Goal: Information Seeking & Learning: Learn about a topic

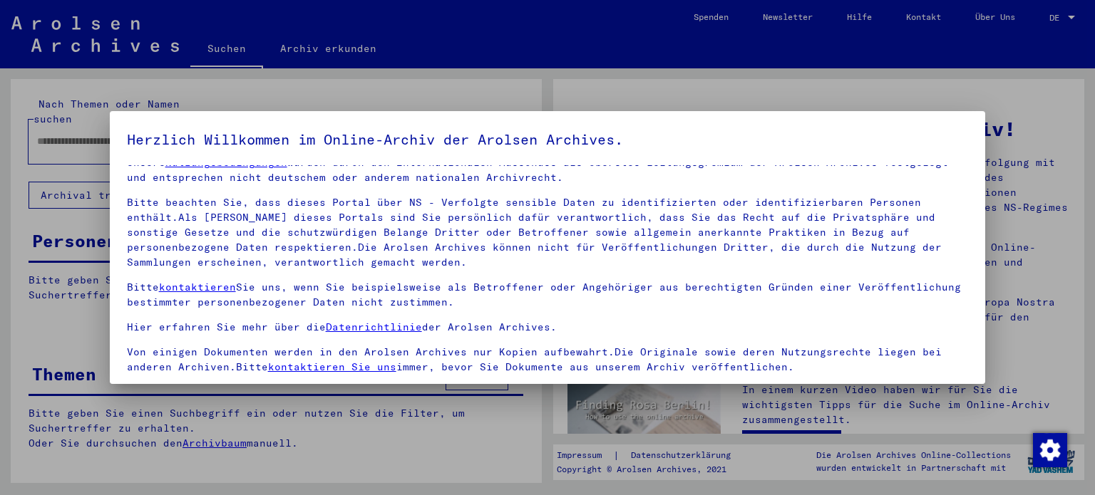
scroll to position [120, 0]
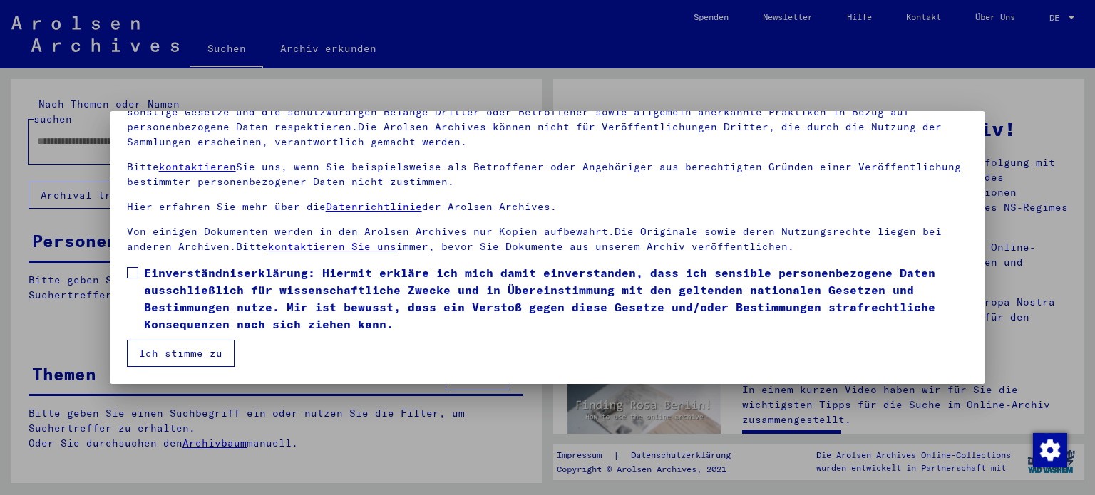
click at [134, 279] on label "Einverständniserklärung: Hiermit erkläre ich mich damit einverstanden, dass ich…" at bounding box center [548, 298] width 842 height 68
click at [164, 353] on button "Ich stimme zu" at bounding box center [181, 353] width 108 height 27
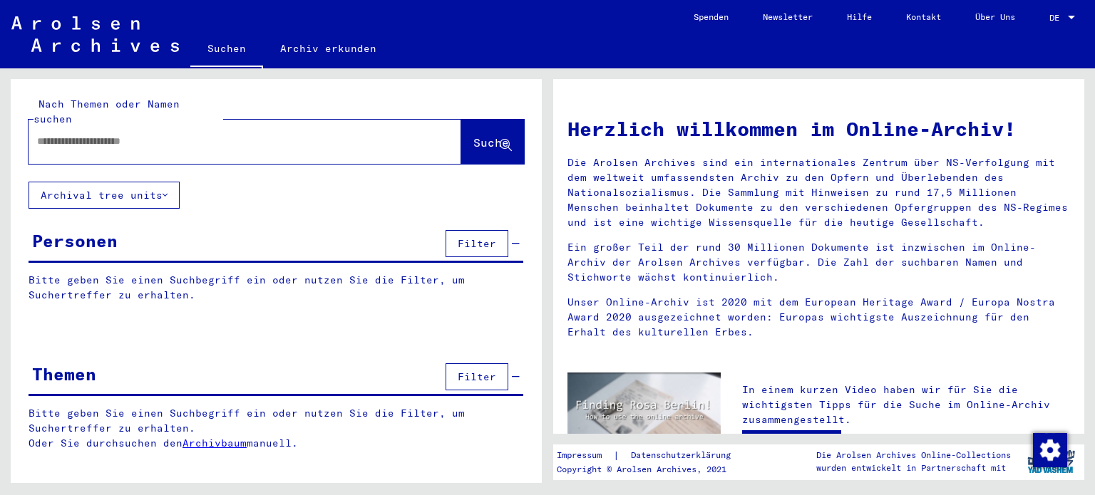
click at [63, 134] on input "text" at bounding box center [227, 141] width 381 height 15
type input "**********"
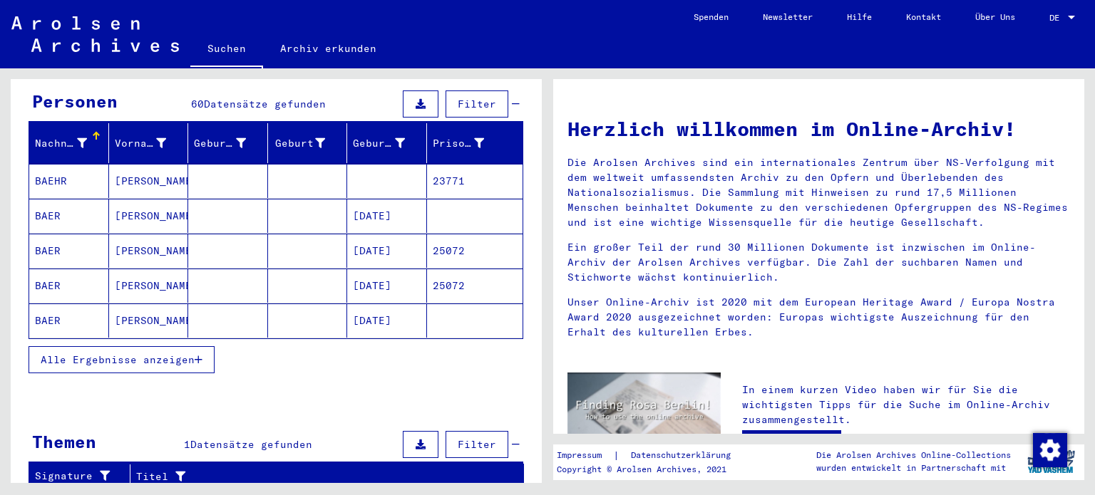
scroll to position [140, 0]
click at [125, 176] on mat-cell "[PERSON_NAME]" at bounding box center [149, 181] width 80 height 34
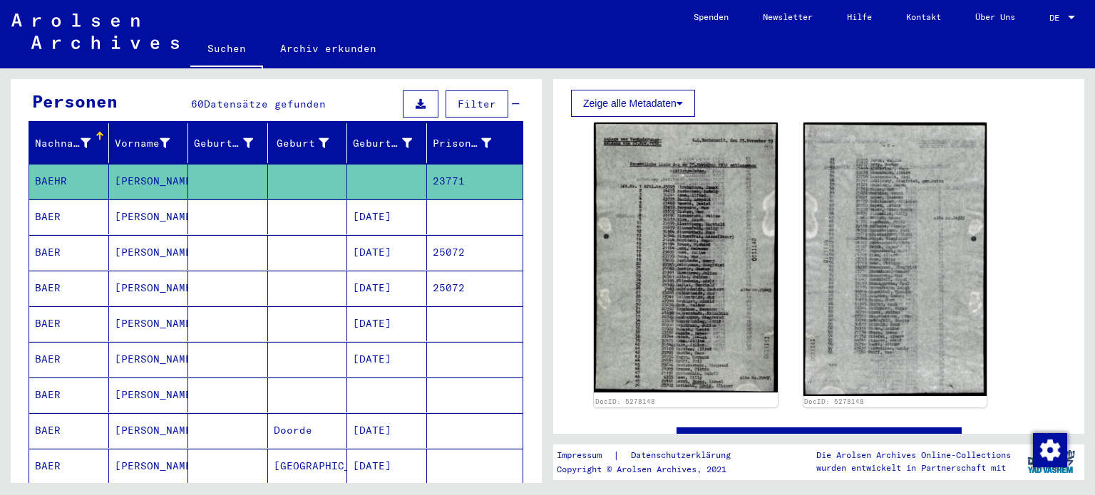
scroll to position [328, 0]
click at [645, 252] on img at bounding box center [686, 258] width 184 height 270
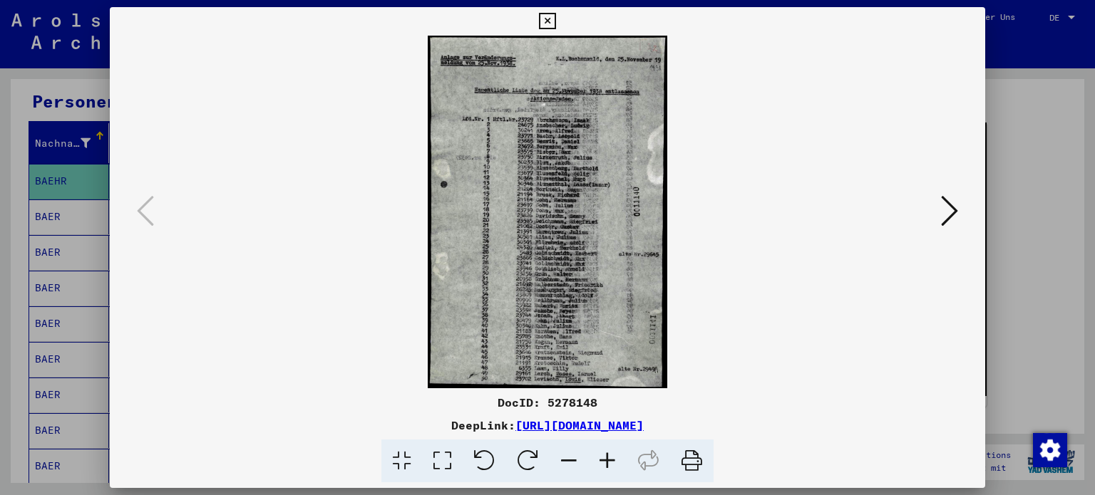
click at [940, 207] on button at bounding box center [950, 212] width 26 height 41
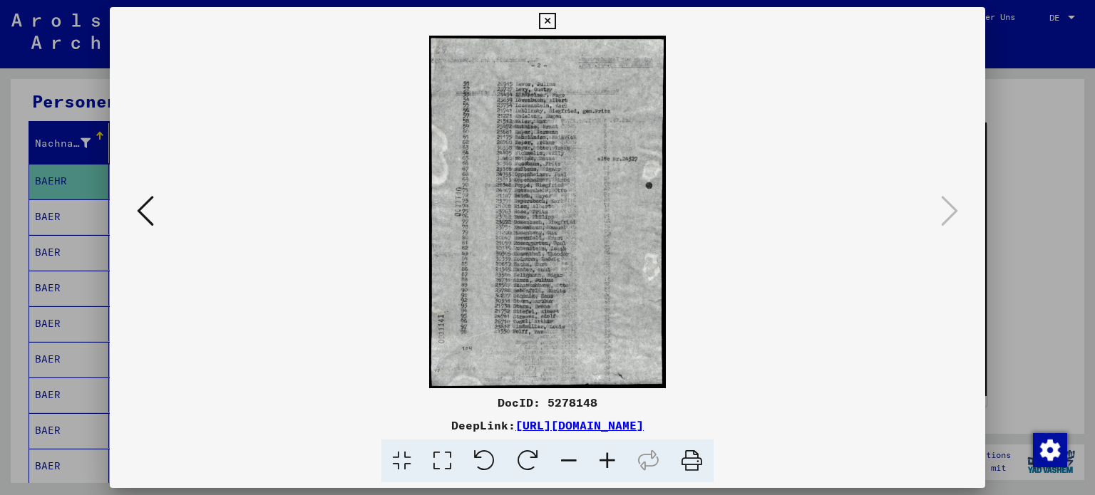
click at [1019, 203] on div at bounding box center [547, 247] width 1095 height 495
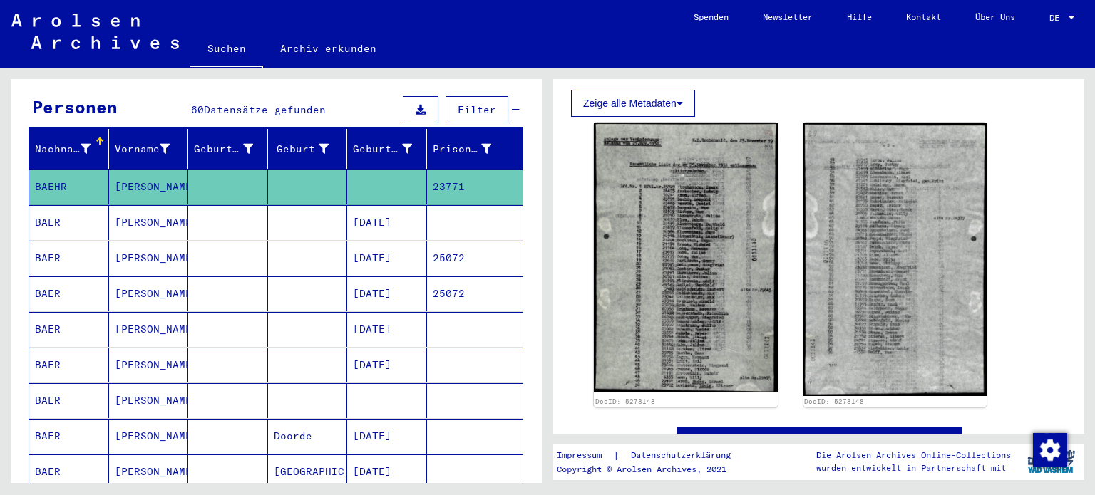
scroll to position [138, 0]
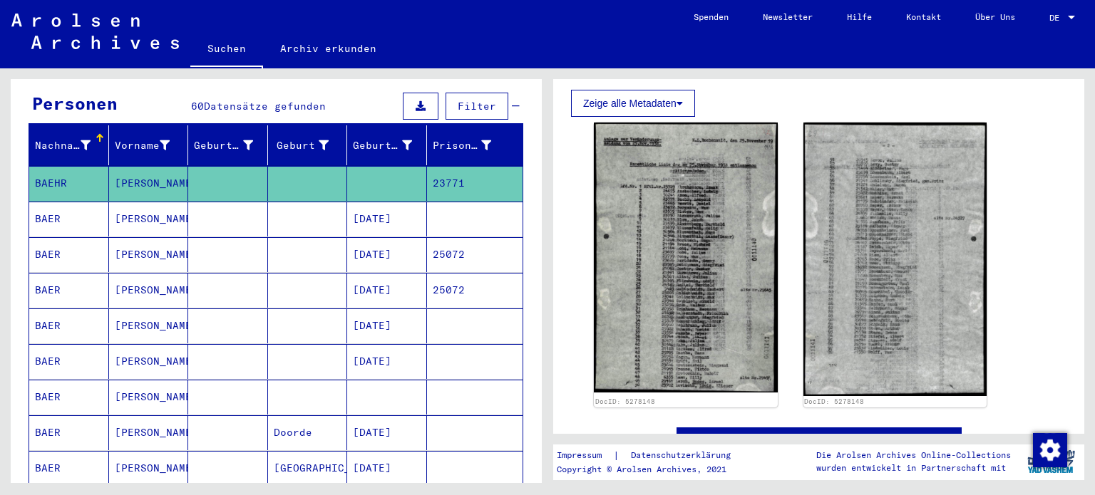
click at [370, 202] on mat-cell "[DATE]" at bounding box center [387, 219] width 80 height 35
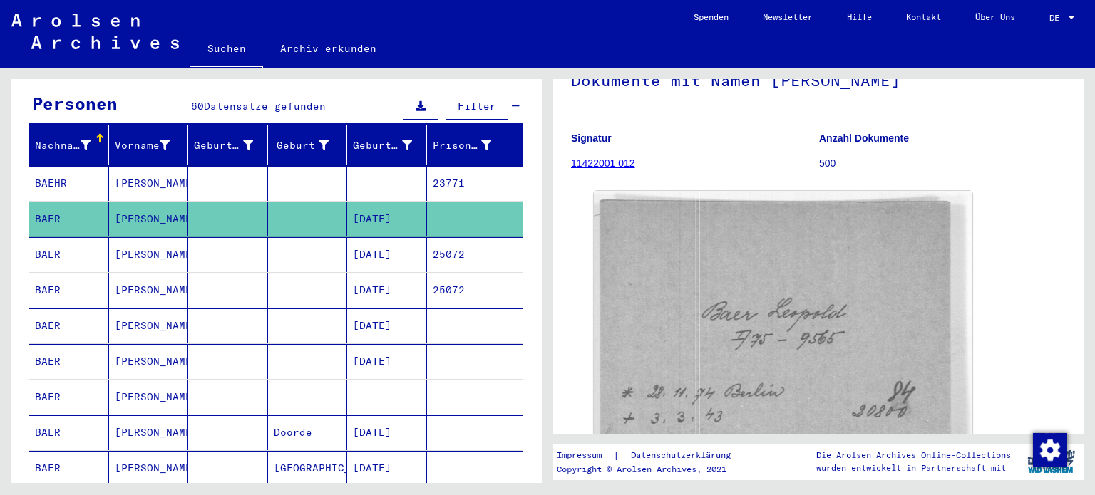
scroll to position [105, 0]
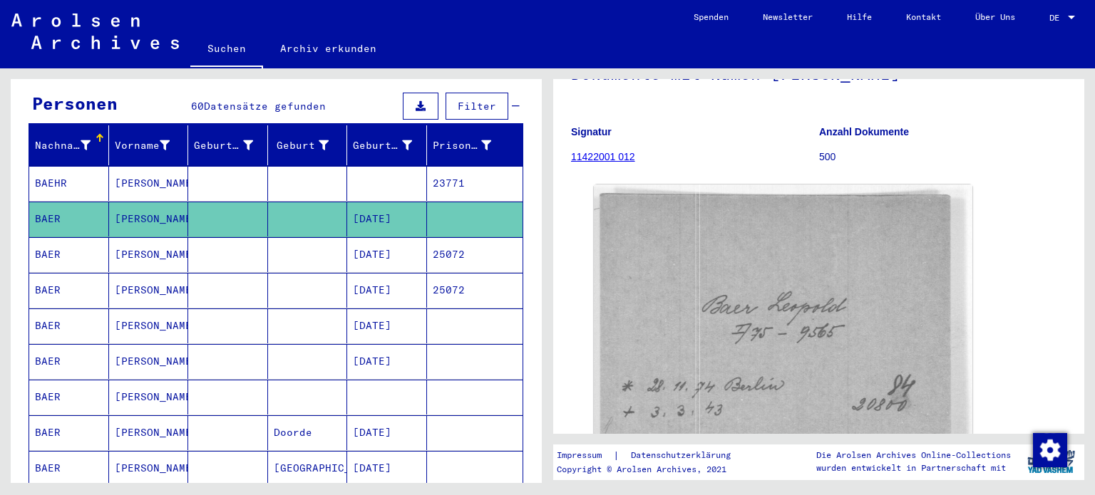
click at [427, 238] on mat-cell "25072" at bounding box center [475, 254] width 96 height 35
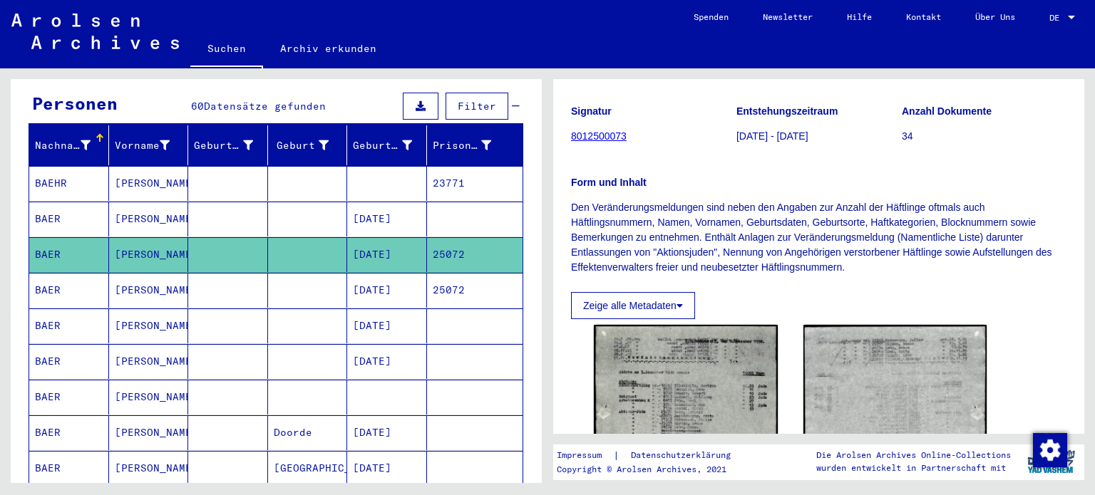
scroll to position [125, 0]
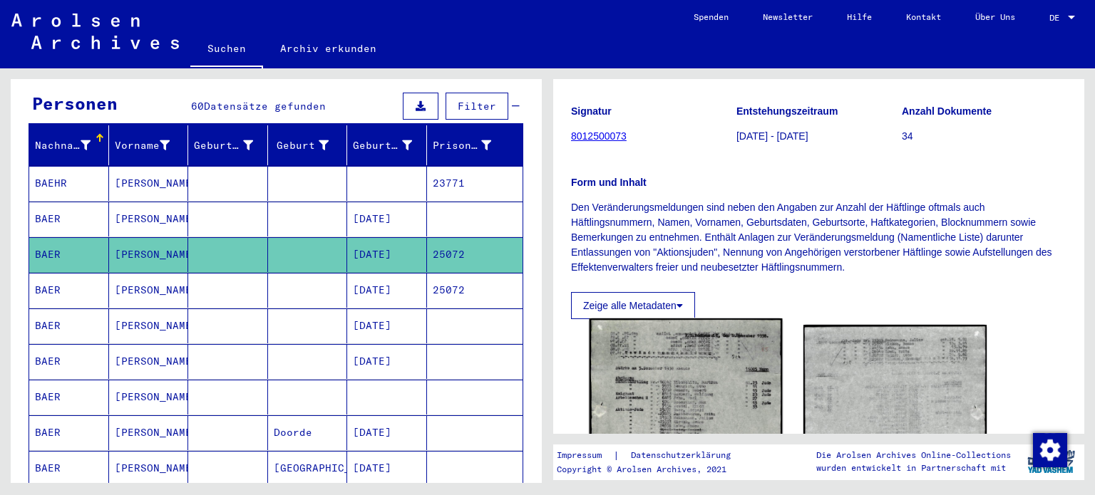
click at [707, 355] on img at bounding box center [686, 446] width 192 height 254
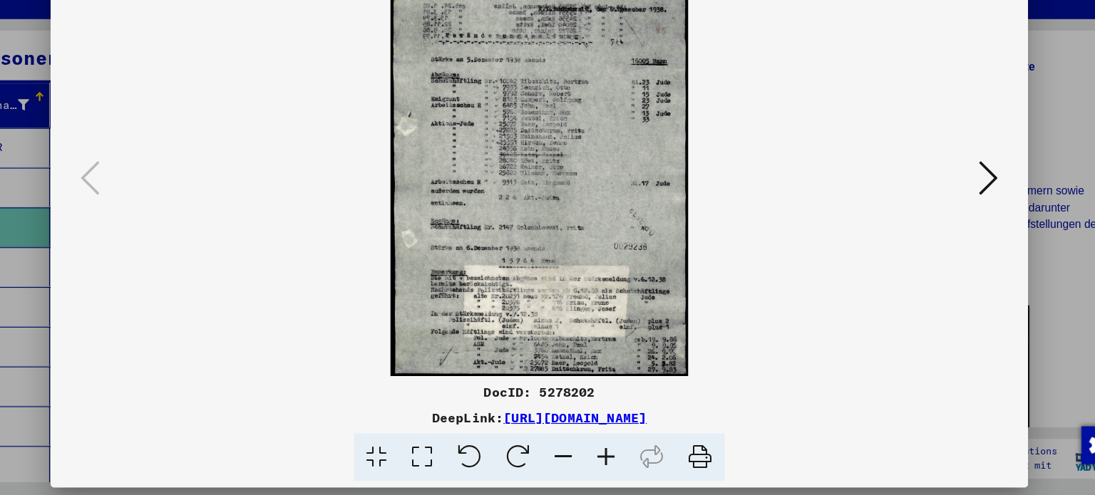
click at [942, 195] on icon at bounding box center [949, 211] width 17 height 34
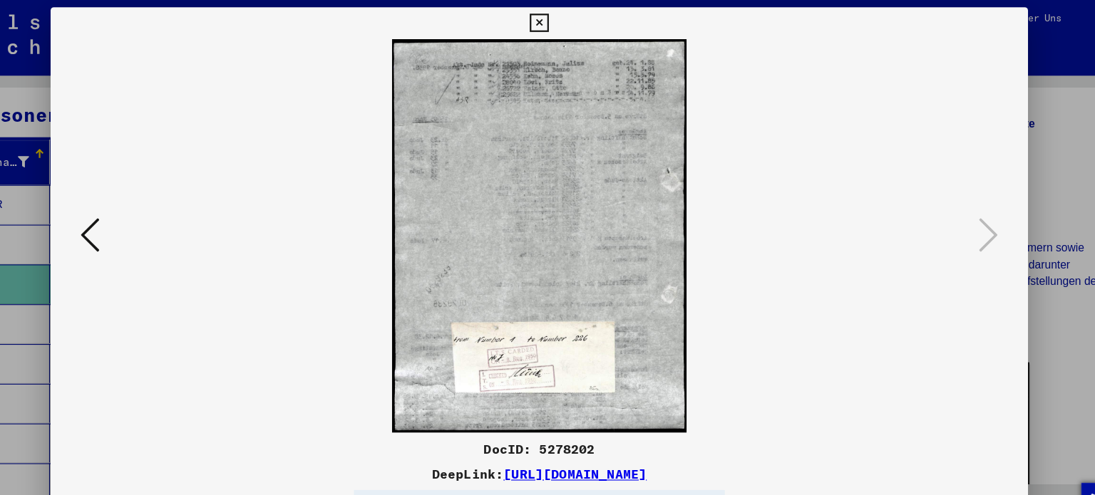
click at [1002, 174] on div at bounding box center [547, 247] width 1095 height 495
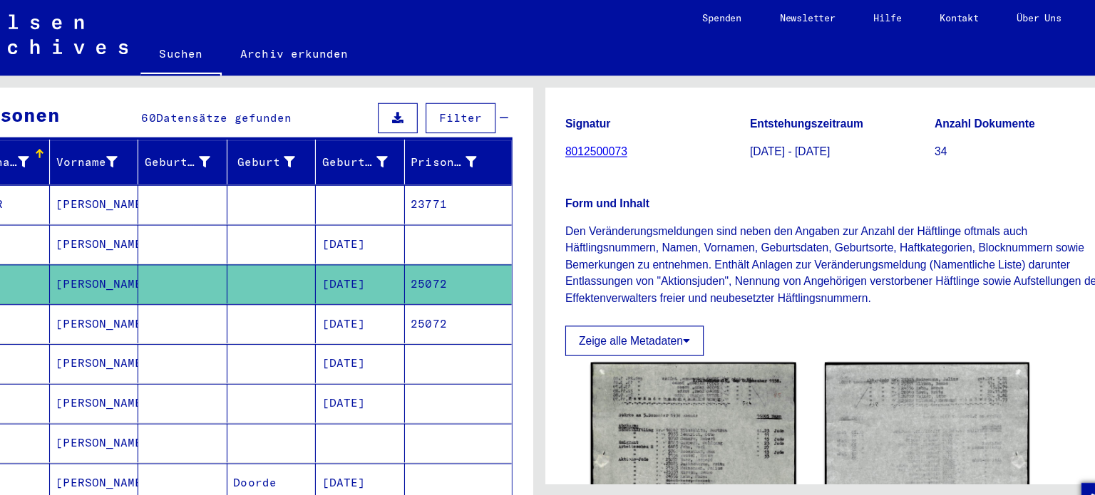
click at [353, 273] on mat-cell "[DATE]" at bounding box center [387, 290] width 80 height 35
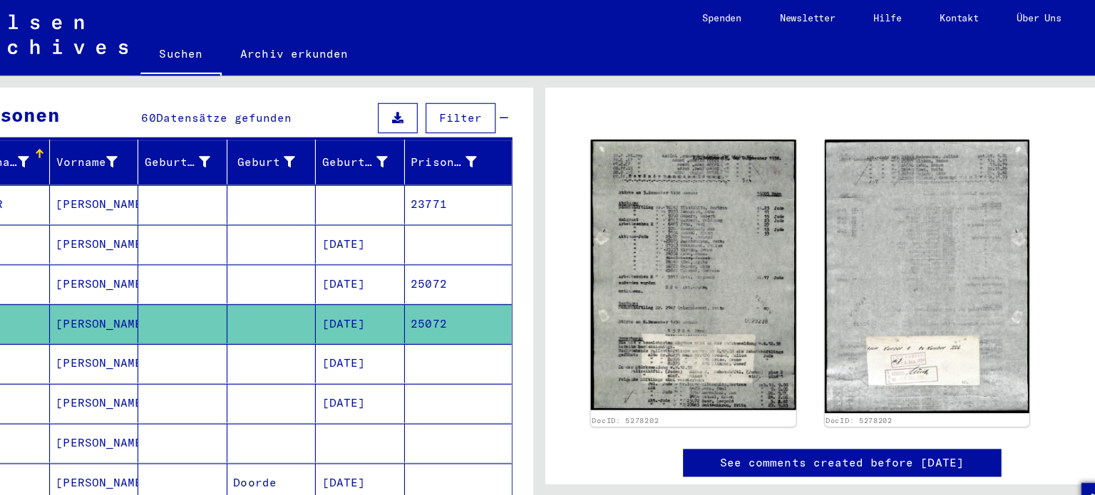
scroll to position [96, 0]
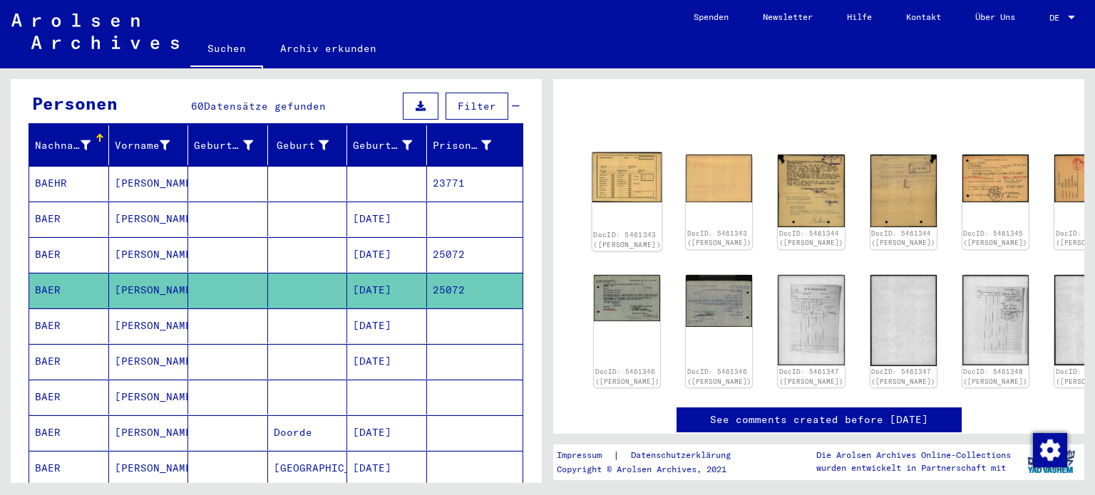
click at [607, 165] on img at bounding box center [627, 178] width 70 height 50
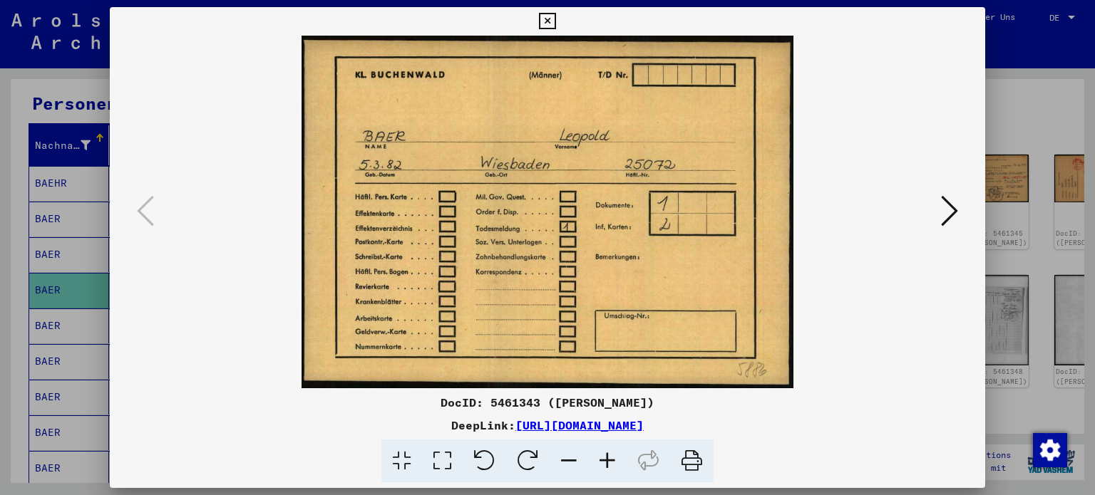
click at [948, 210] on icon at bounding box center [949, 211] width 17 height 34
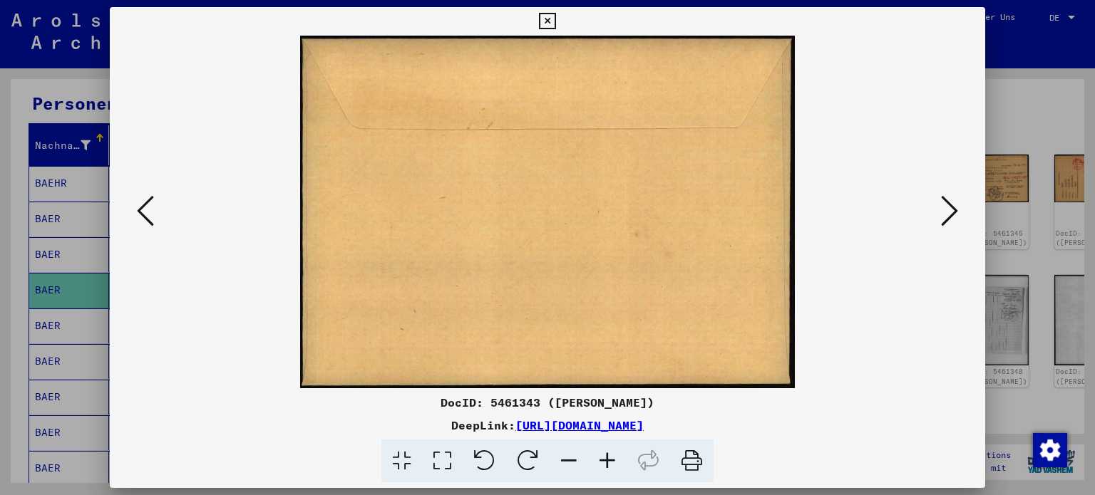
click at [948, 210] on icon at bounding box center [949, 211] width 17 height 34
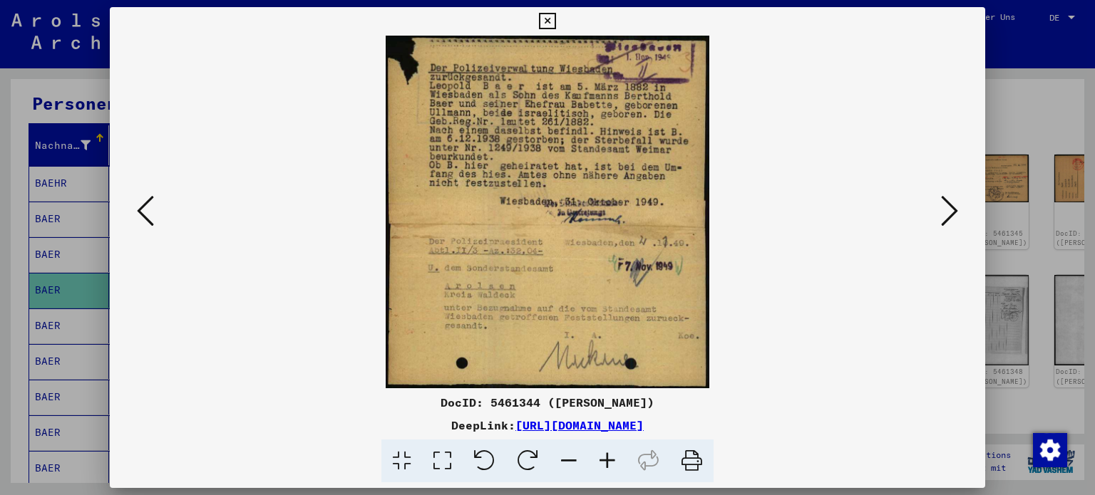
click at [948, 210] on icon at bounding box center [949, 211] width 17 height 34
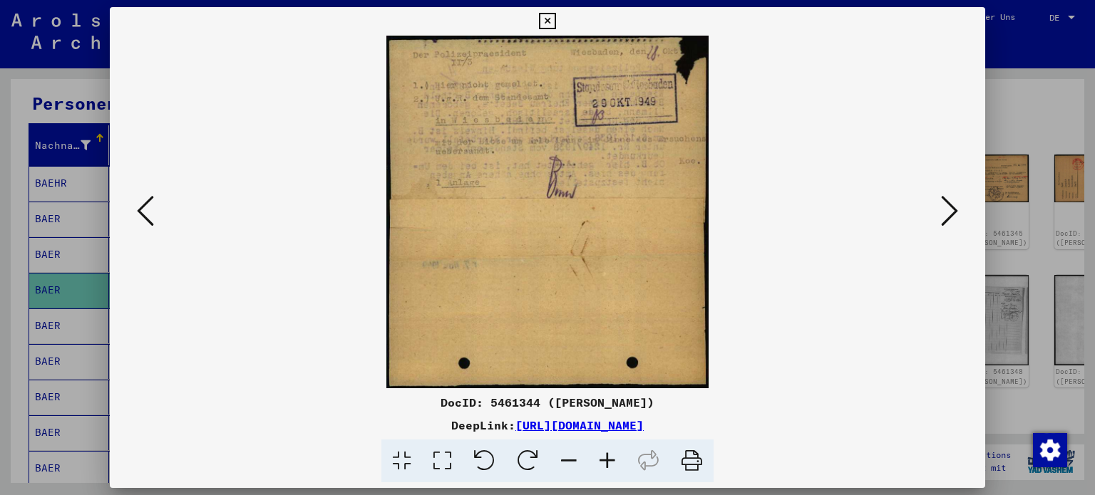
click at [948, 210] on icon at bounding box center [949, 211] width 17 height 34
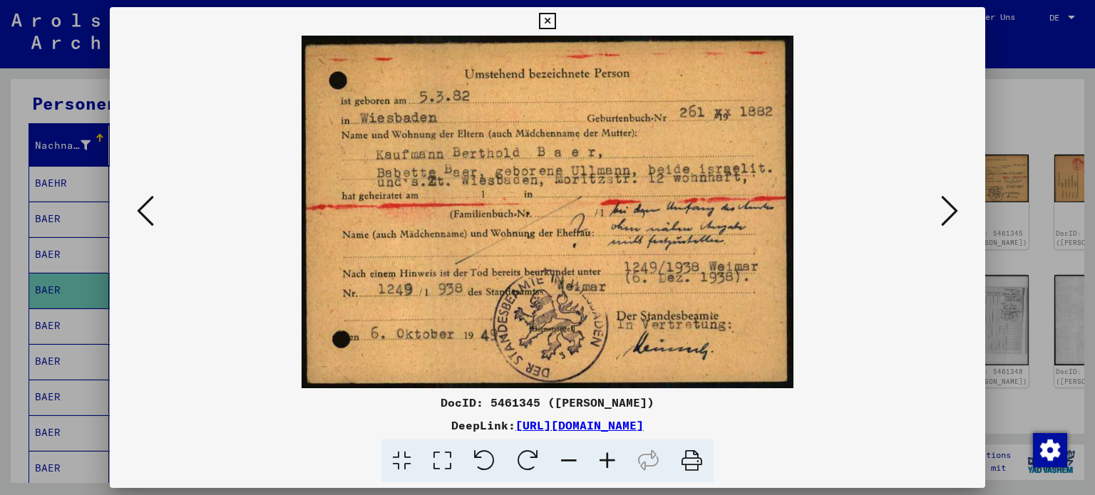
click at [948, 210] on icon at bounding box center [949, 211] width 17 height 34
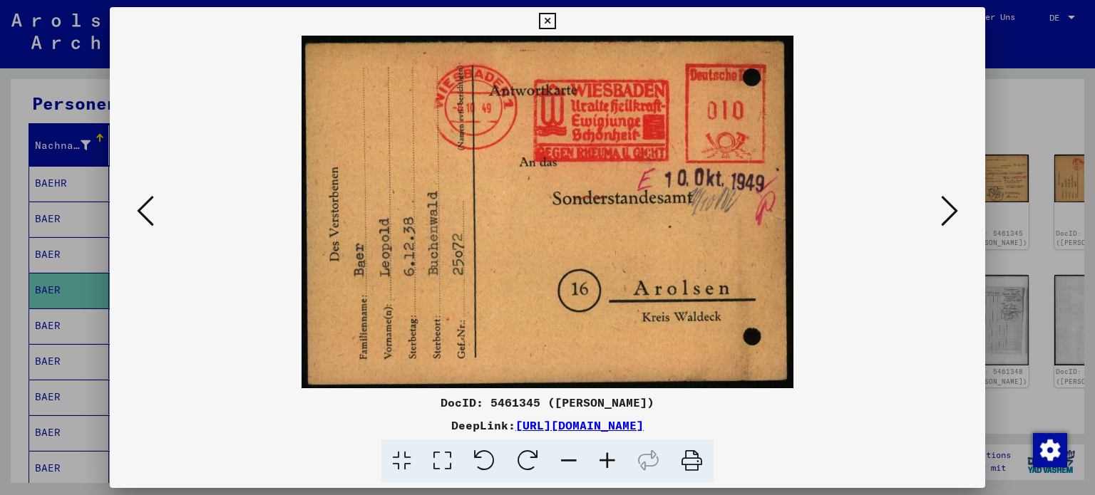
click at [1059, 195] on div at bounding box center [547, 247] width 1095 height 495
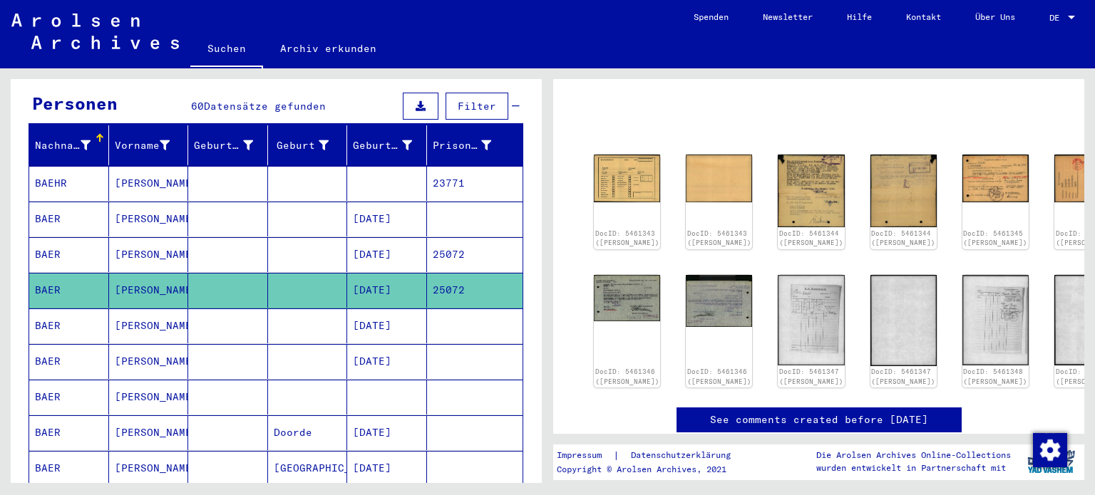
click at [372, 309] on mat-cell "[DATE]" at bounding box center [387, 326] width 80 height 35
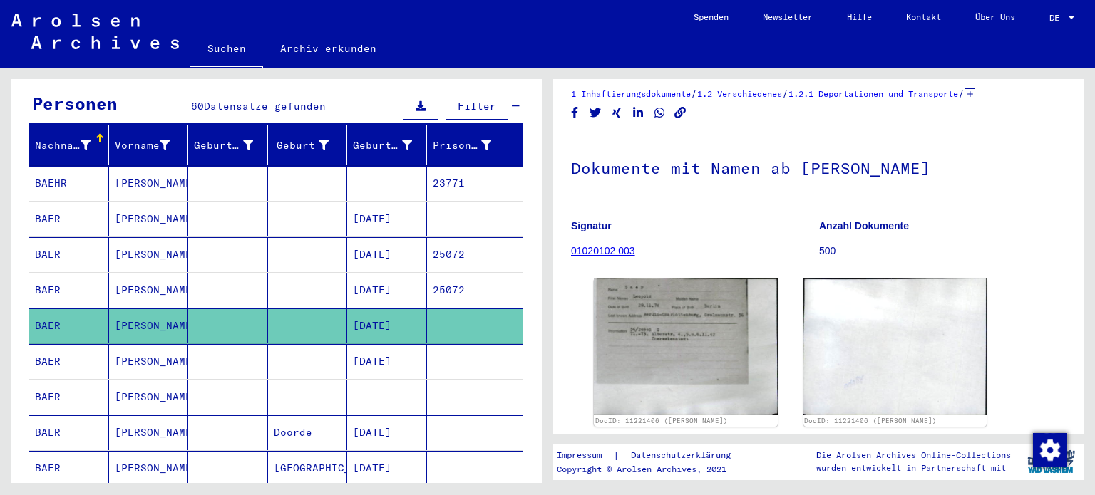
scroll to position [11, 0]
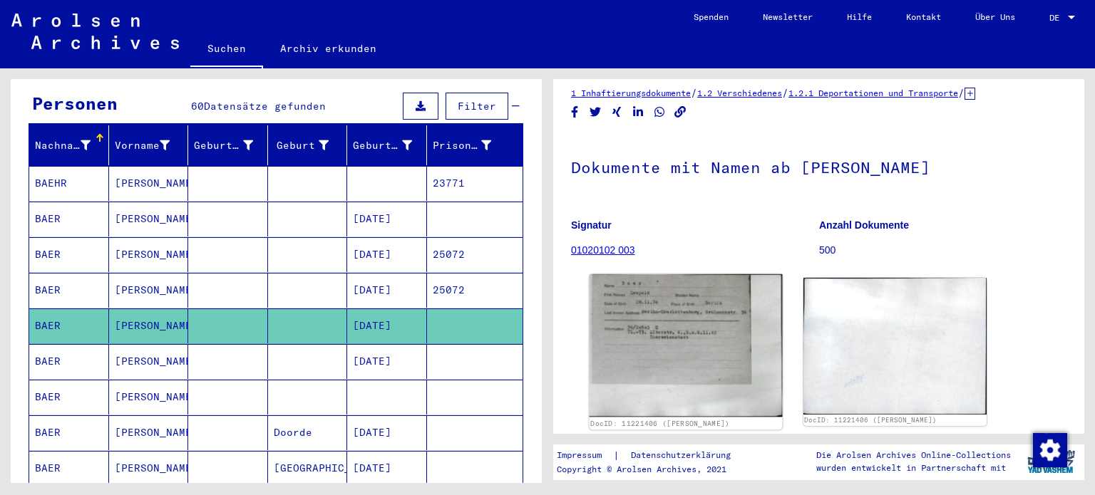
click at [661, 362] on img at bounding box center [686, 345] width 192 height 143
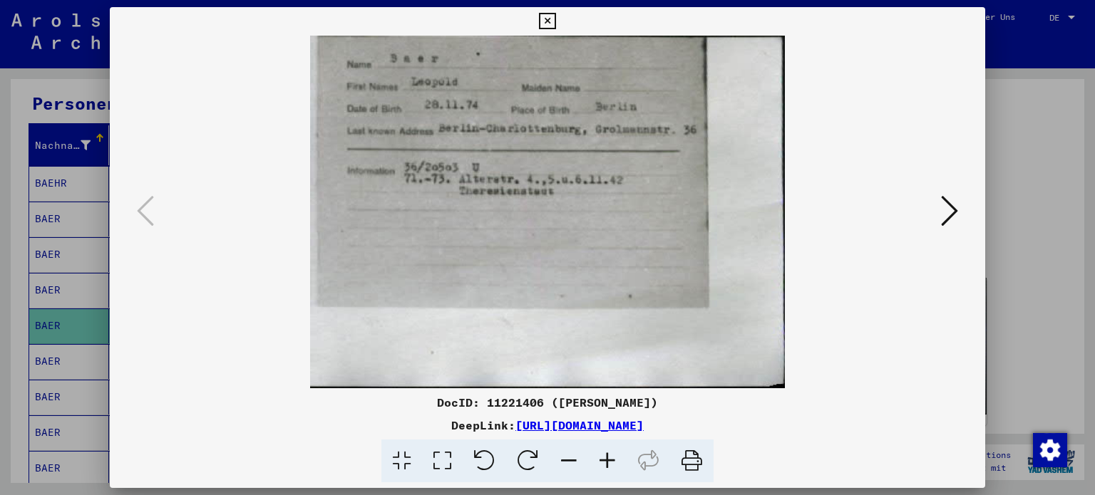
click at [952, 201] on icon at bounding box center [949, 211] width 17 height 34
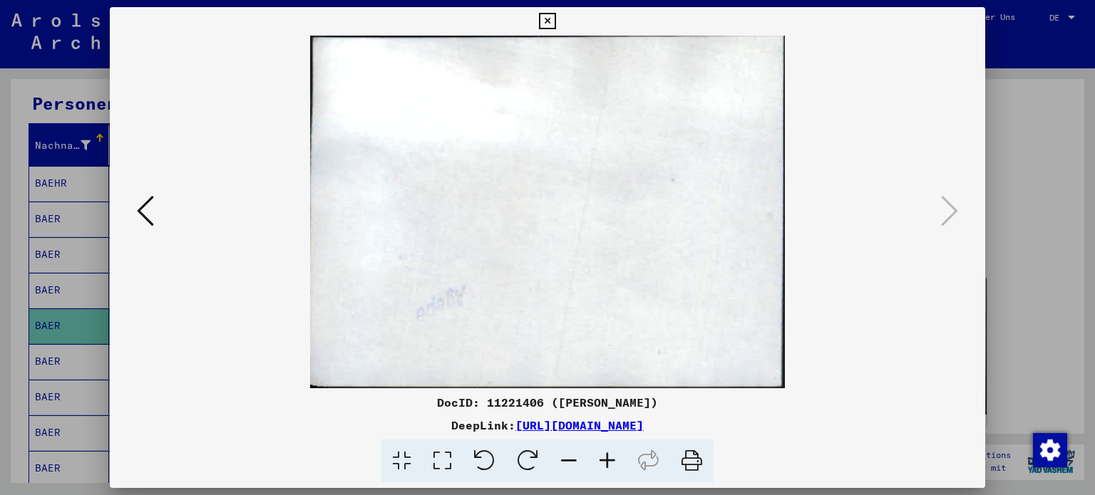
click at [1027, 220] on div at bounding box center [547, 247] width 1095 height 495
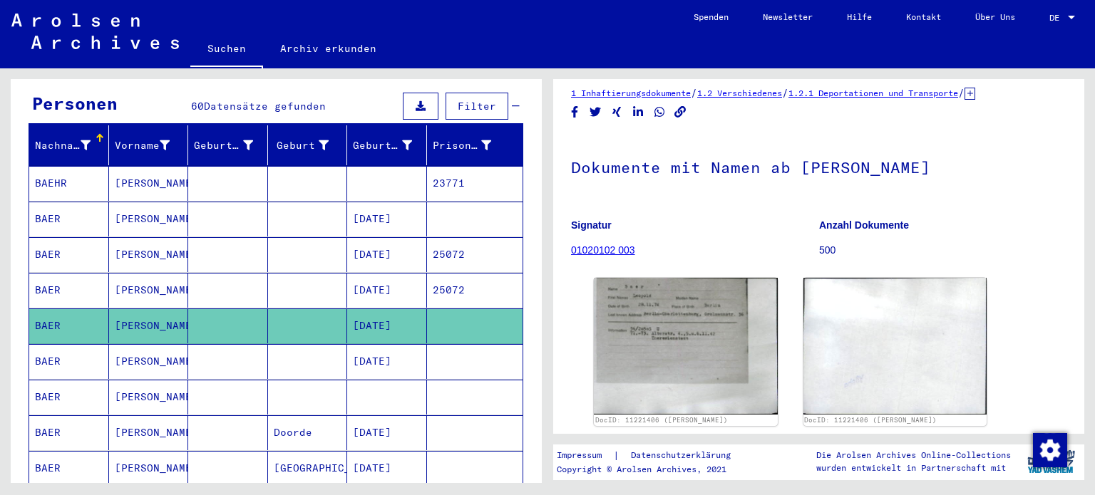
click at [276, 344] on mat-cell at bounding box center [308, 361] width 80 height 35
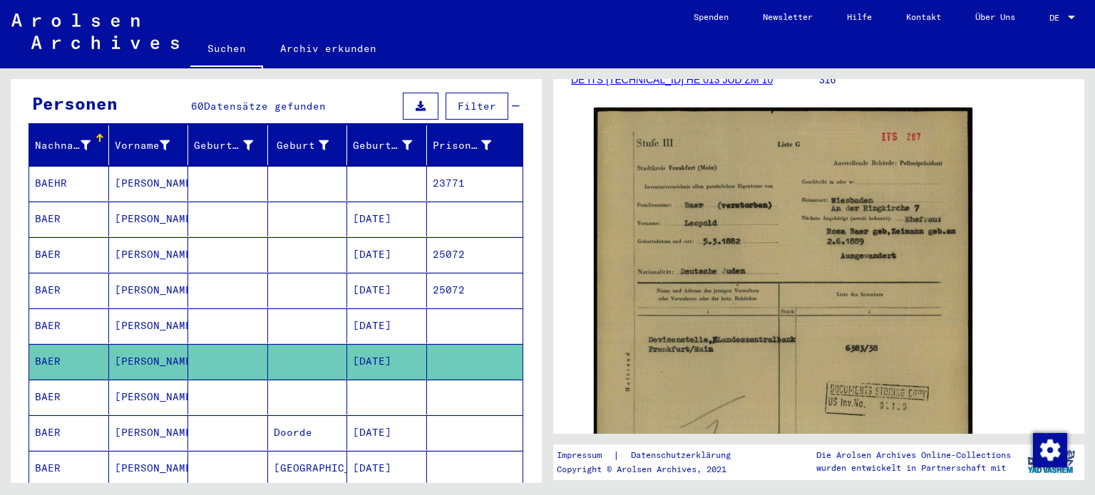
scroll to position [249, 0]
click at [391, 380] on mat-cell at bounding box center [387, 397] width 80 height 35
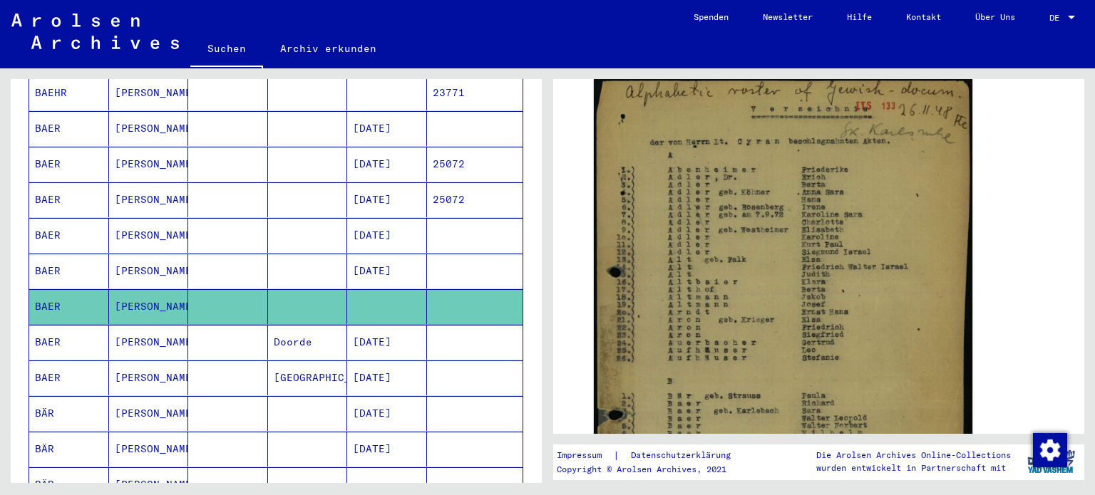
scroll to position [228, 0]
click at [336, 325] on mat-cell "Doorde" at bounding box center [308, 342] width 80 height 35
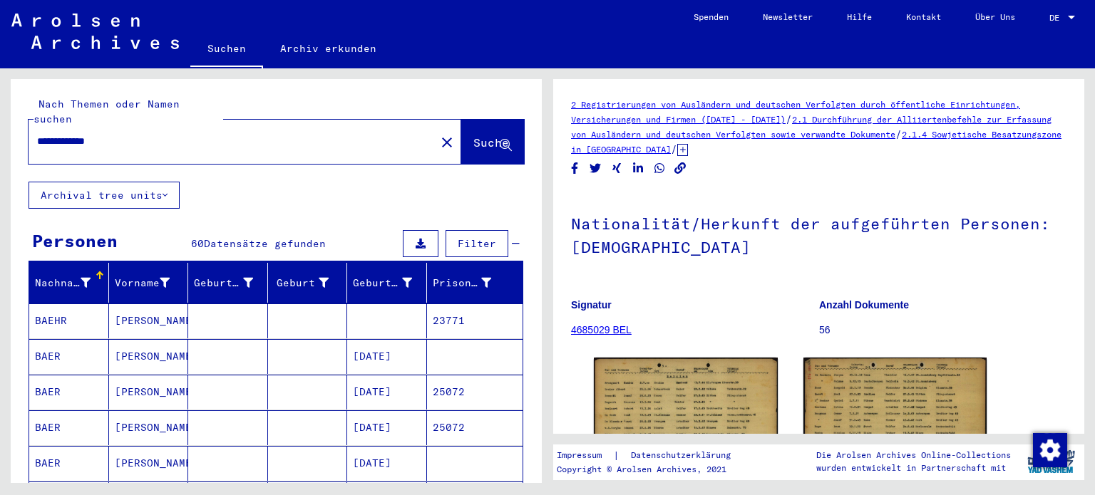
click at [351, 310] on mat-cell at bounding box center [387, 321] width 80 height 35
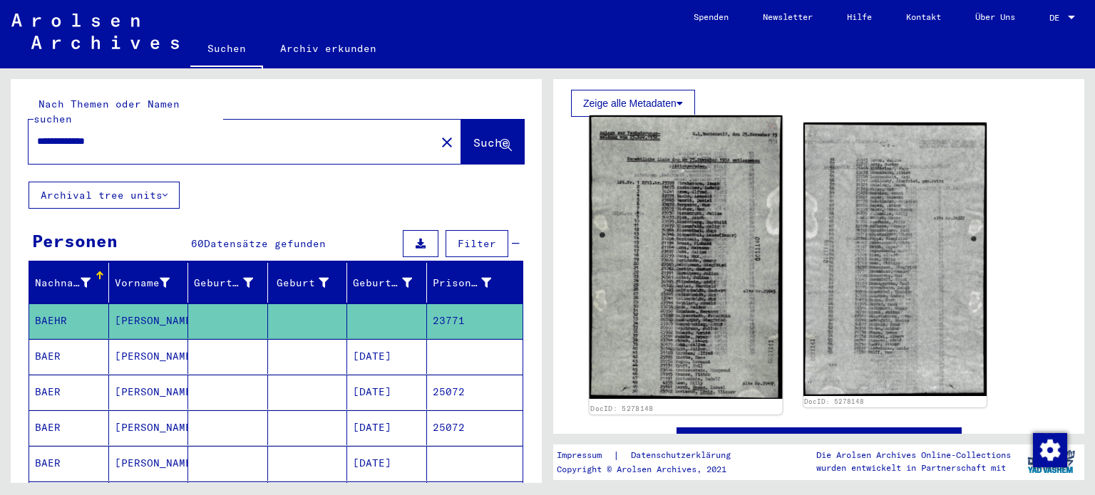
click at [737, 284] on img at bounding box center [686, 257] width 192 height 284
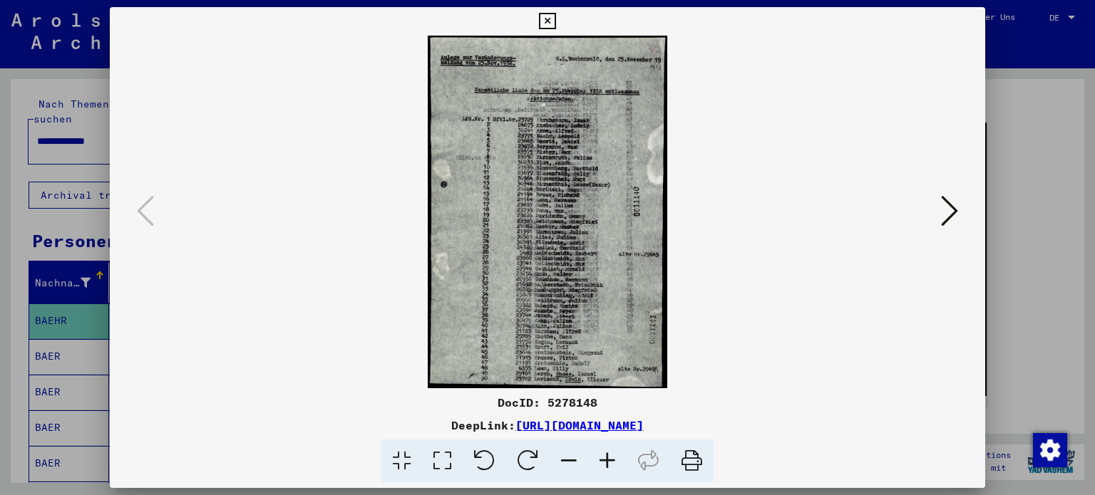
click at [957, 204] on icon at bounding box center [949, 211] width 17 height 34
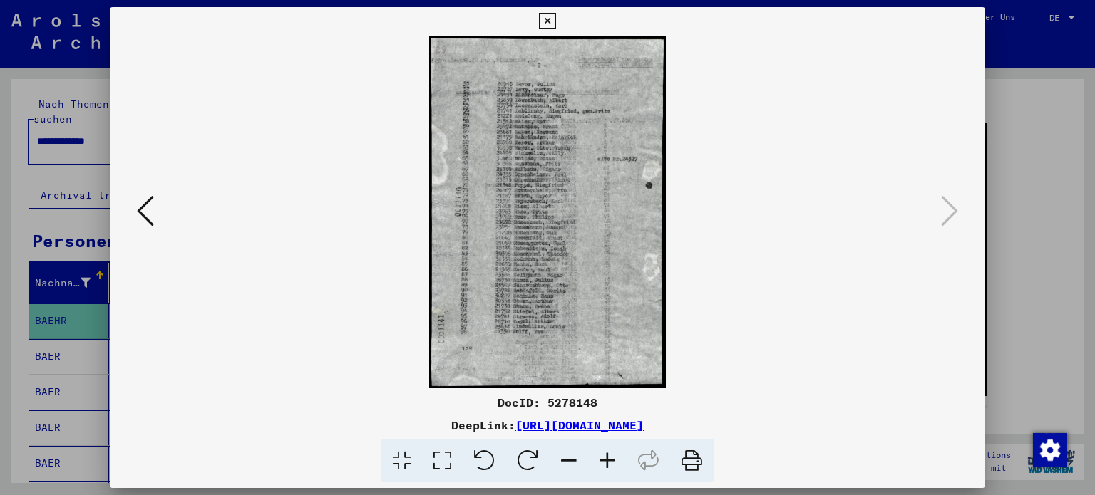
click at [957, 187] on div at bounding box center [548, 212] width 876 height 353
click at [1023, 202] on div at bounding box center [547, 247] width 1095 height 495
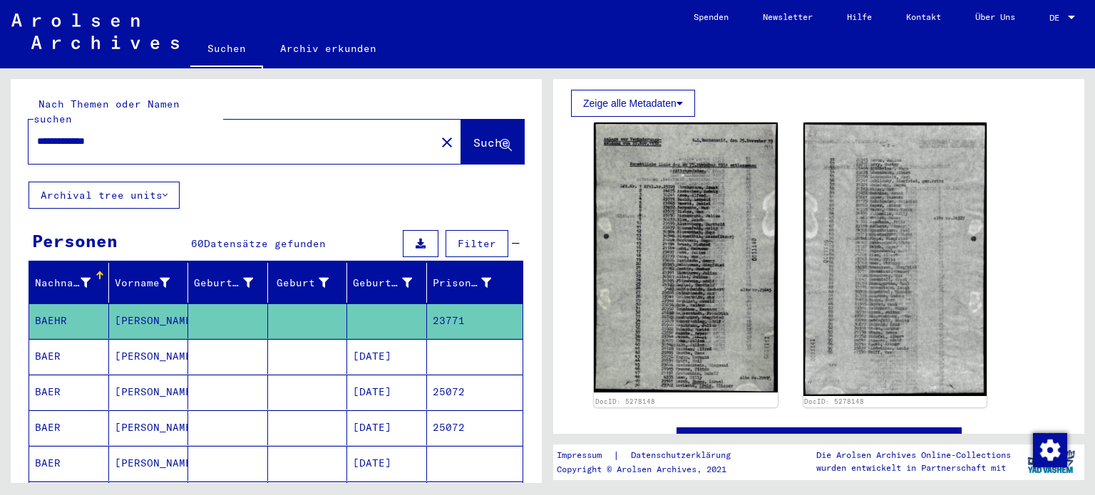
drag, startPoint x: 132, startPoint y: 126, endPoint x: 1, endPoint y: 157, distance: 134.0
click at [1, 157] on div "**********" at bounding box center [273, 275] width 547 height 415
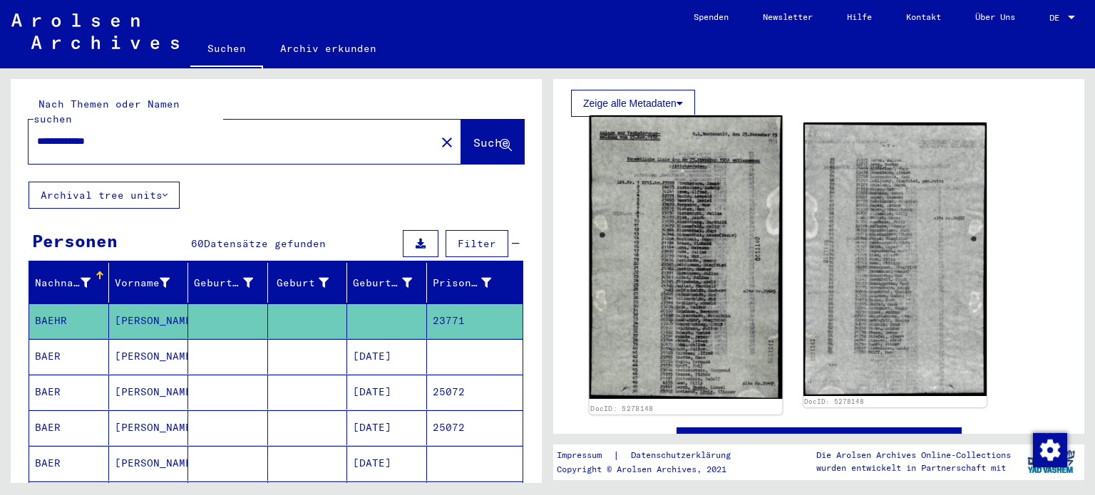
click at [704, 257] on img at bounding box center [686, 257] width 192 height 284
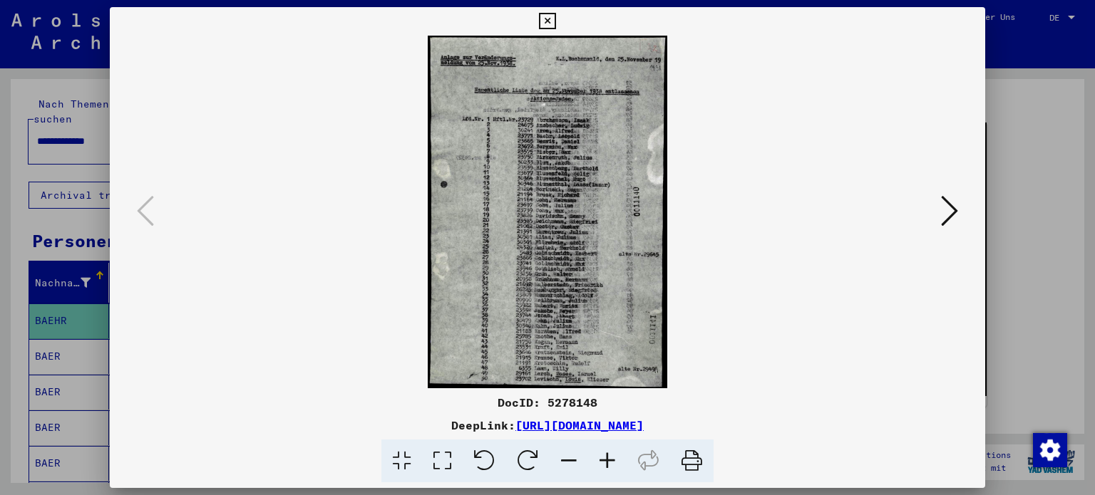
click at [958, 205] on icon at bounding box center [949, 211] width 17 height 34
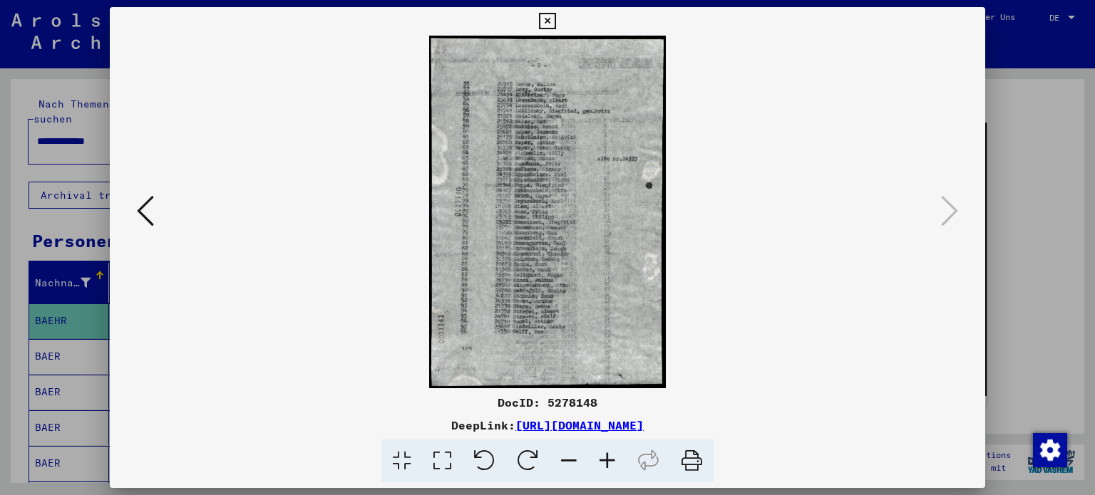
click at [1029, 193] on div at bounding box center [547, 247] width 1095 height 495
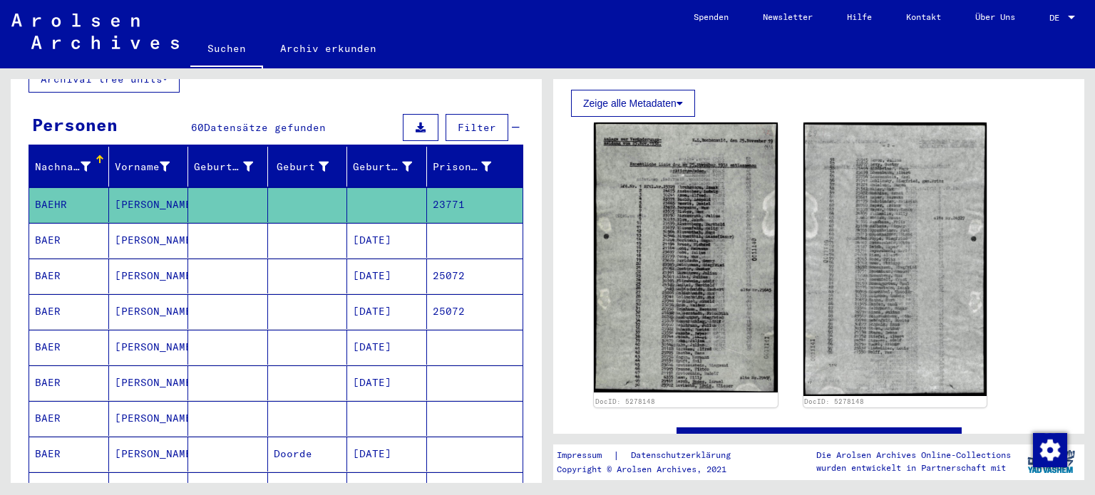
scroll to position [135, 0]
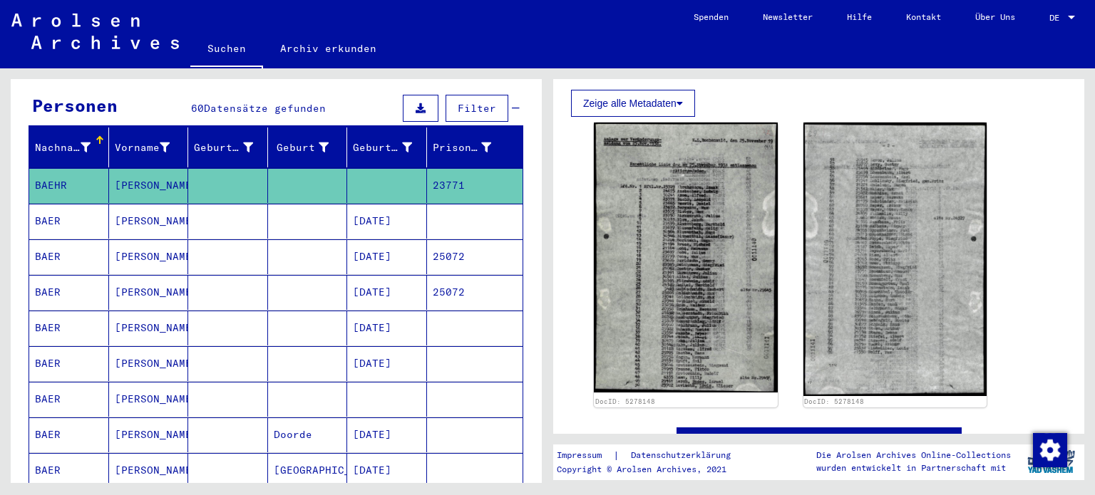
click at [194, 207] on mat-cell at bounding box center [228, 221] width 80 height 35
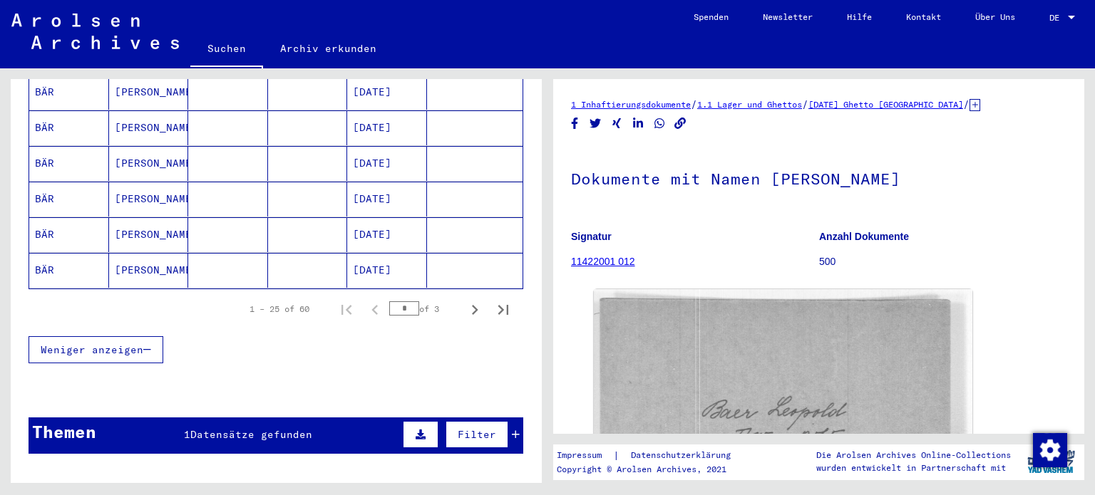
scroll to position [907, 0]
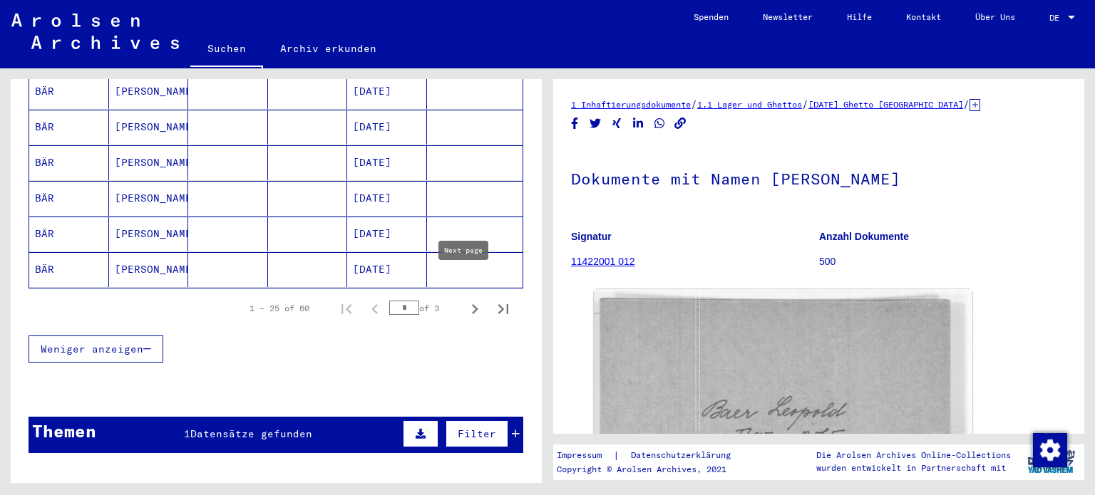
click at [465, 299] on icon "Next page" at bounding box center [475, 309] width 20 height 20
type input "*"
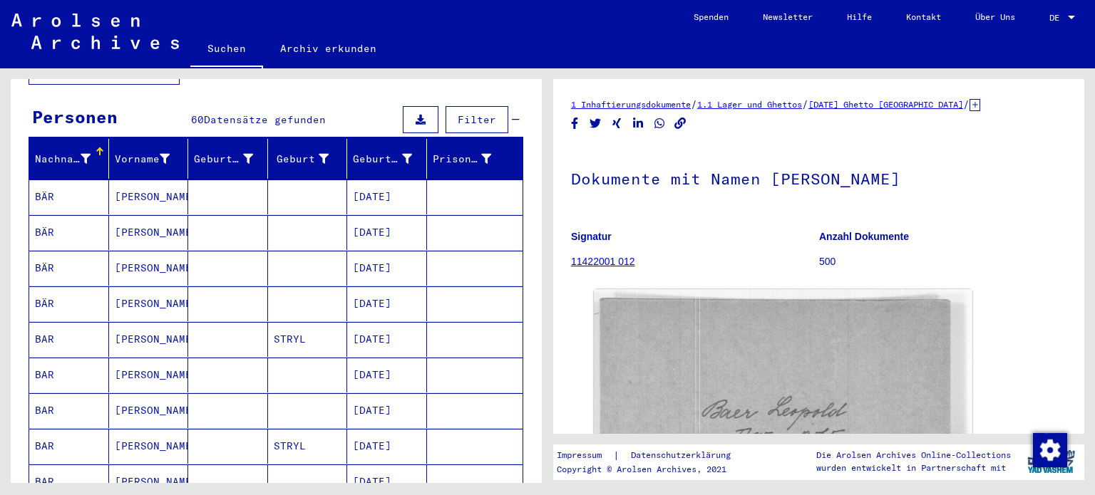
scroll to position [0, 0]
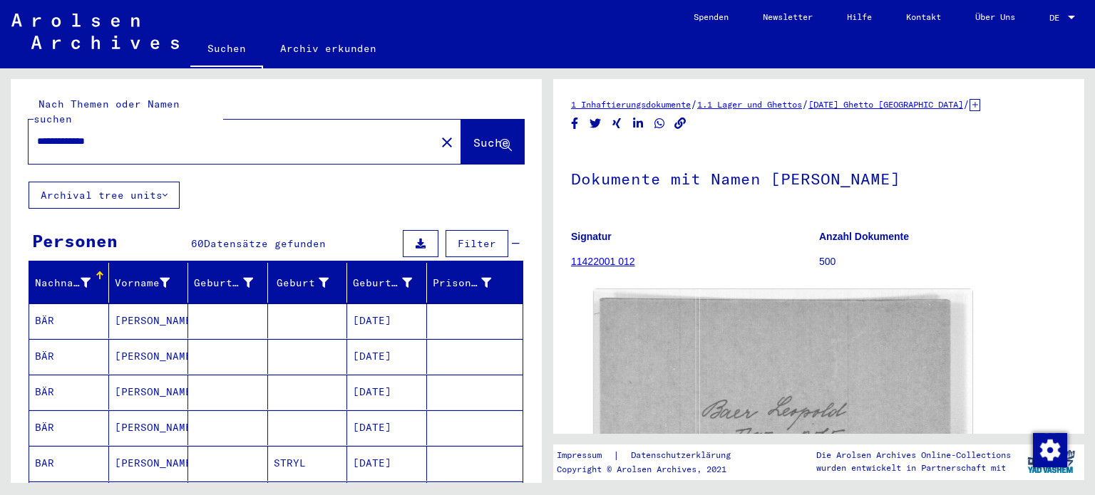
drag, startPoint x: 131, startPoint y: 133, endPoint x: 0, endPoint y: 144, distance: 131.7
click at [0, 144] on div "**********" at bounding box center [273, 275] width 547 height 415
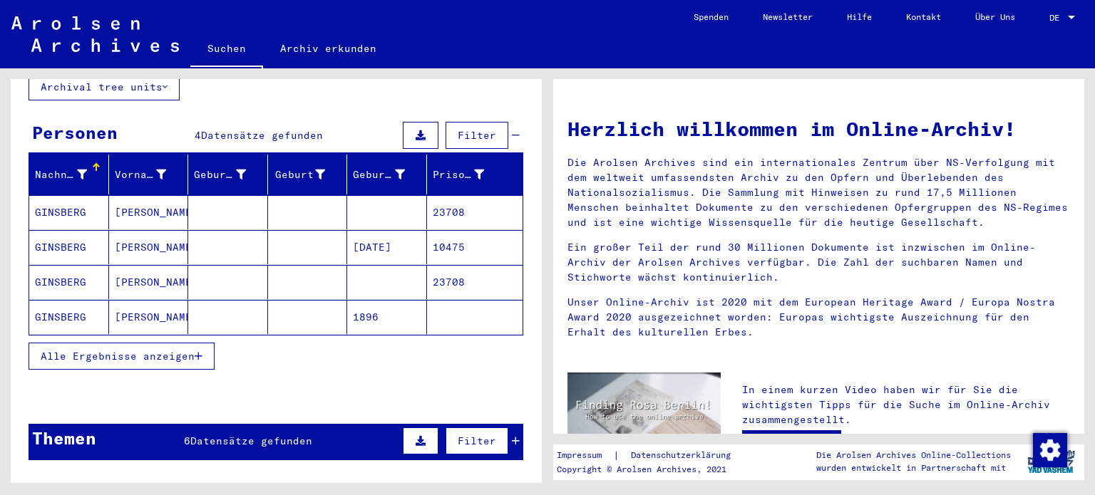
scroll to position [108, 0]
click at [145, 350] on span "Alle Ergebnisse anzeigen" at bounding box center [118, 356] width 154 height 13
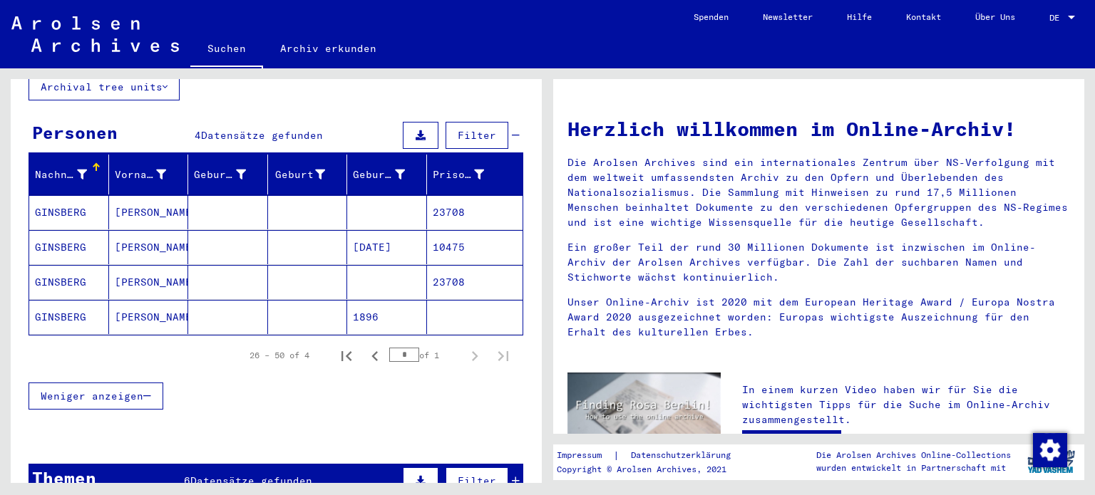
click at [395, 230] on mat-cell "[DATE]" at bounding box center [387, 247] width 80 height 34
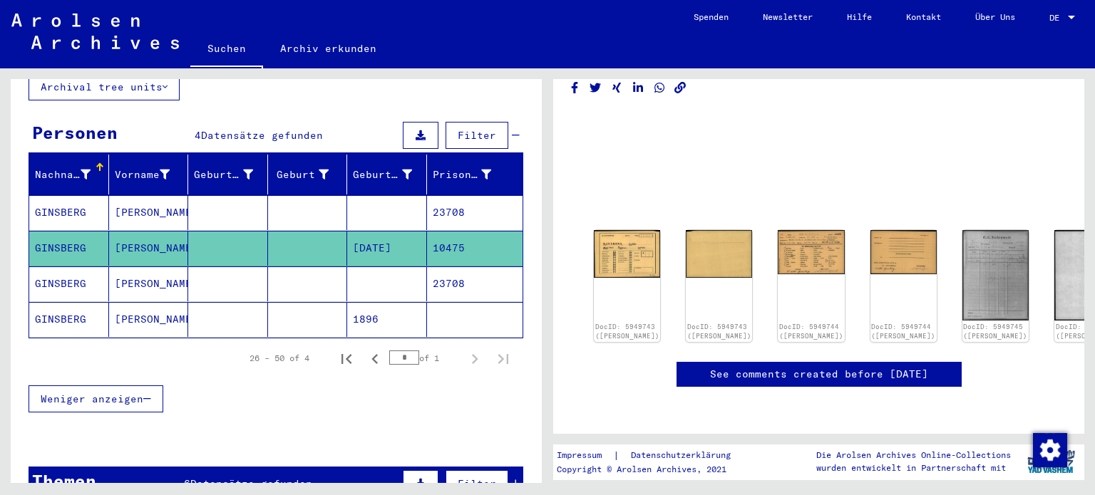
scroll to position [66, 0]
click at [621, 227] on div "DocID: 5949743 ([PERSON_NAME])" at bounding box center [627, 286] width 70 height 118
click at [632, 227] on img at bounding box center [627, 252] width 70 height 50
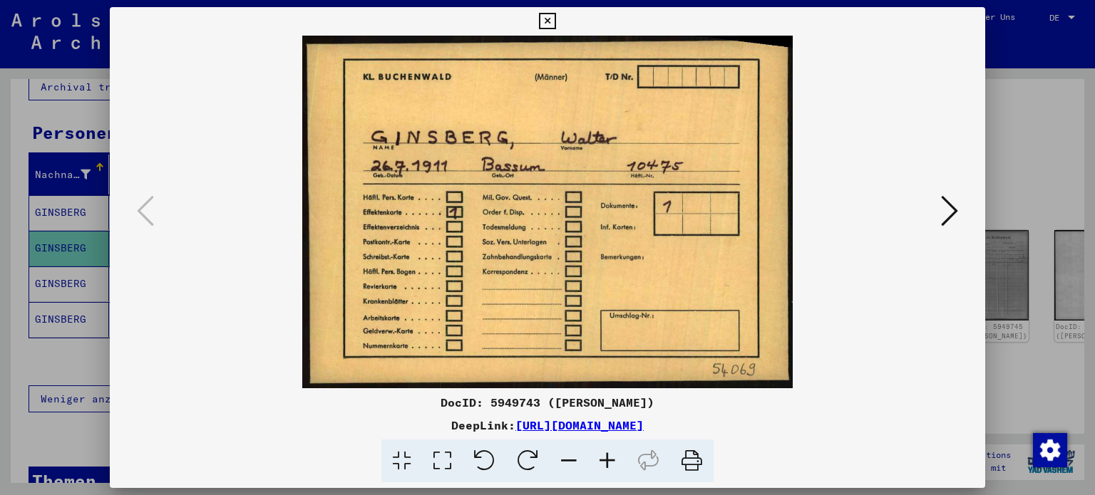
click at [953, 215] on icon at bounding box center [949, 211] width 17 height 34
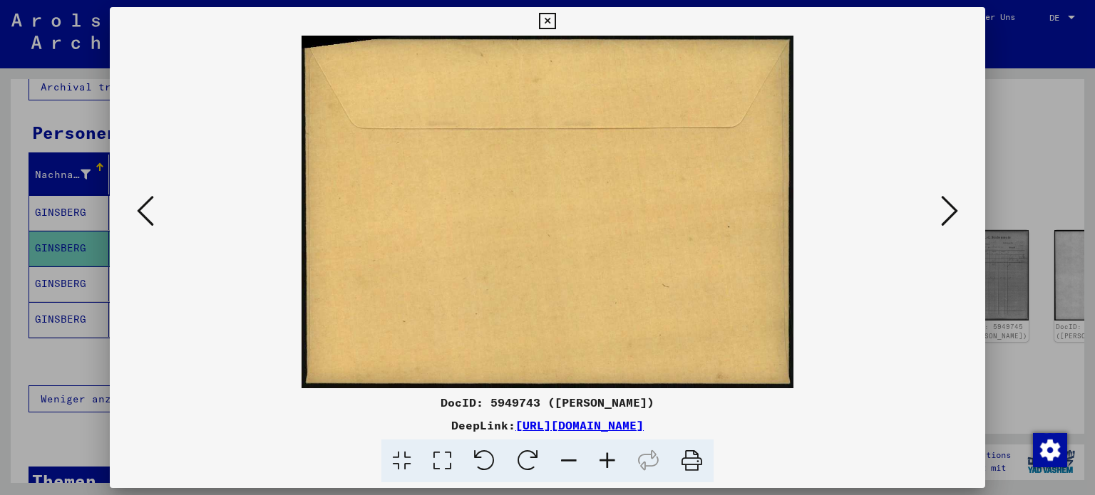
click at [953, 215] on icon at bounding box center [949, 211] width 17 height 34
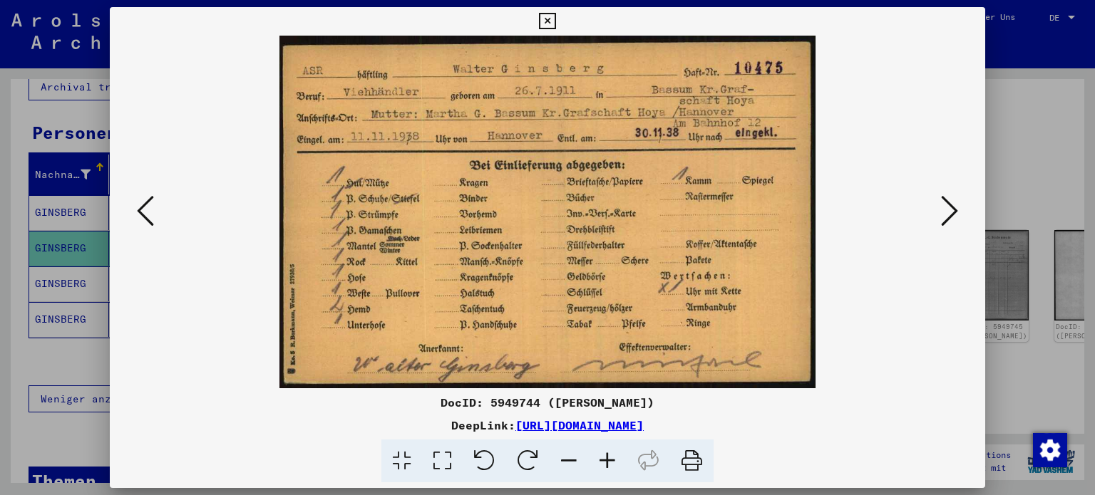
click at [950, 213] on icon at bounding box center [949, 211] width 17 height 34
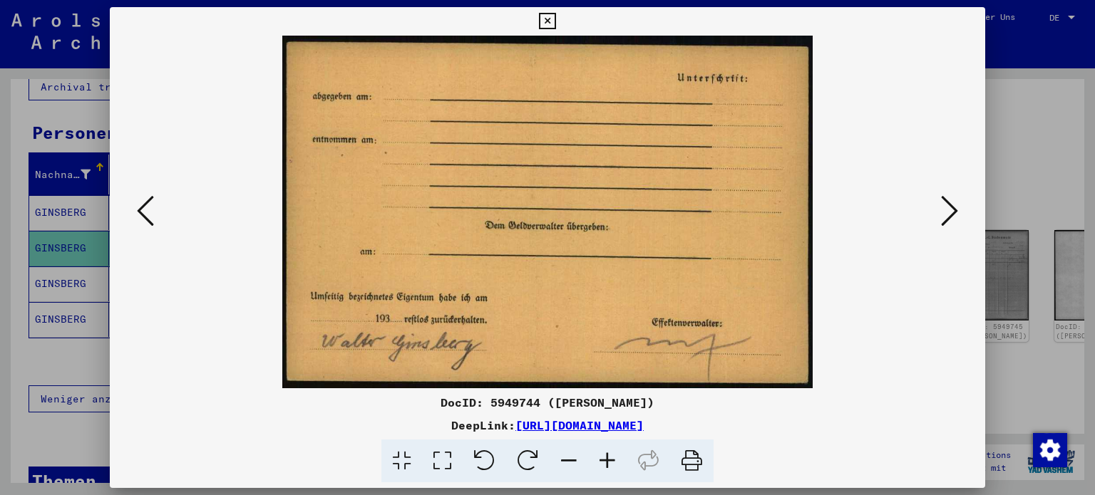
click at [950, 213] on icon at bounding box center [949, 211] width 17 height 34
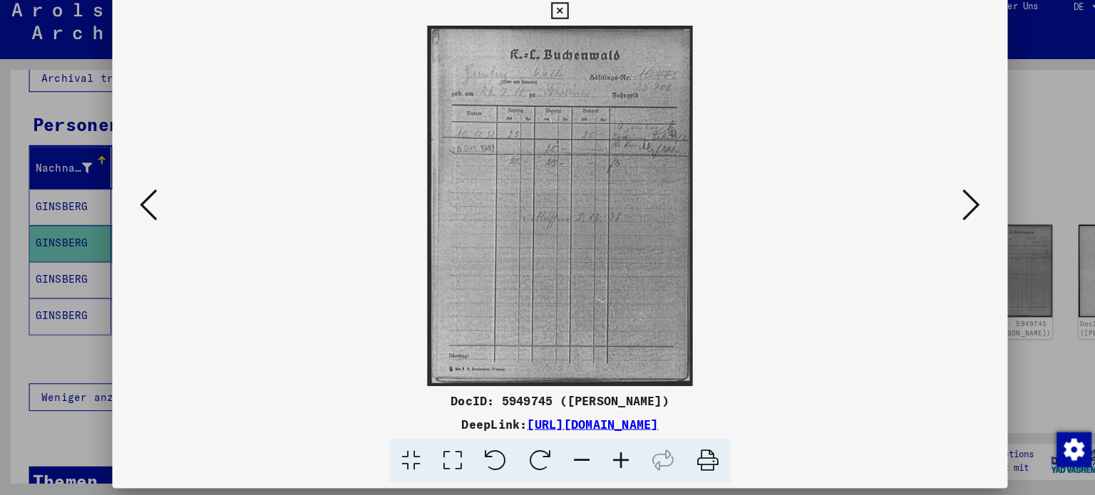
scroll to position [0, 0]
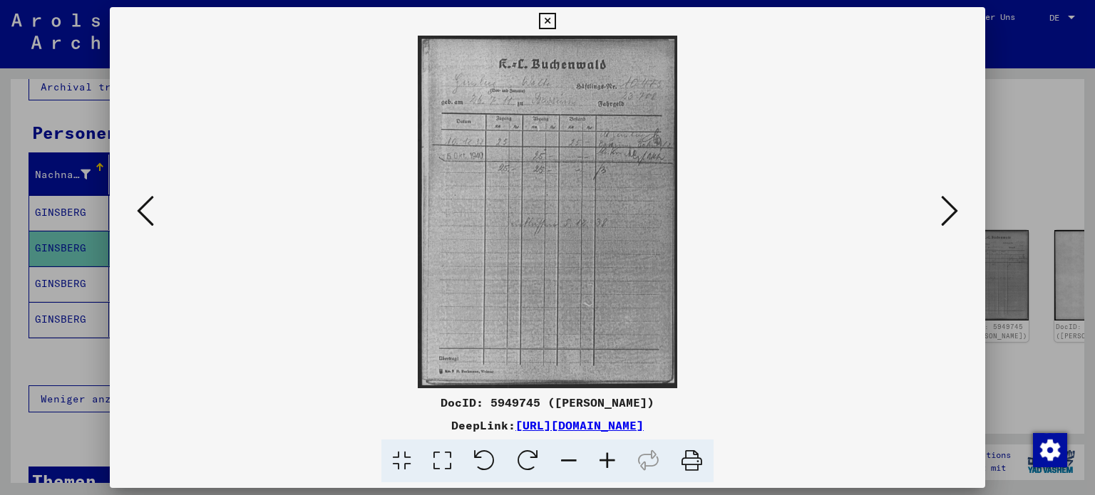
click at [960, 216] on button at bounding box center [950, 212] width 26 height 41
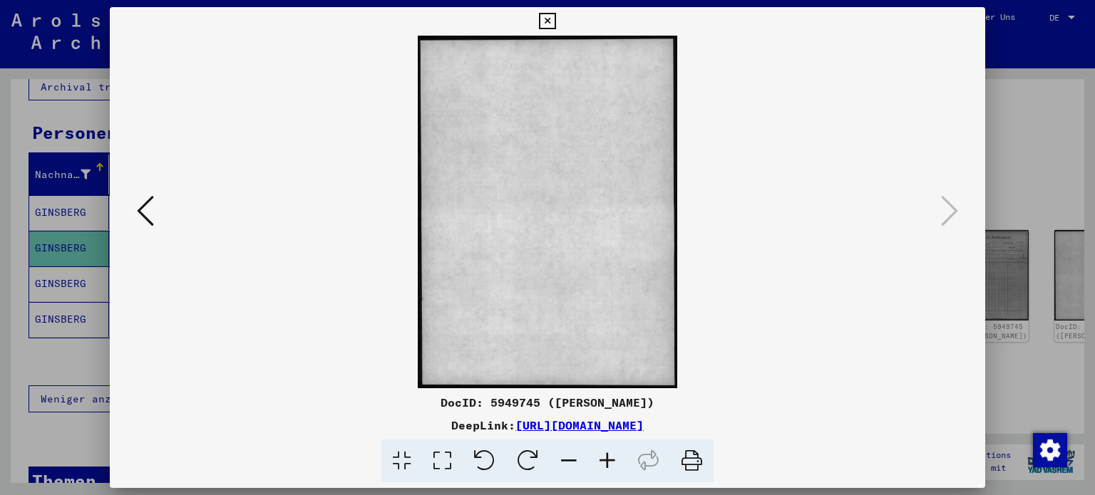
click at [1037, 197] on div at bounding box center [547, 247] width 1095 height 495
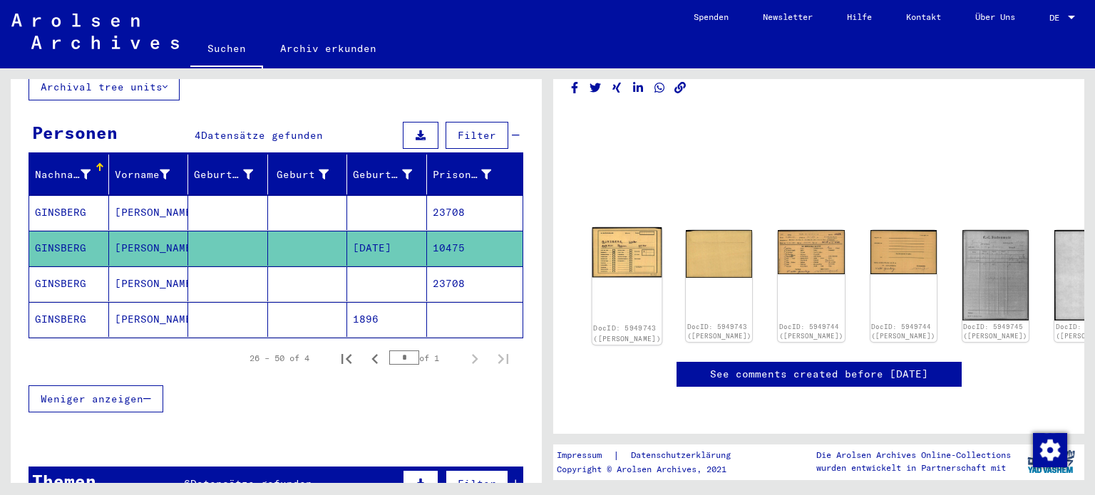
click at [612, 227] on img at bounding box center [627, 252] width 70 height 50
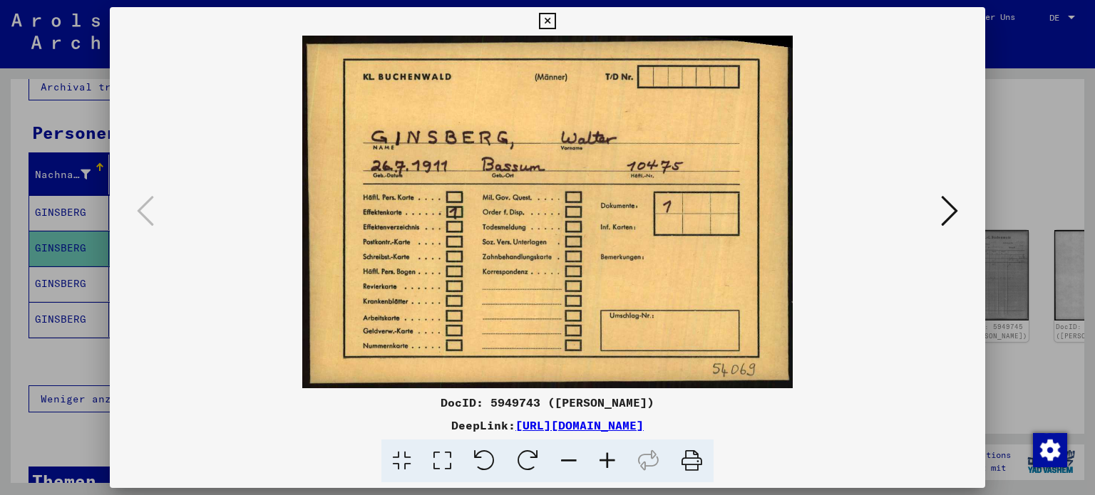
click at [945, 211] on icon at bounding box center [949, 211] width 17 height 34
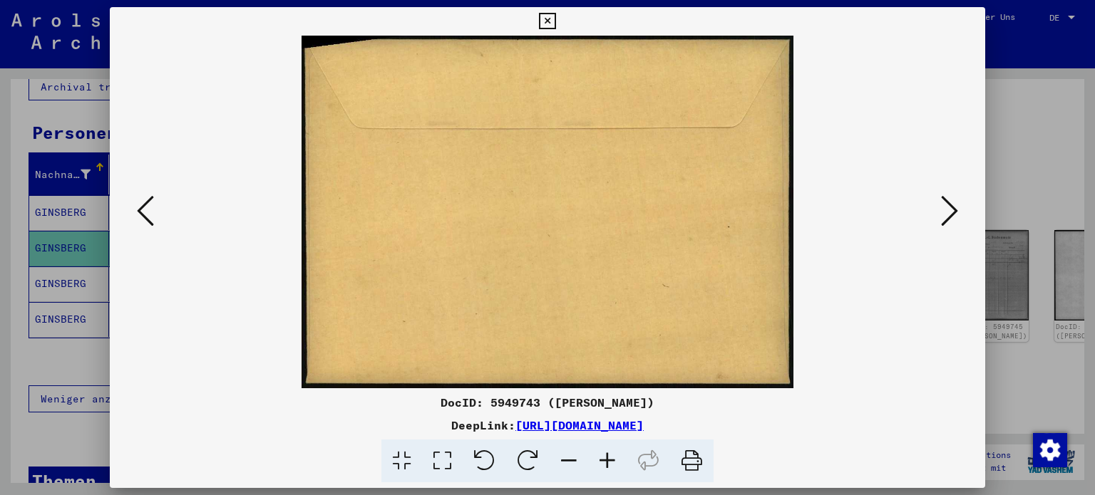
click at [945, 211] on icon at bounding box center [949, 211] width 17 height 34
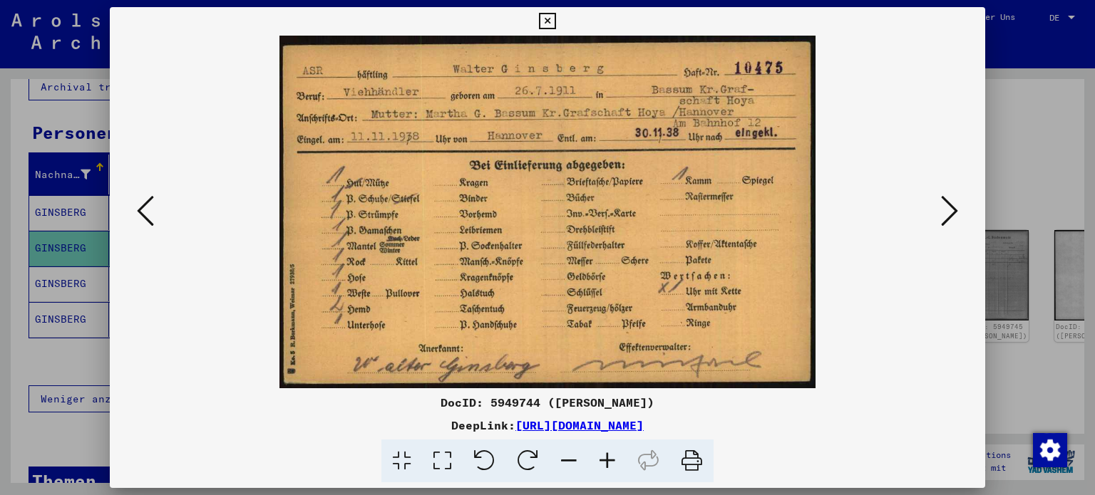
click at [1018, 222] on div at bounding box center [547, 247] width 1095 height 495
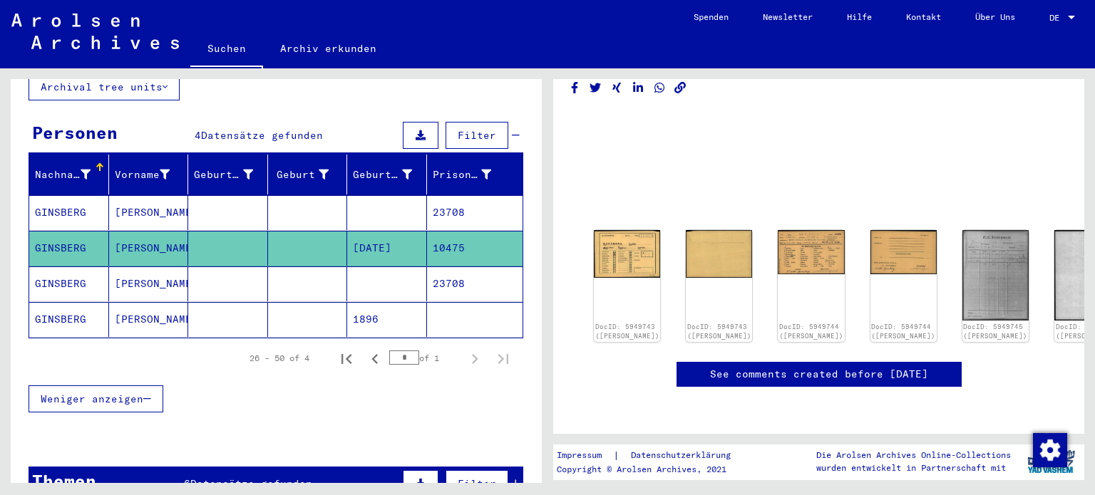
click at [453, 267] on mat-cell "23708" at bounding box center [475, 284] width 96 height 35
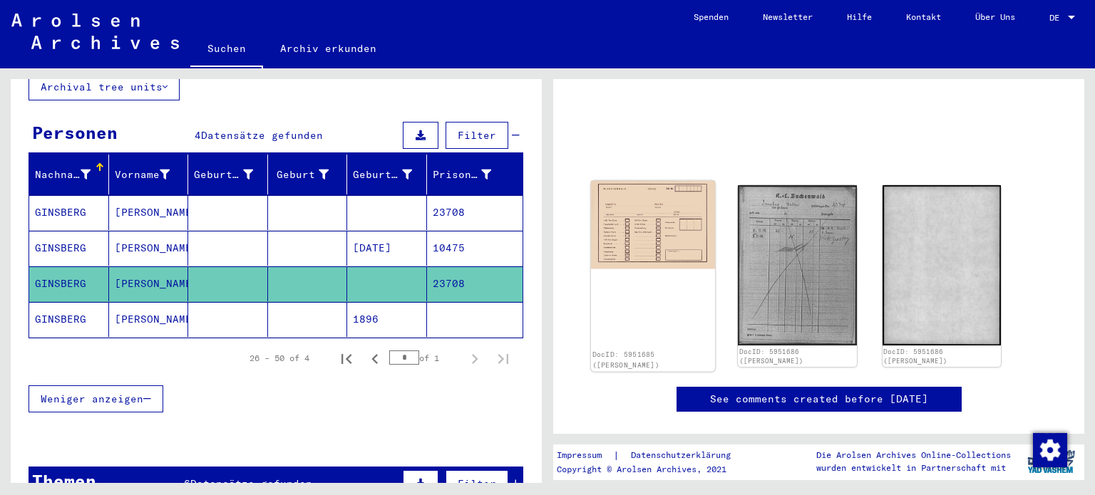
click at [654, 203] on img at bounding box center [653, 225] width 125 height 88
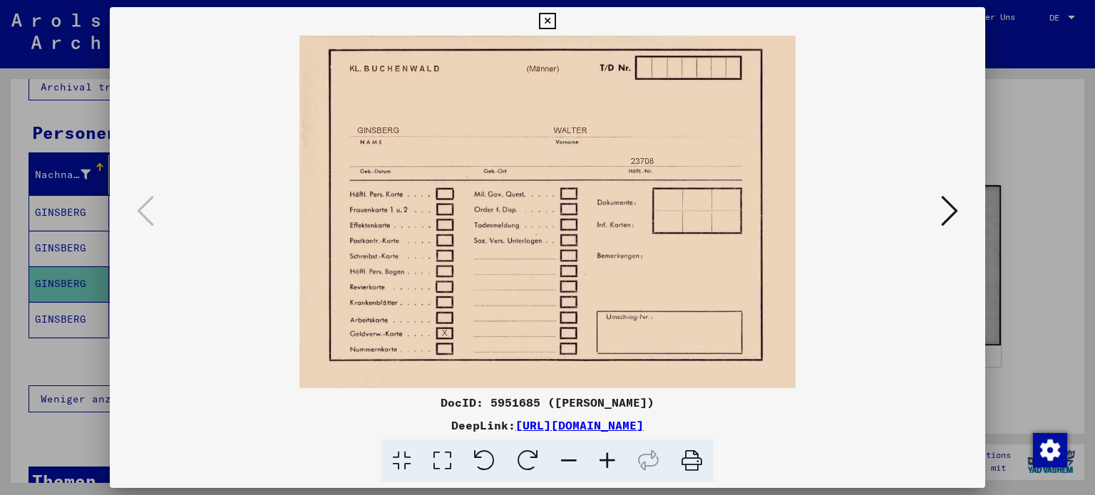
click at [947, 212] on icon at bounding box center [949, 211] width 17 height 34
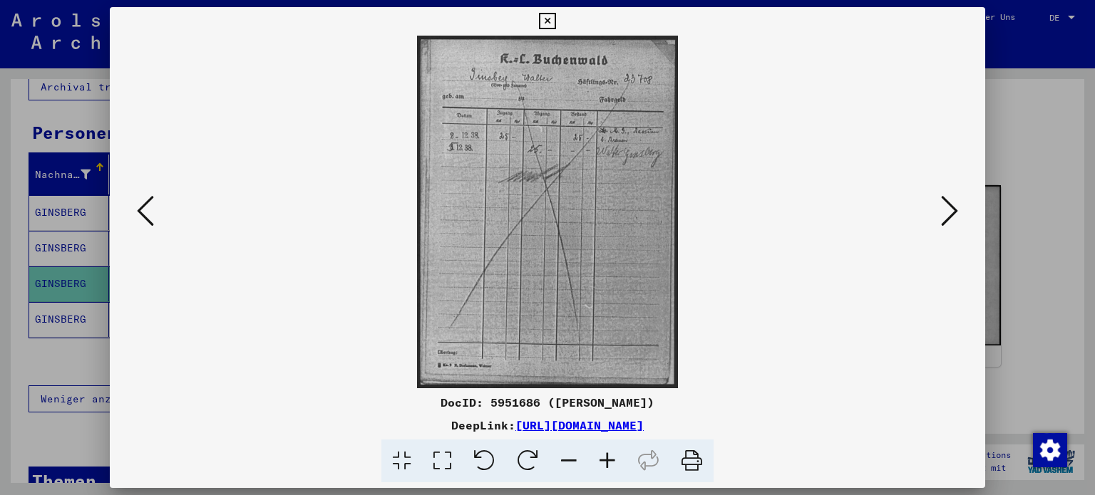
click at [947, 212] on icon at bounding box center [949, 211] width 17 height 34
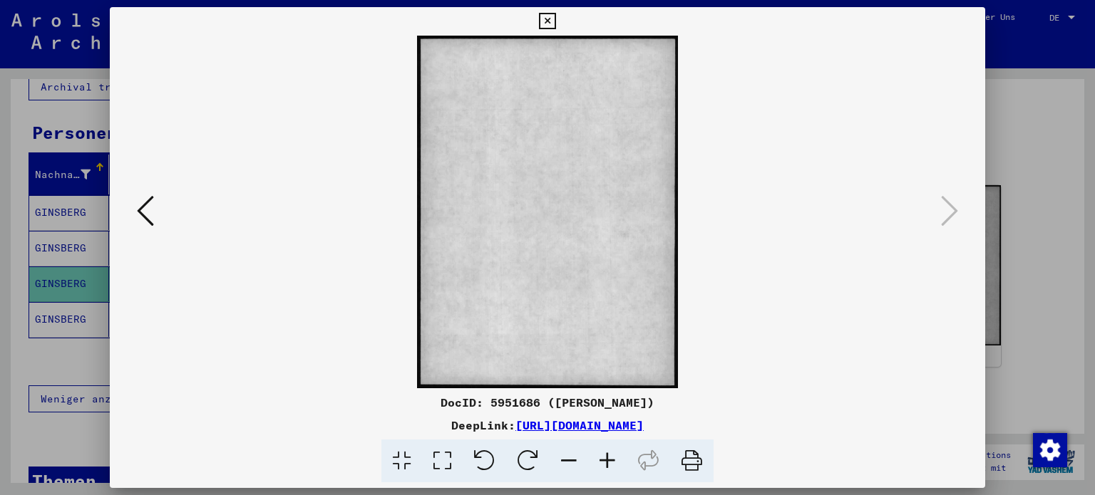
click at [1020, 249] on div at bounding box center [547, 247] width 1095 height 495
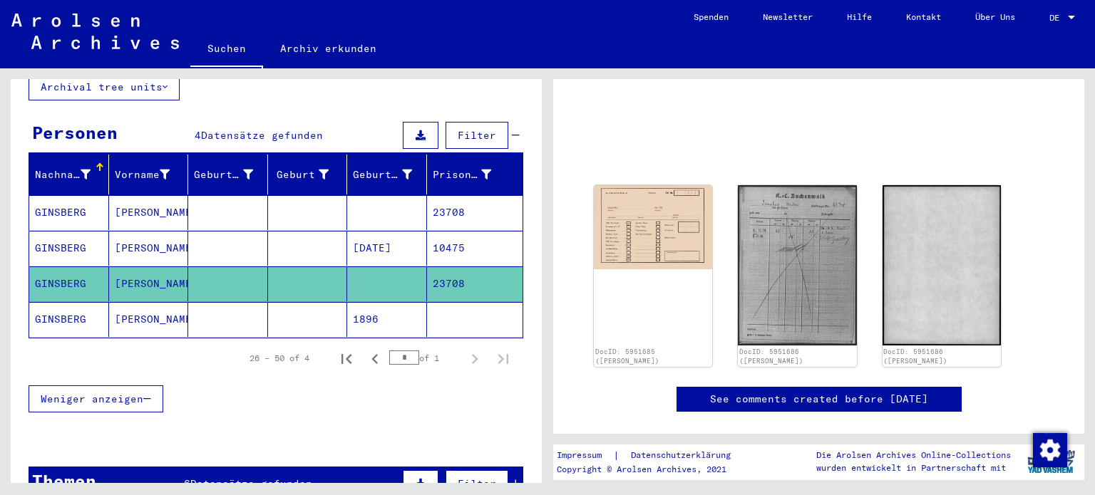
click at [393, 319] on mat-row "[PERSON_NAME] 1896" at bounding box center [275, 320] width 493 height 36
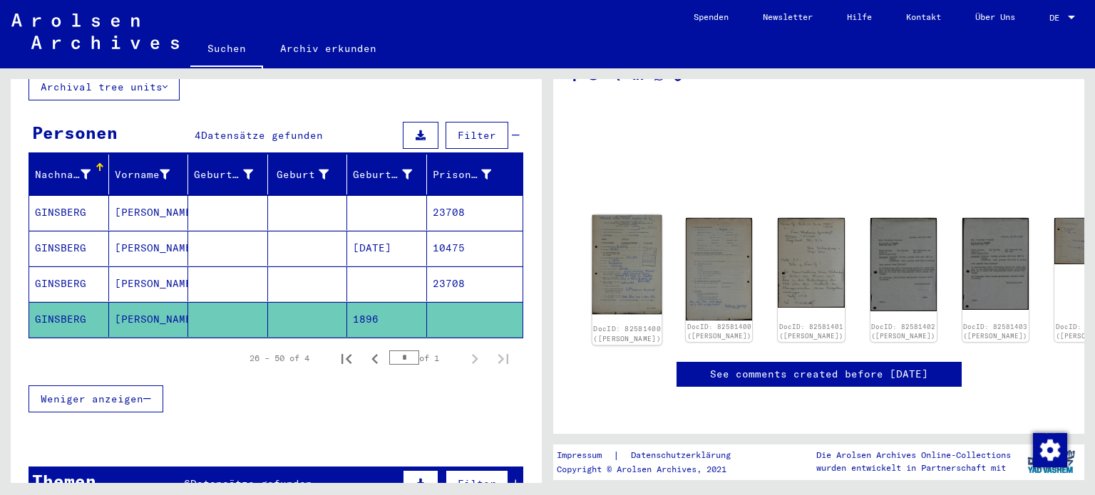
click at [612, 215] on img at bounding box center [627, 264] width 70 height 99
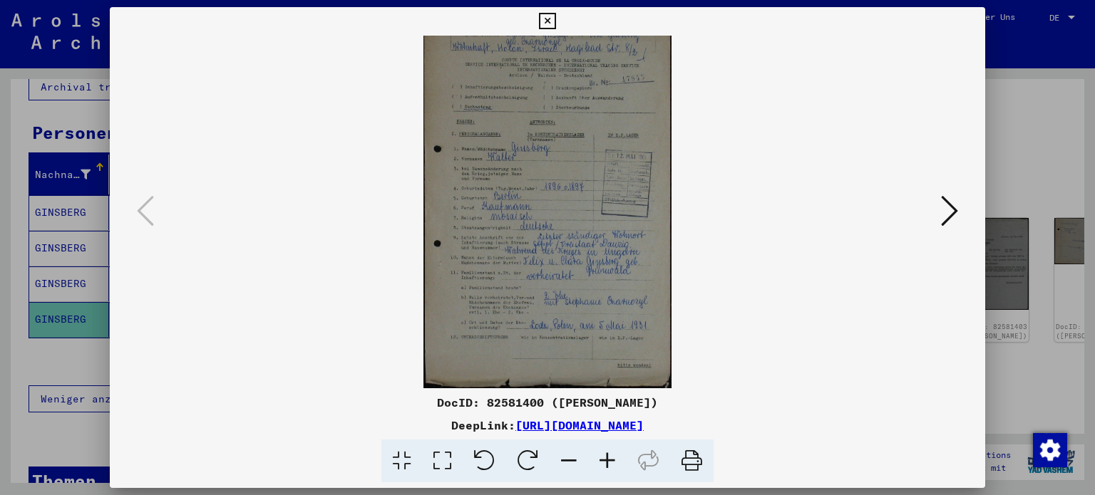
click at [1007, 190] on div at bounding box center [547, 247] width 1095 height 495
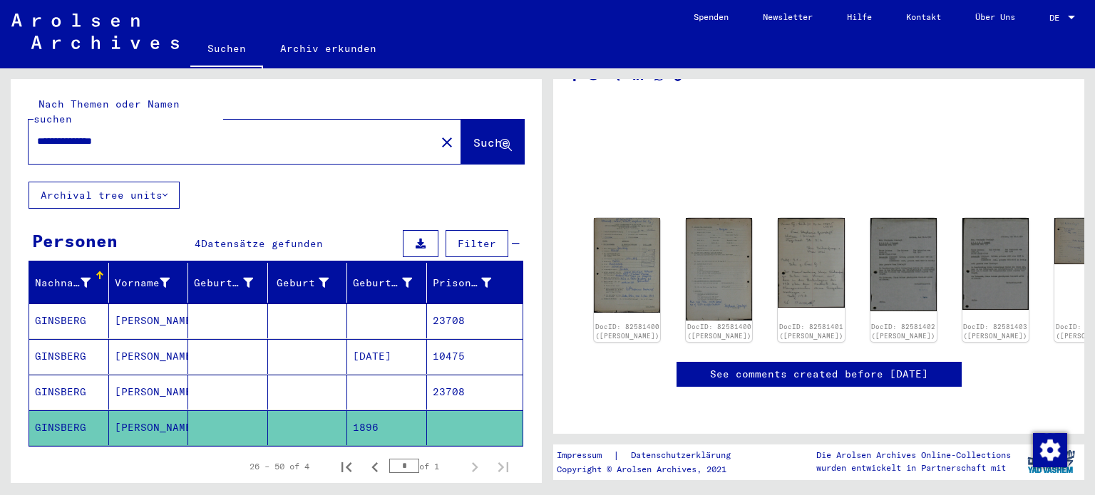
click at [148, 125] on div "**********" at bounding box center [228, 141] width 398 height 32
drag, startPoint x: 148, startPoint y: 122, endPoint x: 0, endPoint y: 138, distance: 149.2
click at [0, 138] on div "**********" at bounding box center [273, 275] width 547 height 415
click at [172, 350] on mat-cell "[PERSON_NAME]" at bounding box center [149, 356] width 80 height 35
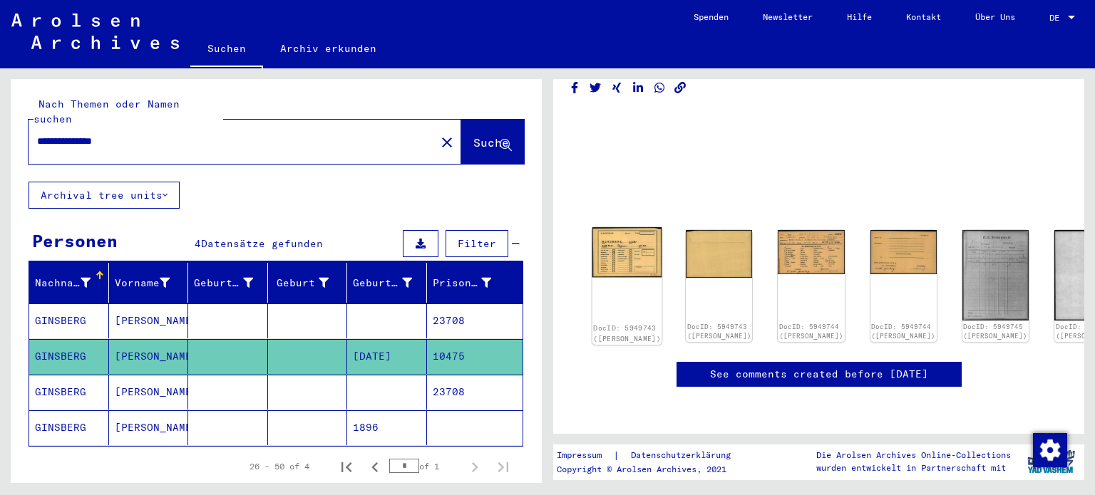
click at [614, 227] on img at bounding box center [627, 252] width 70 height 50
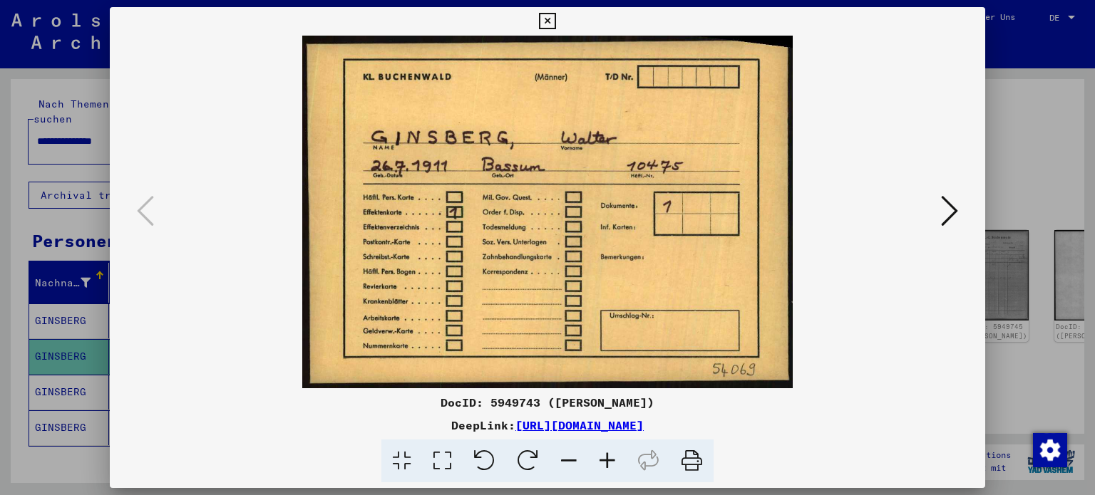
click at [952, 202] on icon at bounding box center [949, 211] width 17 height 34
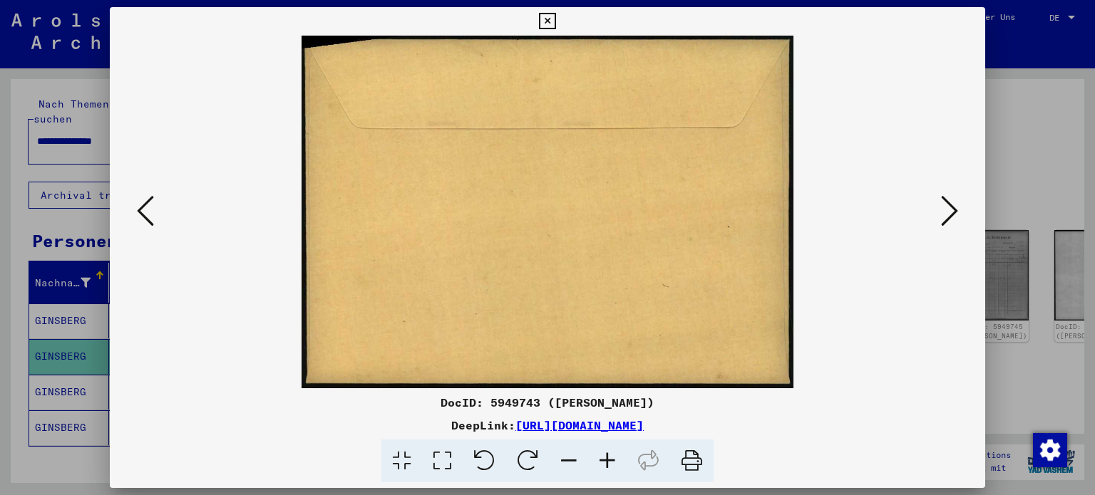
click at [952, 202] on icon at bounding box center [949, 211] width 17 height 34
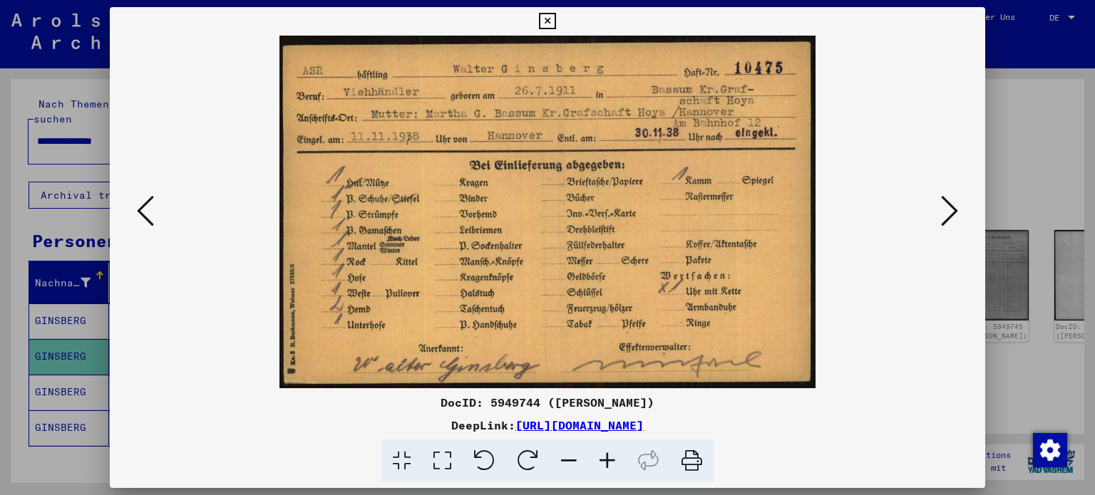
click at [945, 185] on div at bounding box center [548, 212] width 876 height 353
click at [947, 198] on icon at bounding box center [949, 211] width 17 height 34
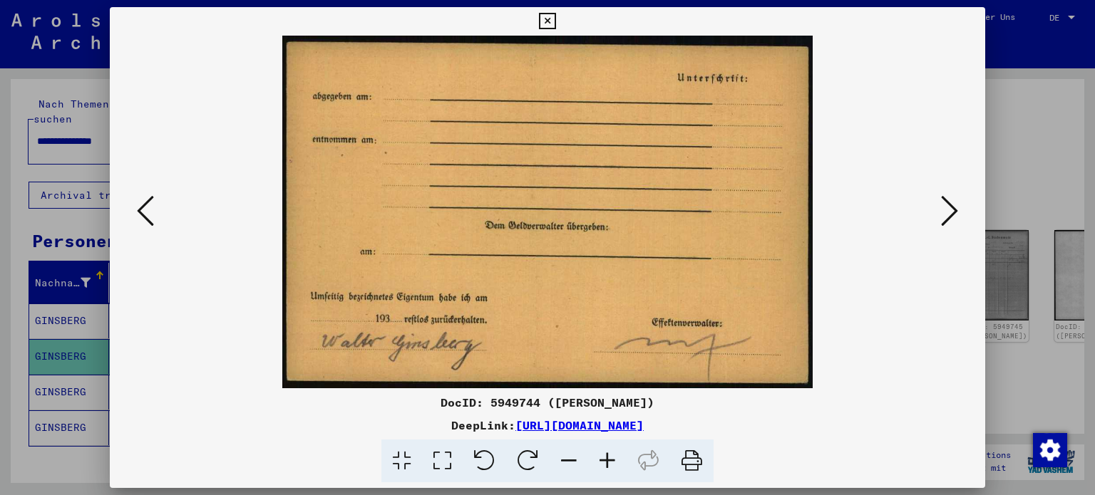
click at [947, 198] on icon at bounding box center [949, 211] width 17 height 34
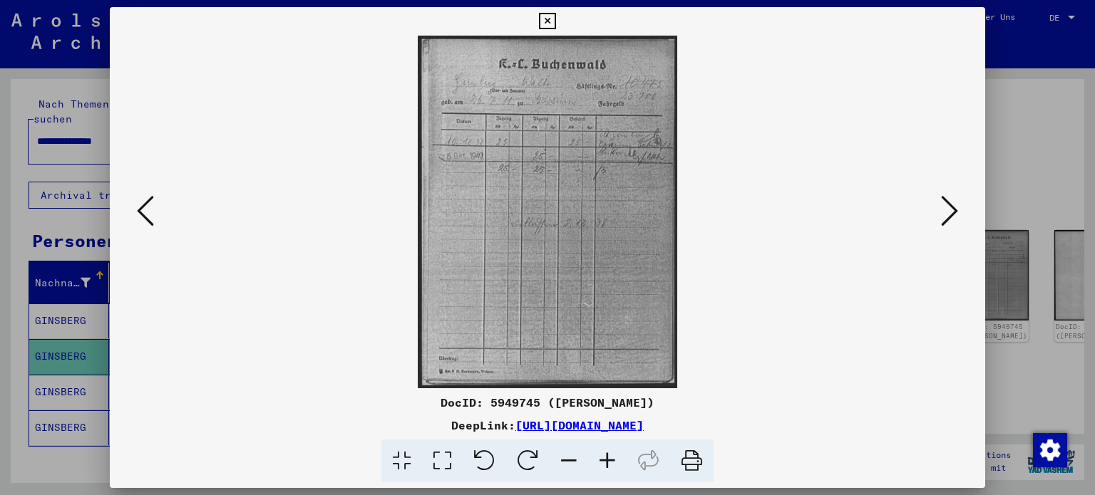
click at [153, 205] on icon at bounding box center [145, 211] width 17 height 34
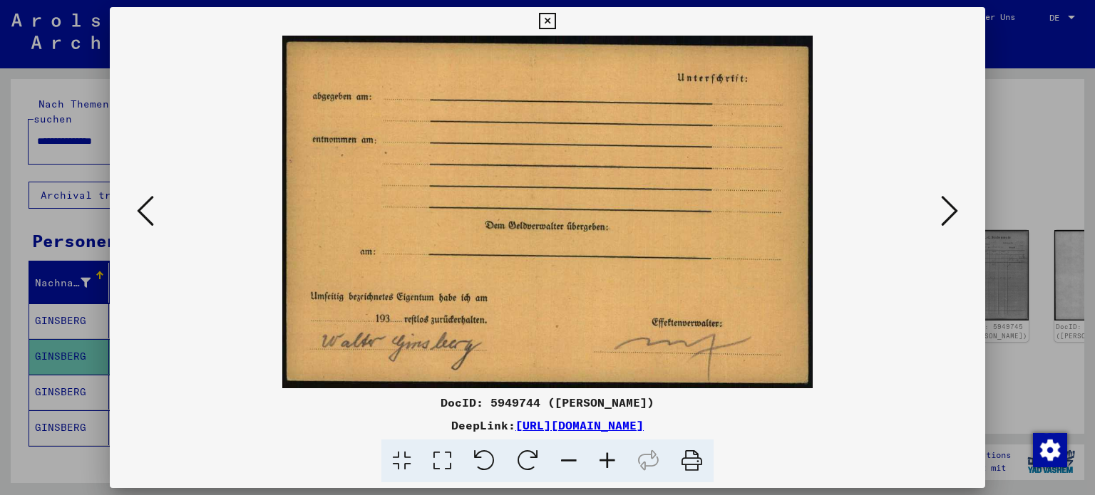
click at [961, 198] on button at bounding box center [950, 212] width 26 height 41
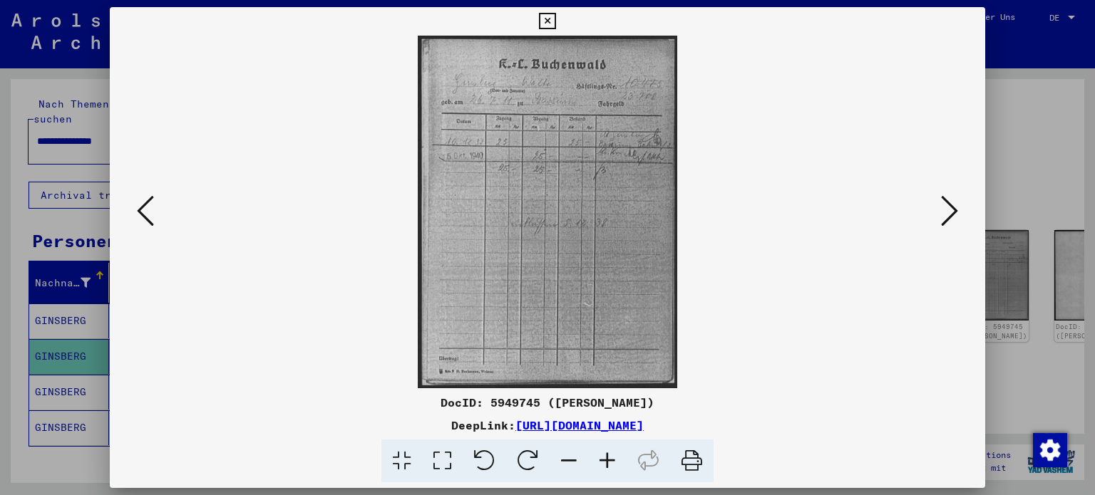
click at [961, 198] on button at bounding box center [950, 212] width 26 height 41
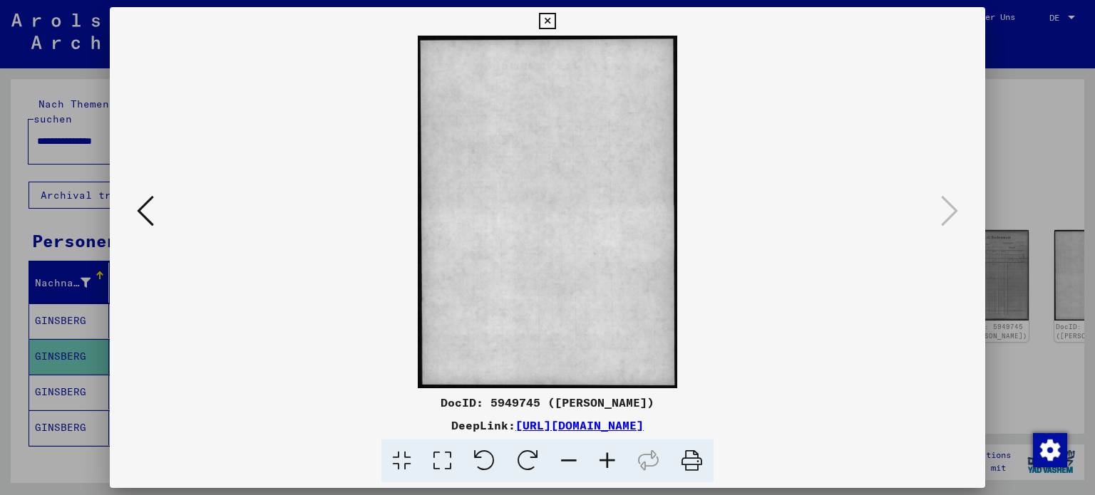
click at [143, 231] on button at bounding box center [146, 212] width 26 height 41
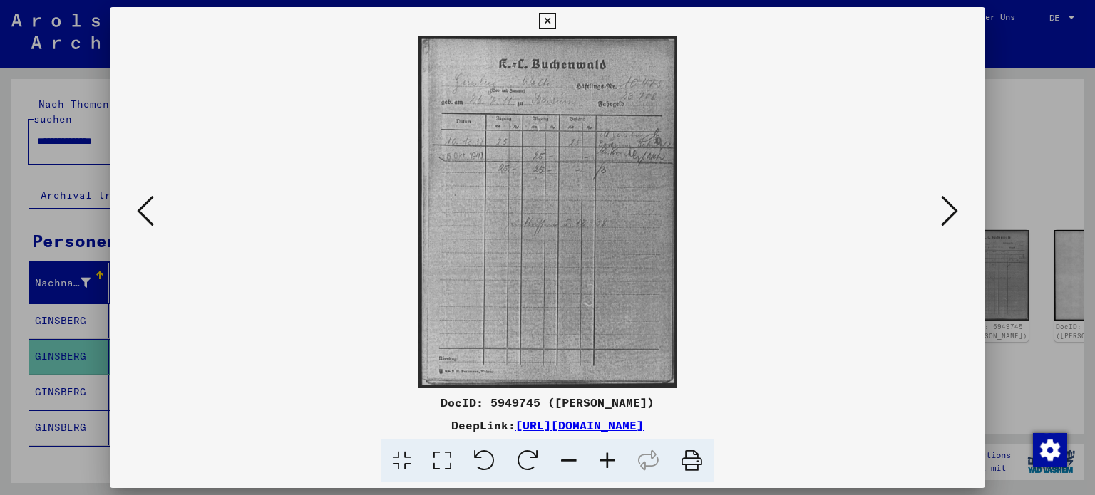
click at [145, 231] on button at bounding box center [146, 212] width 26 height 41
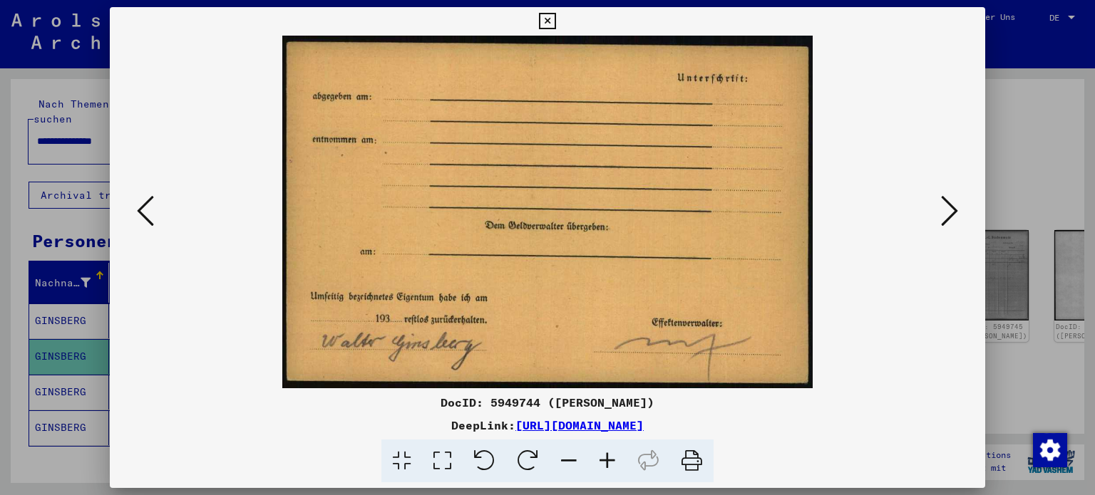
click at [940, 220] on button at bounding box center [950, 212] width 26 height 41
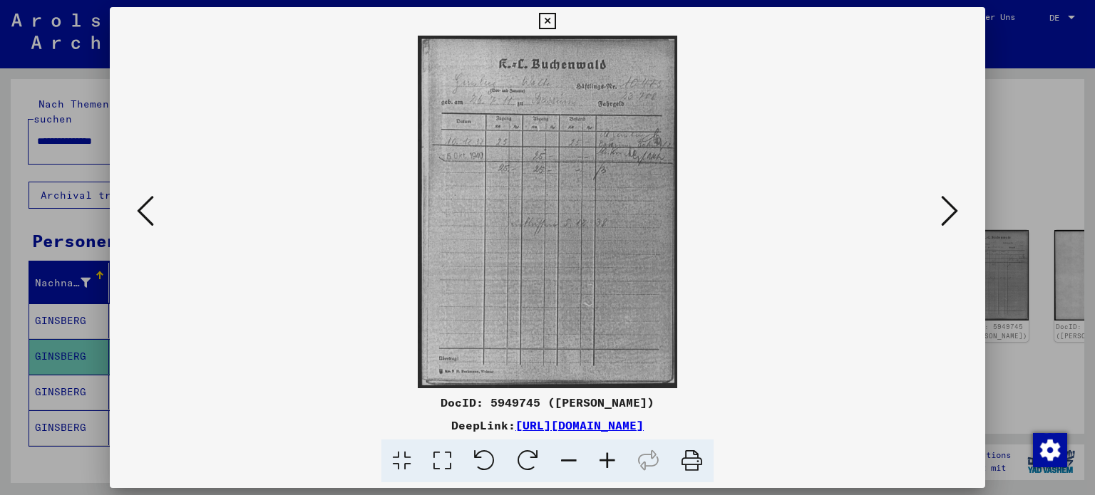
click at [957, 197] on icon at bounding box center [949, 211] width 17 height 34
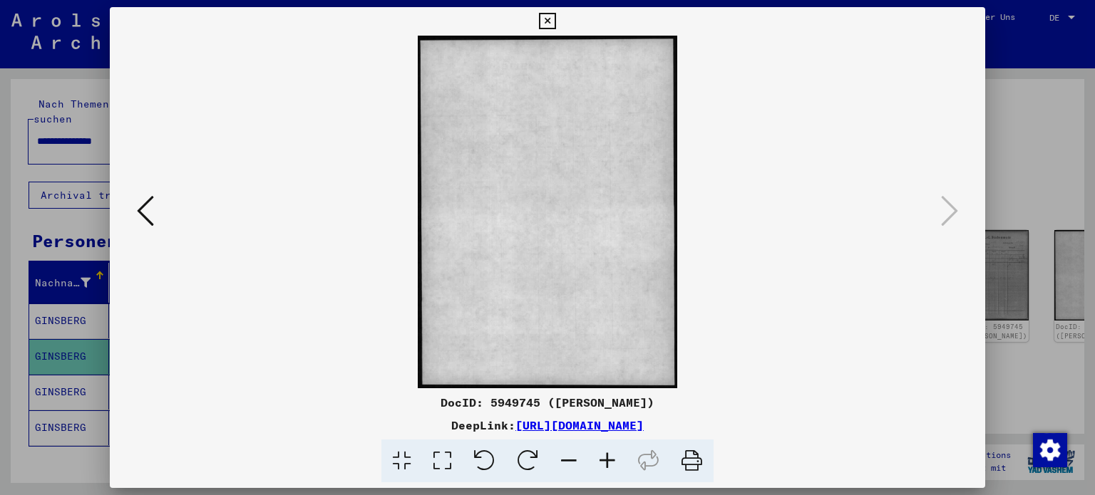
click at [1003, 197] on div at bounding box center [547, 247] width 1095 height 495
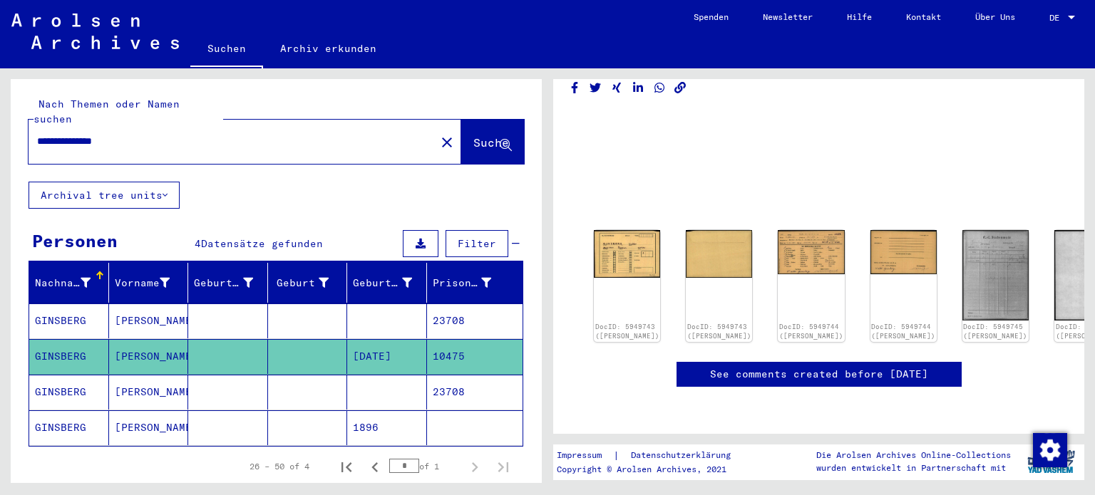
drag, startPoint x: 154, startPoint y: 121, endPoint x: 0, endPoint y: 148, distance: 156.3
click at [0, 148] on div "**********" at bounding box center [273, 275] width 547 height 415
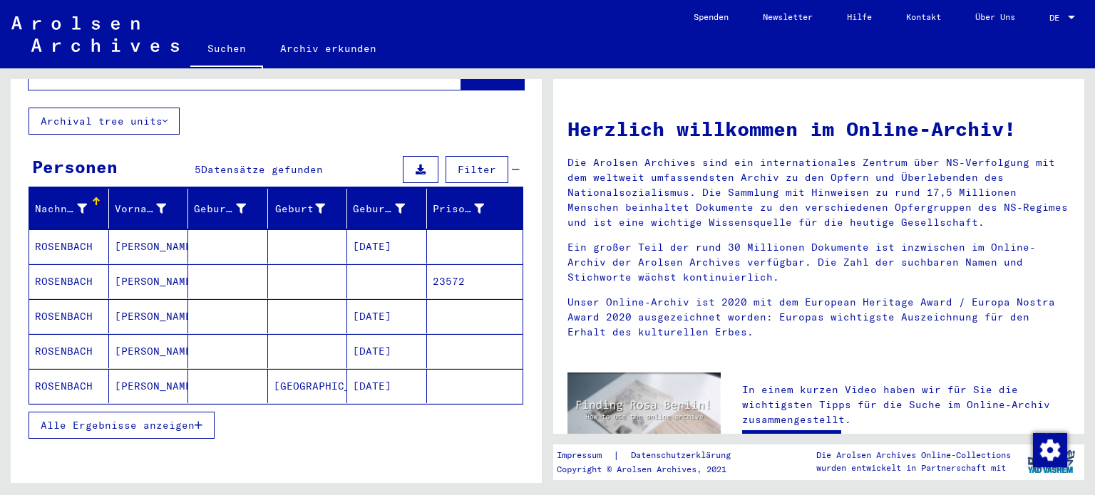
scroll to position [78, 0]
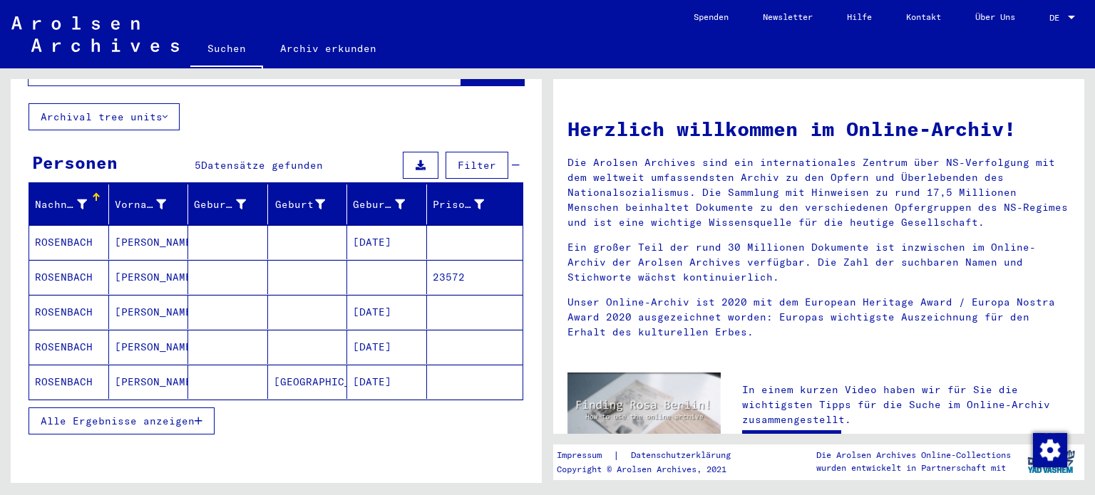
click at [191, 408] on button "Alle Ergebnisse anzeigen" at bounding box center [122, 421] width 186 height 27
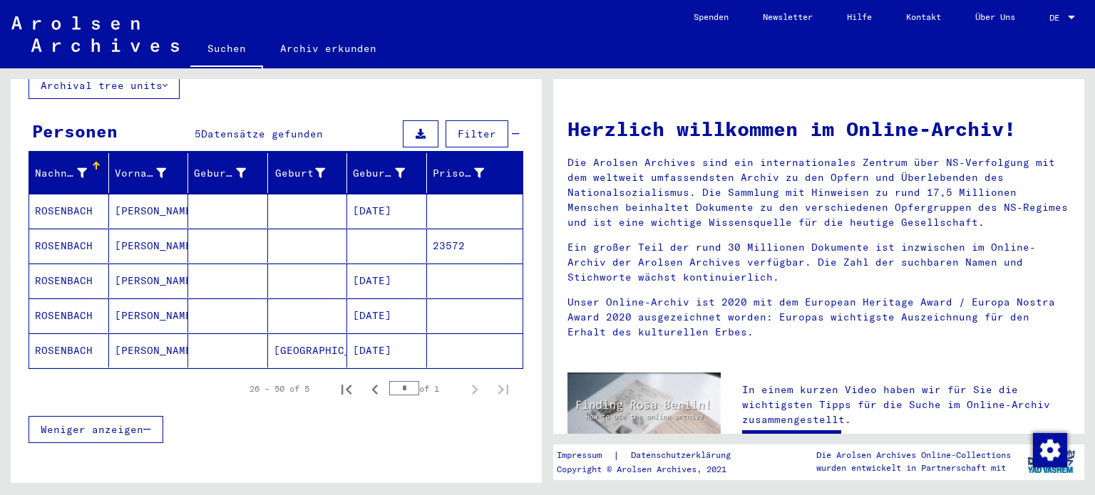
scroll to position [108, 0]
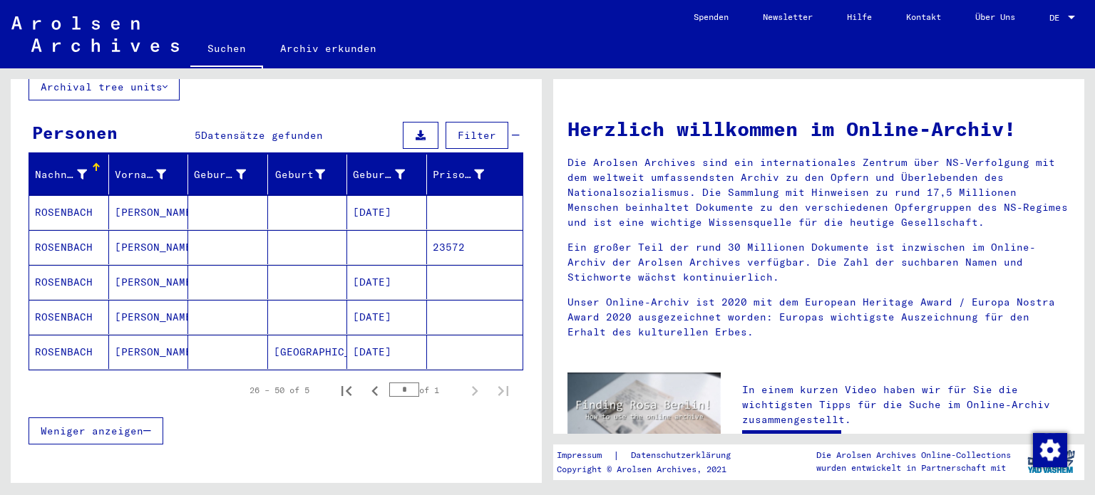
click at [411, 233] on mat-cell at bounding box center [387, 247] width 80 height 34
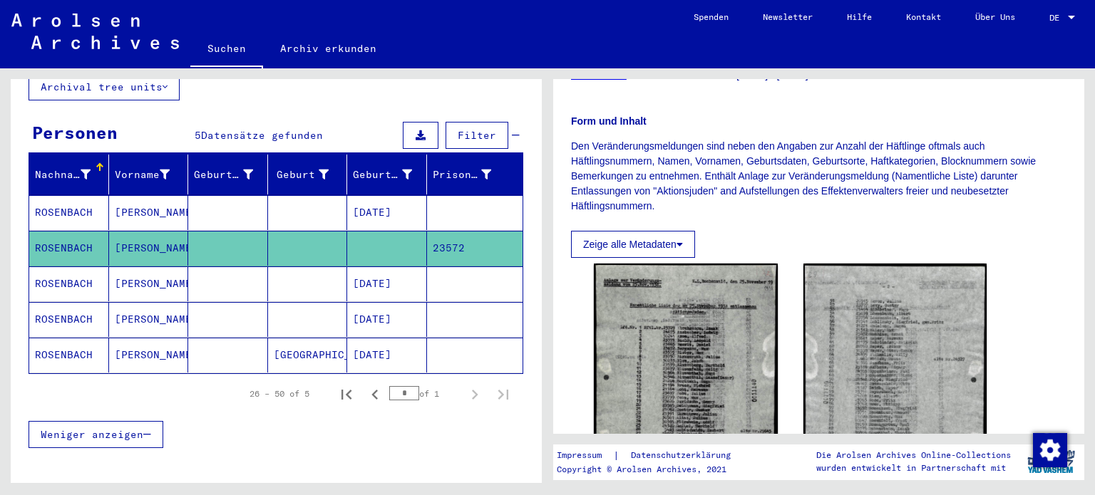
scroll to position [204, 0]
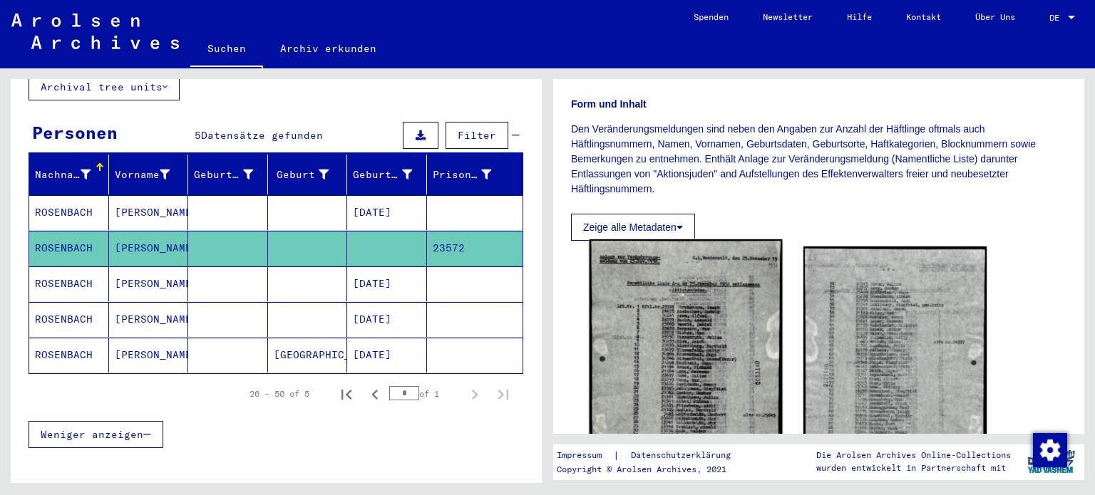
click at [678, 331] on img at bounding box center [686, 382] width 192 height 284
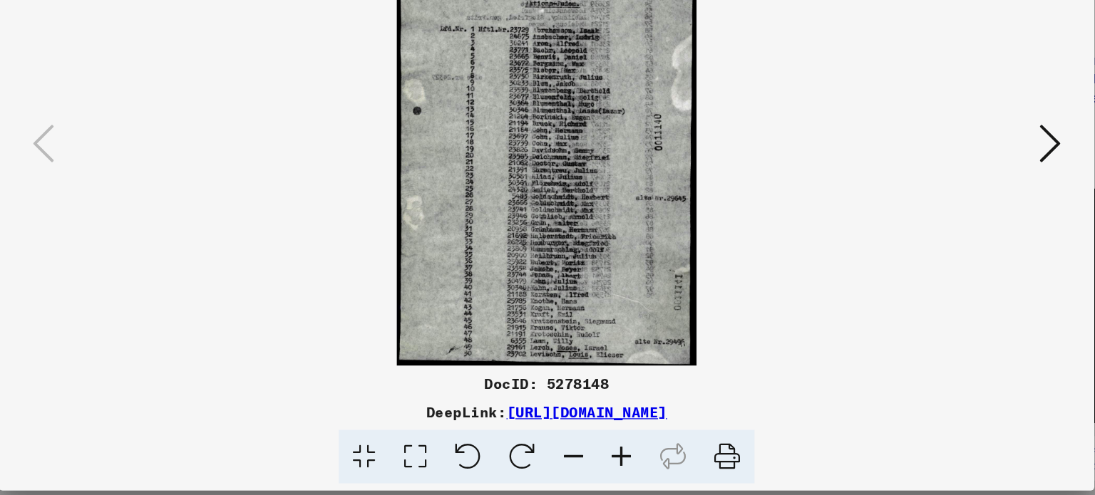
scroll to position [0, 0]
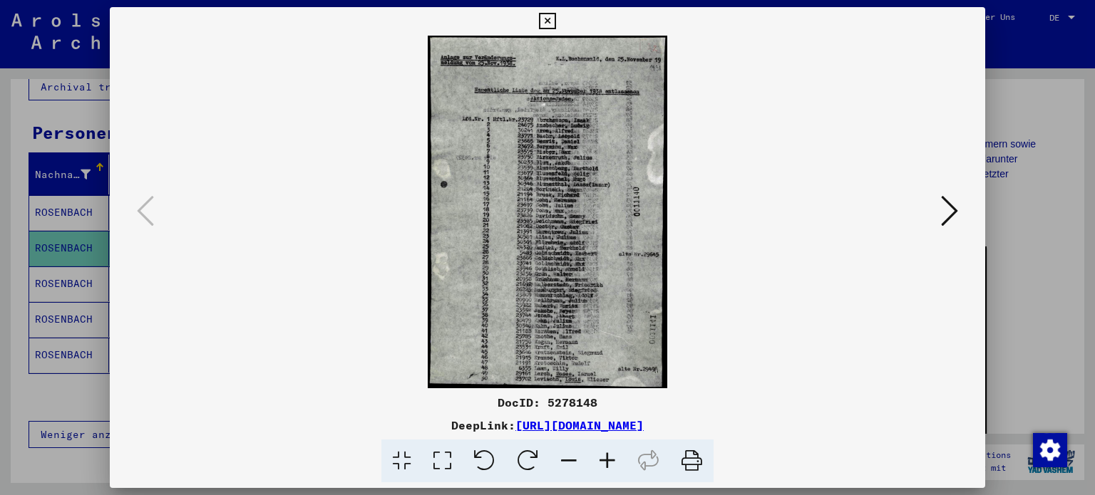
click at [947, 196] on icon at bounding box center [949, 211] width 17 height 34
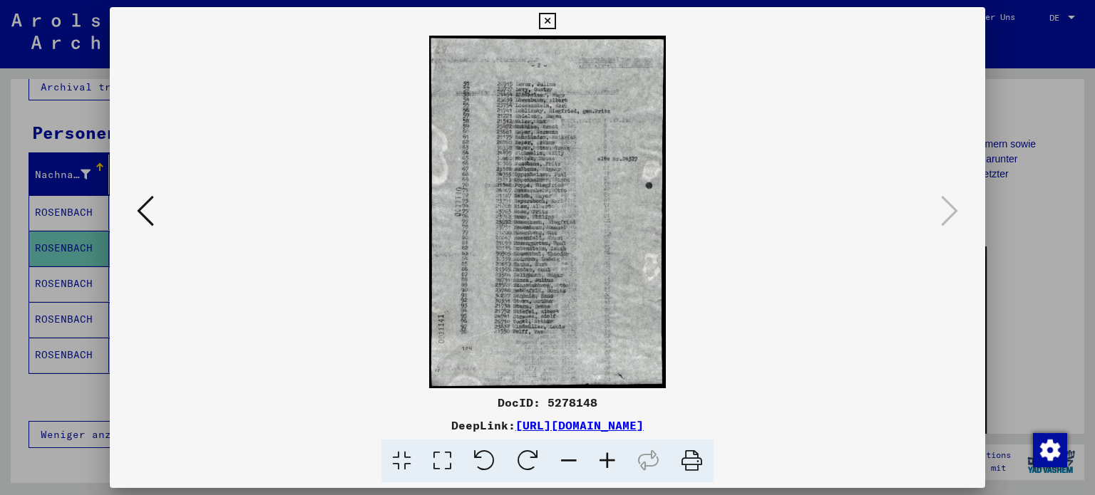
click at [155, 202] on button at bounding box center [146, 212] width 26 height 41
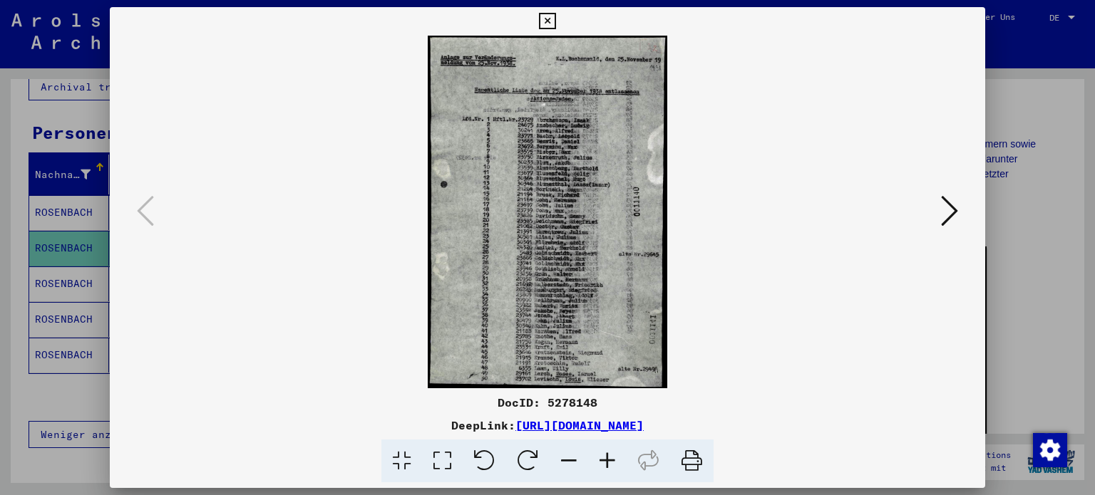
click at [955, 202] on icon at bounding box center [949, 211] width 17 height 34
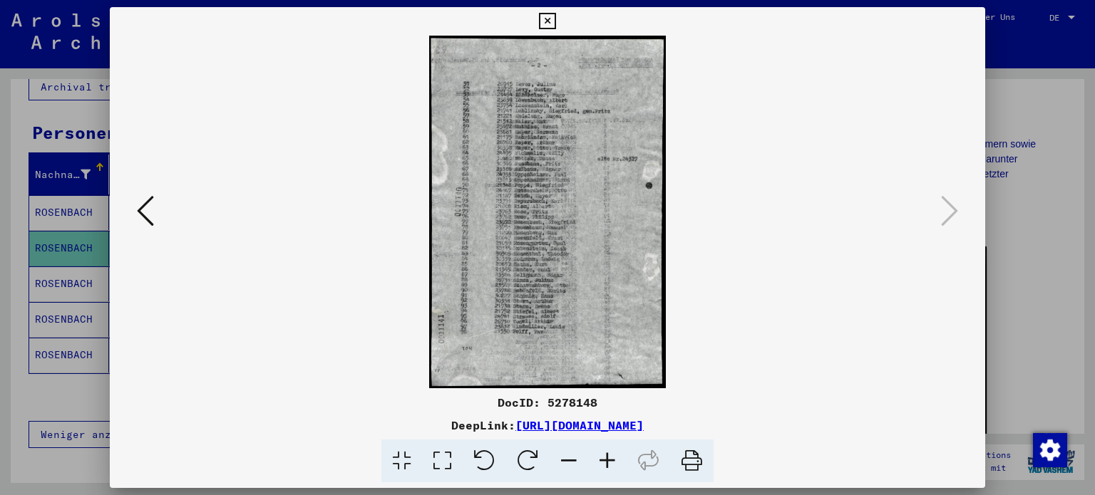
click at [1059, 148] on div at bounding box center [547, 247] width 1095 height 495
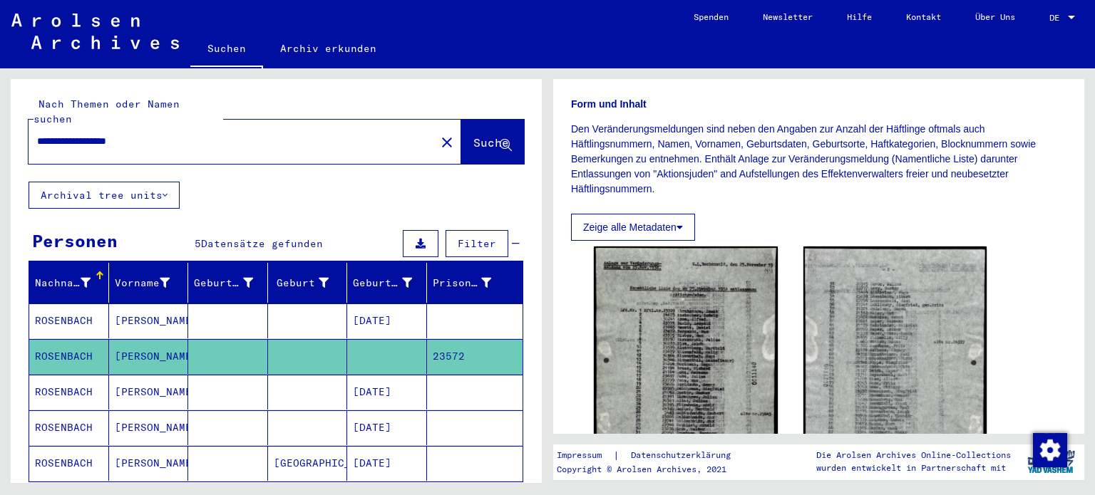
drag, startPoint x: 165, startPoint y: 131, endPoint x: 0, endPoint y: 157, distance: 167.4
click at [0, 157] on div "**********" at bounding box center [273, 275] width 547 height 415
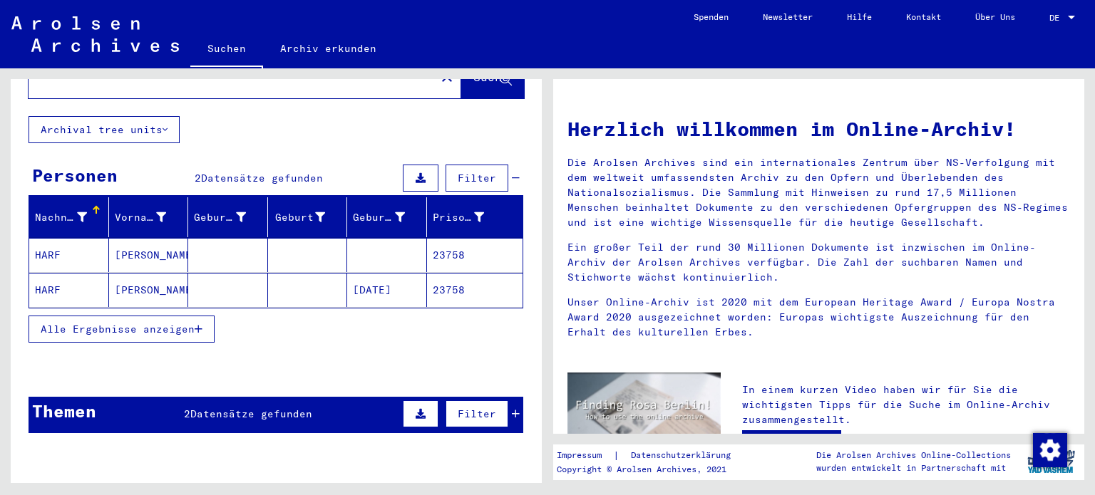
scroll to position [122, 0]
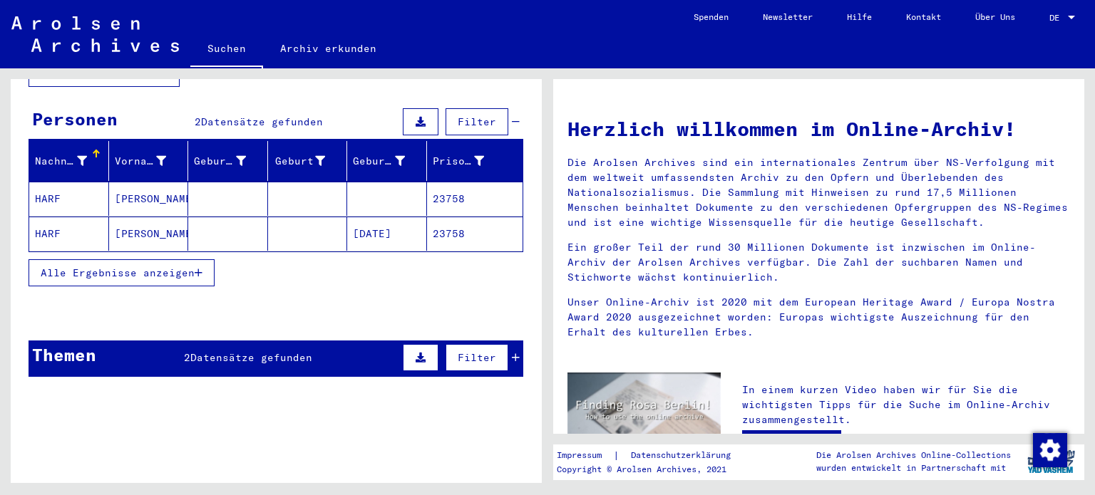
click at [177, 267] on span "Alle Ergebnisse anzeigen" at bounding box center [118, 273] width 154 height 13
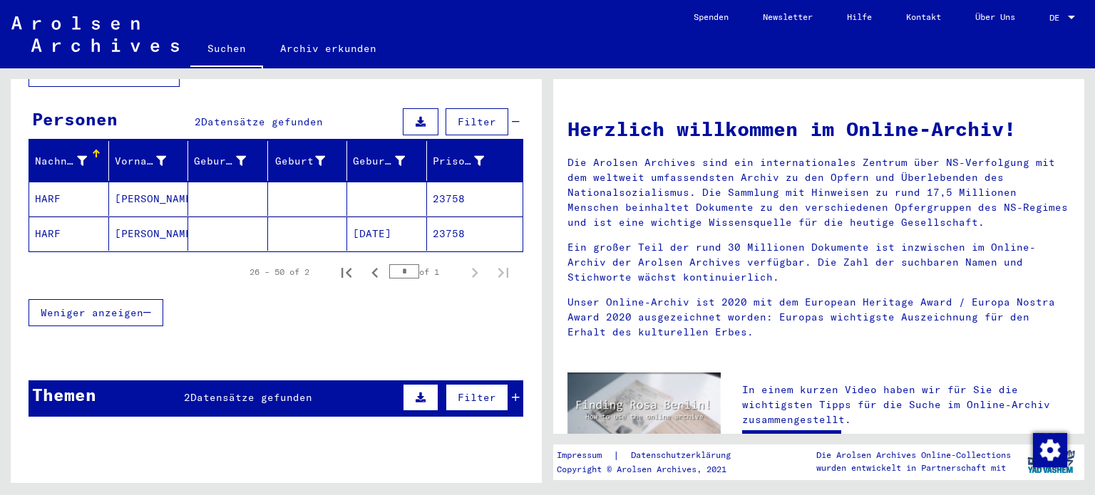
click at [162, 185] on mat-cell "[PERSON_NAME]" at bounding box center [149, 199] width 80 height 34
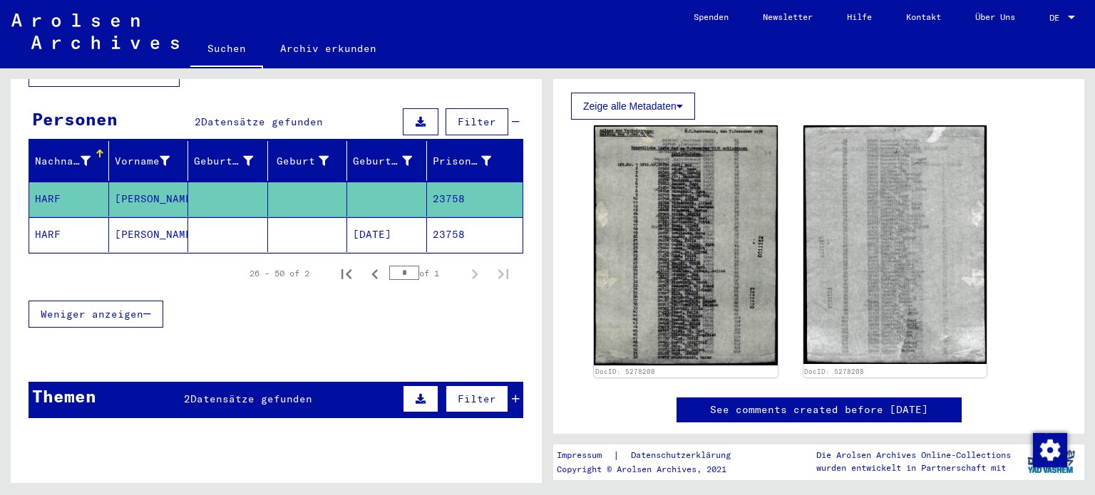
scroll to position [325, 0]
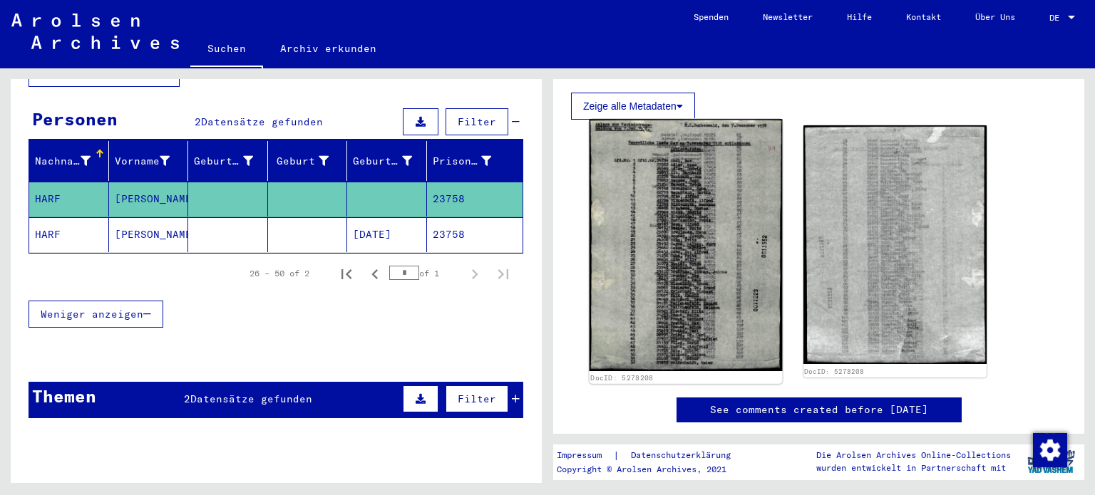
click at [690, 239] on img at bounding box center [686, 245] width 192 height 252
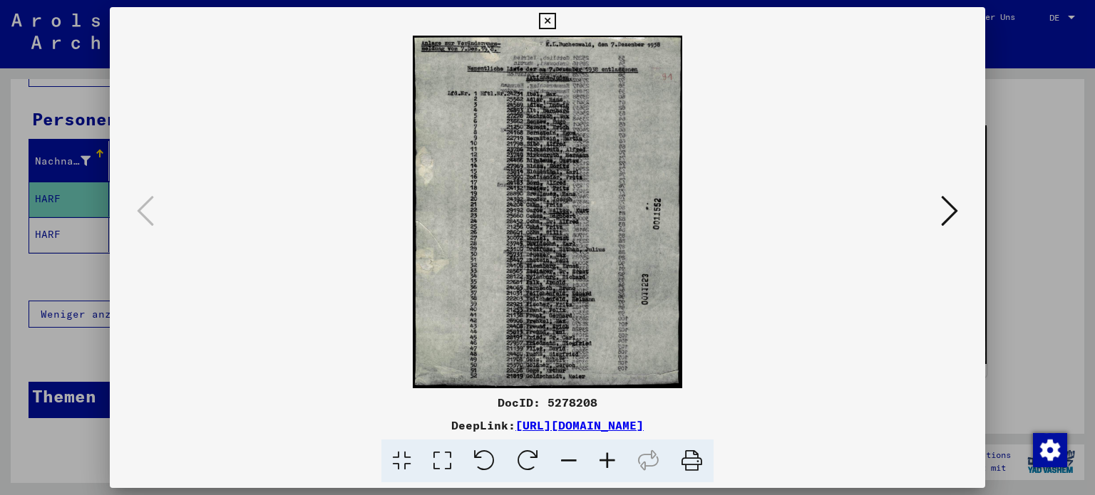
click at [951, 210] on icon at bounding box center [949, 211] width 17 height 34
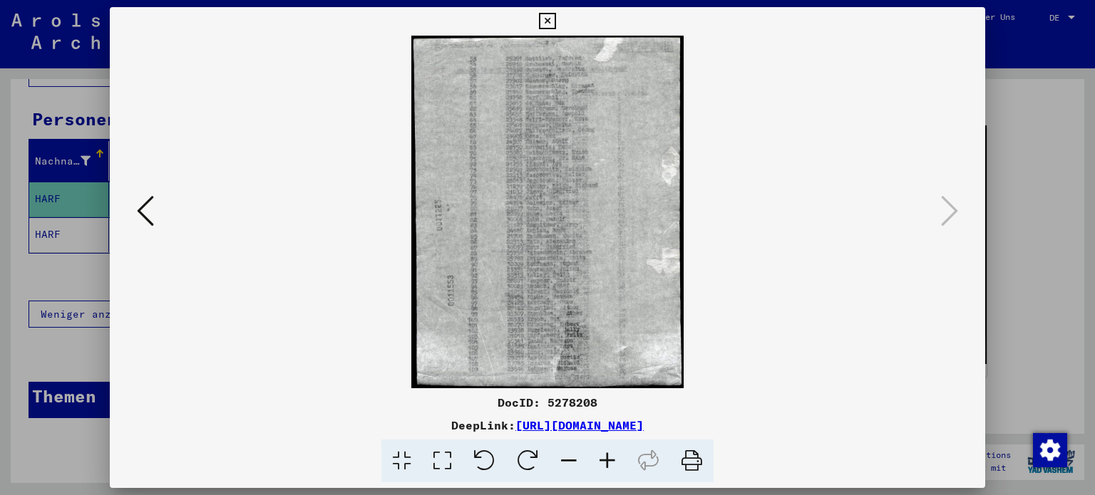
click at [144, 219] on icon at bounding box center [145, 211] width 17 height 34
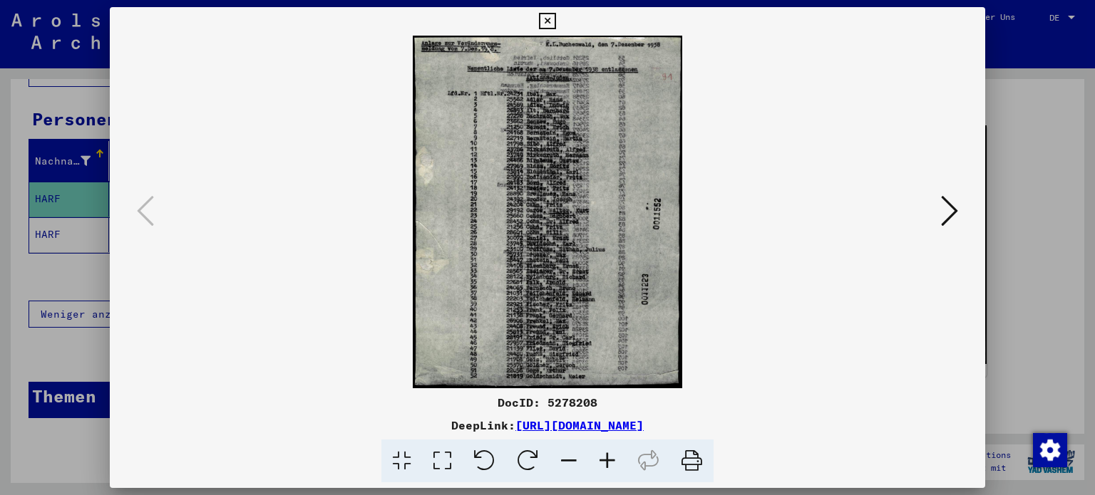
click at [81, 192] on div at bounding box center [547, 247] width 1095 height 495
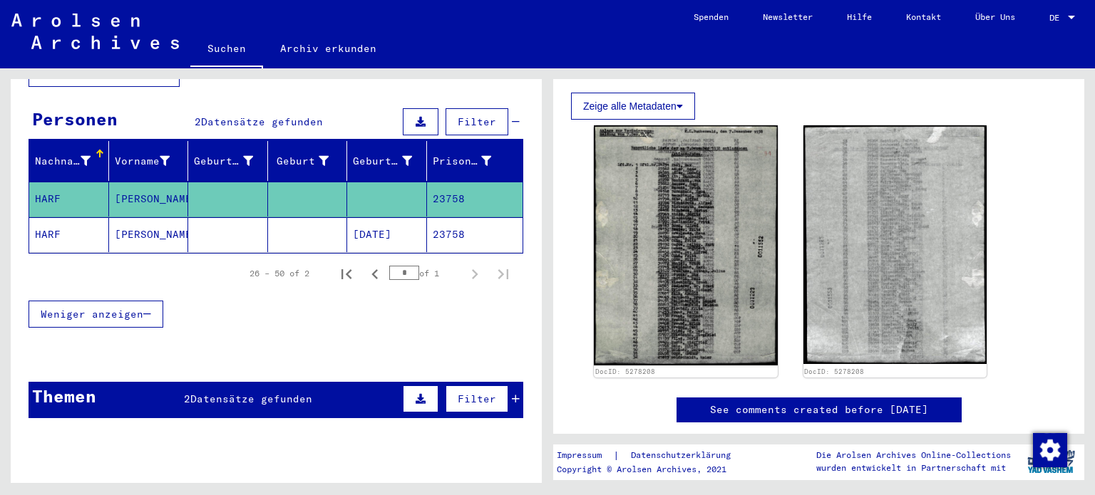
click at [133, 217] on mat-cell "[PERSON_NAME]" at bounding box center [149, 234] width 80 height 35
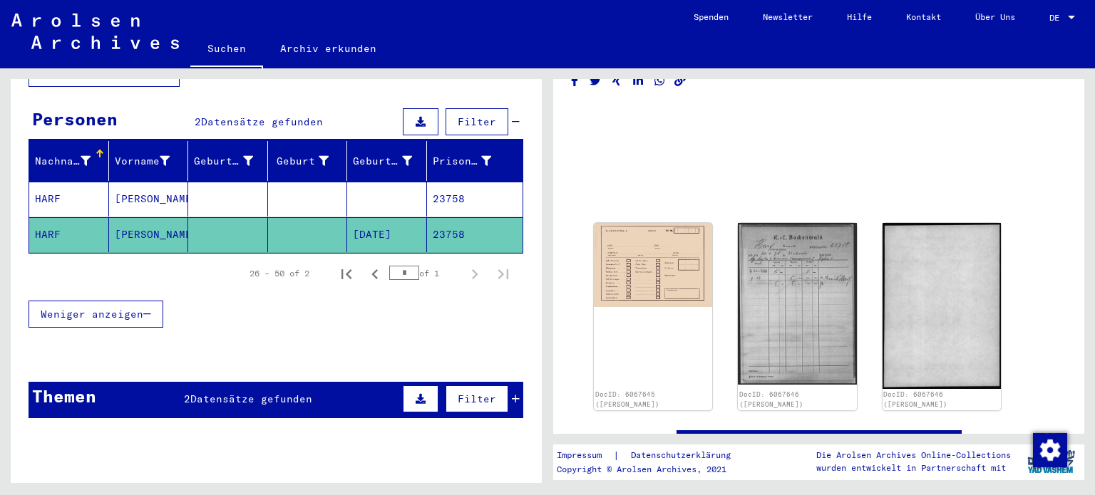
scroll to position [27, 0]
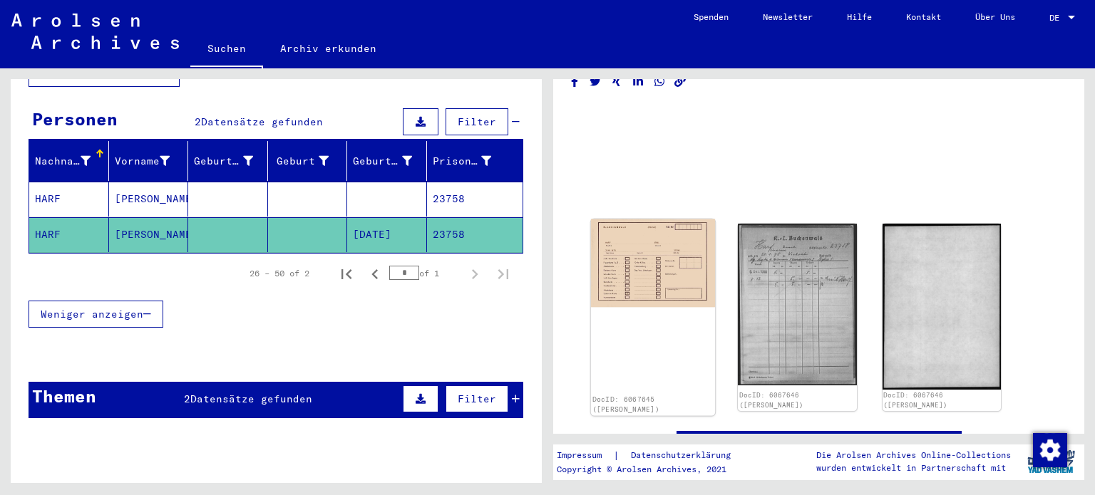
click at [659, 248] on img at bounding box center [653, 264] width 125 height 88
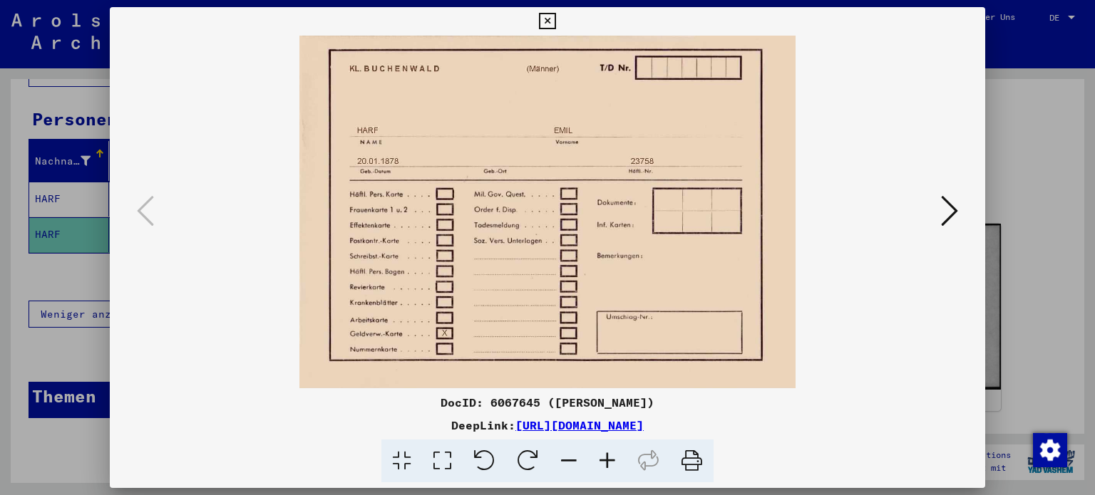
click at [932, 212] on img at bounding box center [547, 212] width 779 height 353
click at [938, 212] on button at bounding box center [950, 212] width 26 height 41
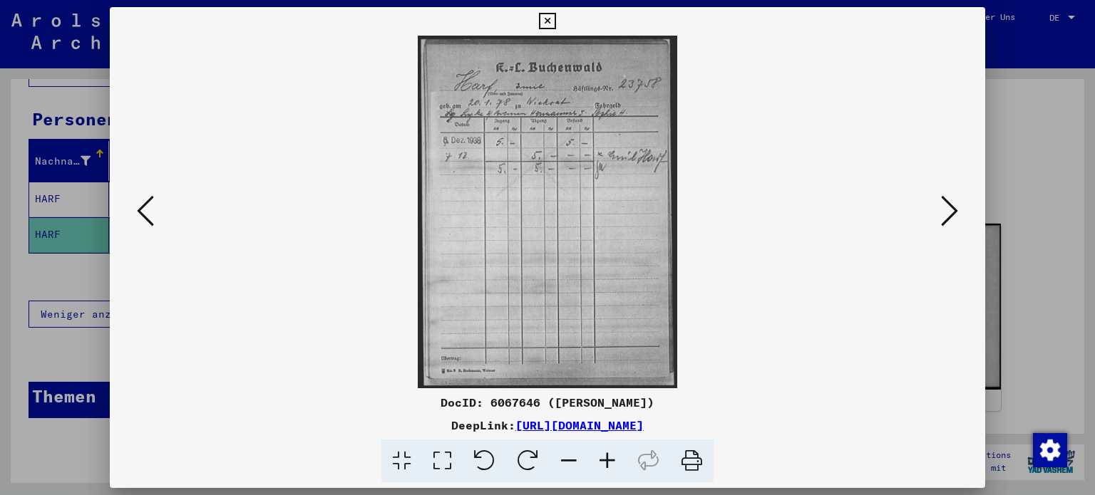
click at [946, 215] on icon at bounding box center [949, 211] width 17 height 34
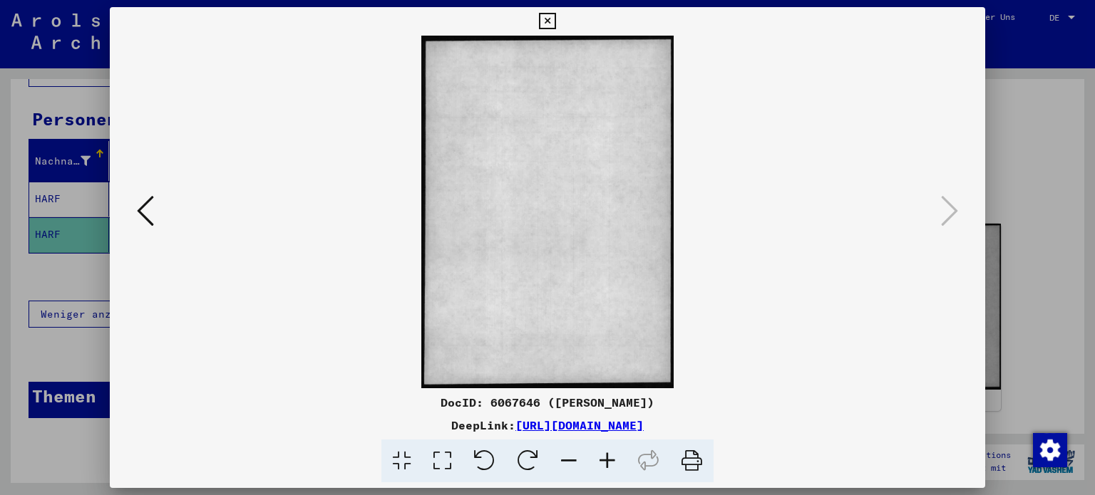
click at [147, 210] on icon at bounding box center [145, 211] width 17 height 34
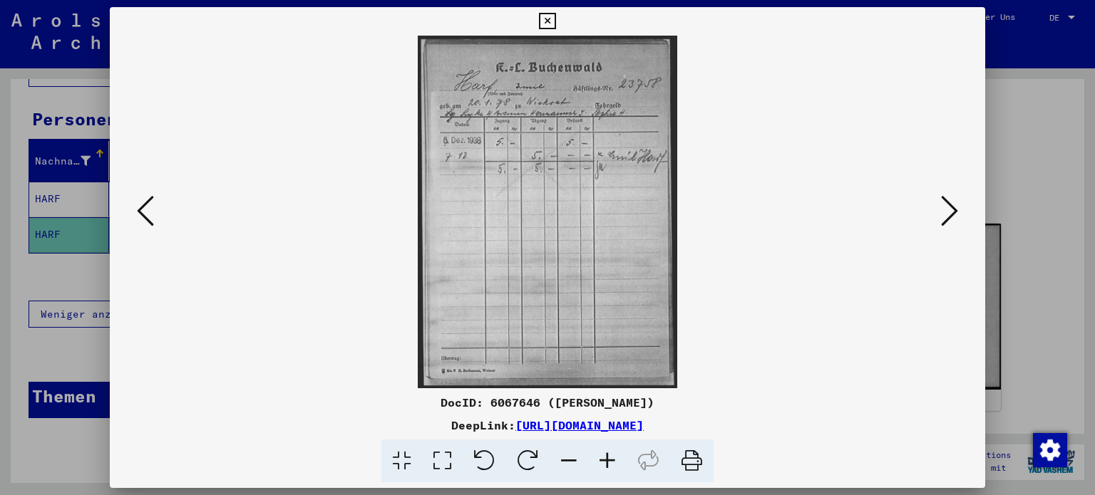
click at [145, 215] on icon at bounding box center [145, 211] width 17 height 34
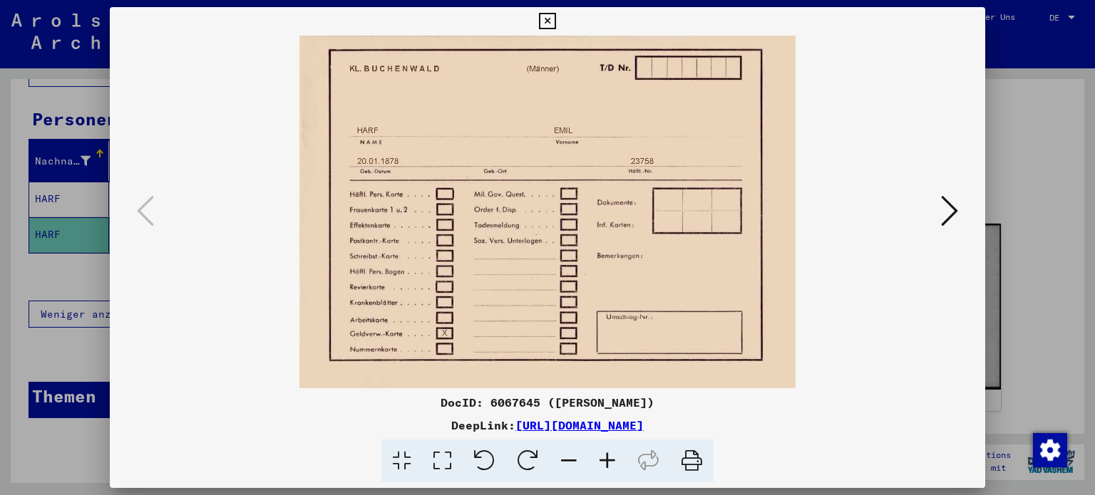
click at [957, 207] on icon at bounding box center [949, 211] width 17 height 34
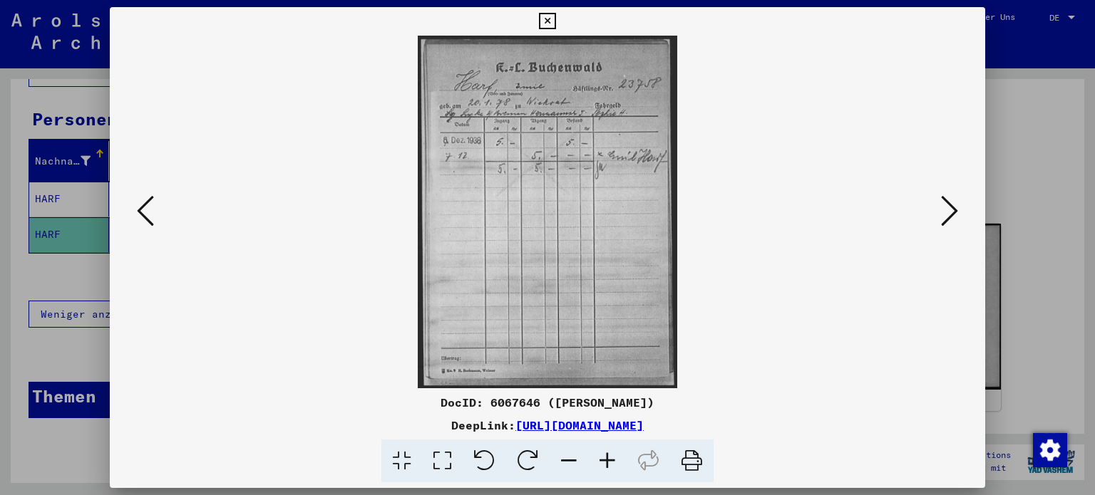
click at [954, 214] on icon at bounding box center [949, 211] width 17 height 34
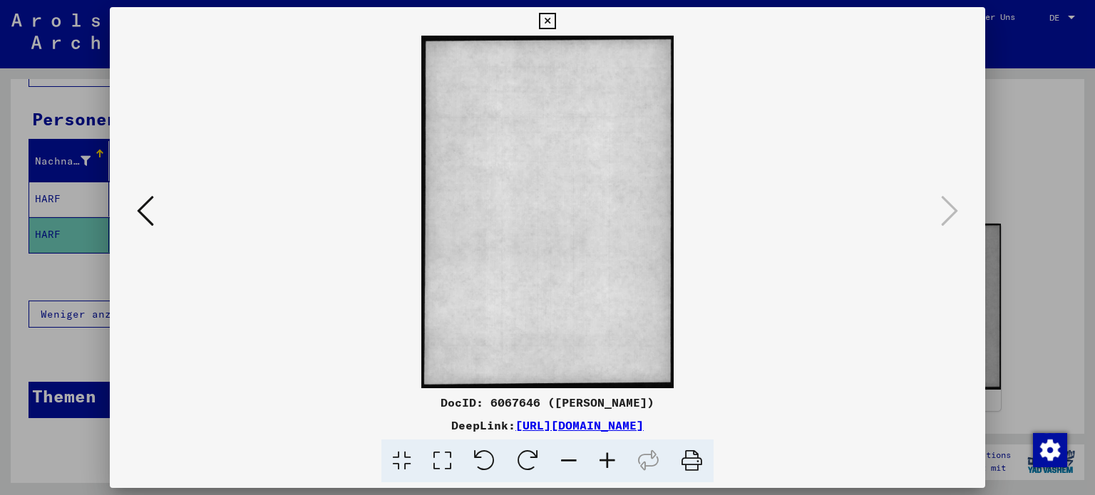
click at [155, 217] on button at bounding box center [146, 212] width 26 height 41
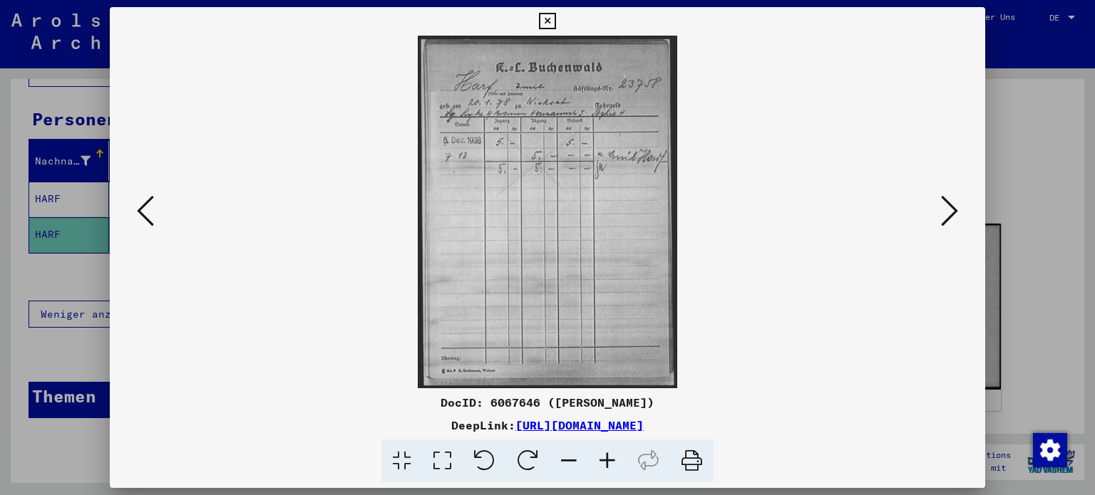
click at [155, 217] on button at bounding box center [146, 212] width 26 height 41
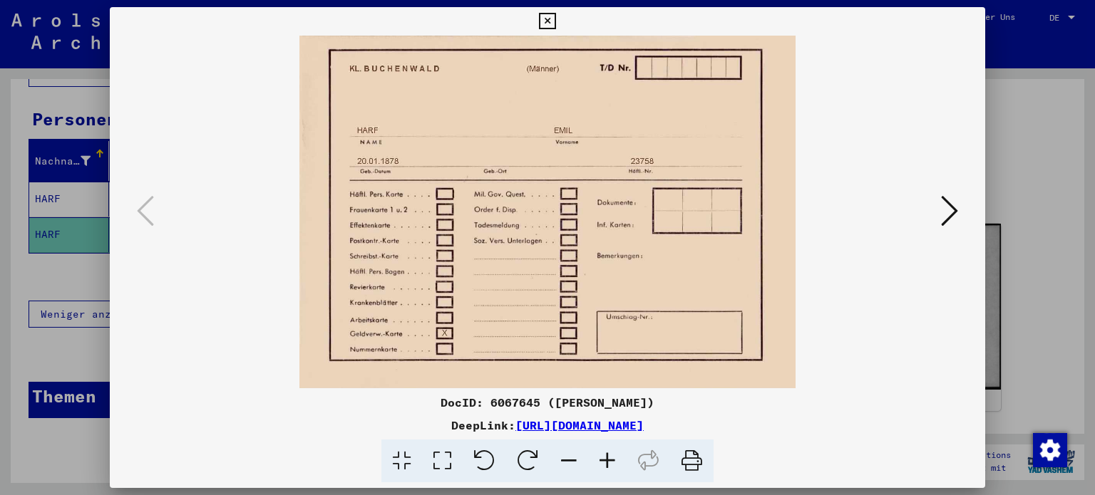
click at [1049, 255] on div at bounding box center [547, 247] width 1095 height 495
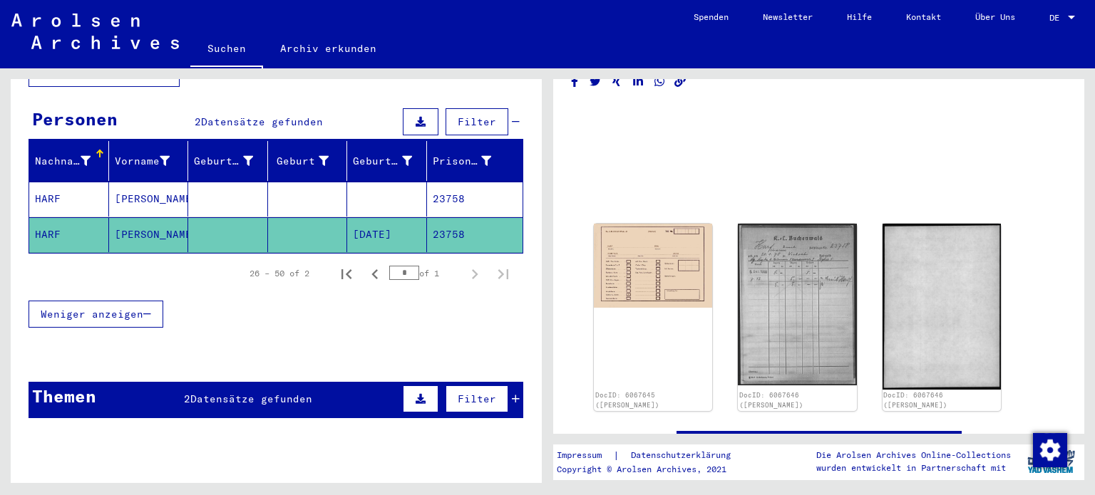
click at [399, 194] on mat-cell at bounding box center [387, 199] width 80 height 35
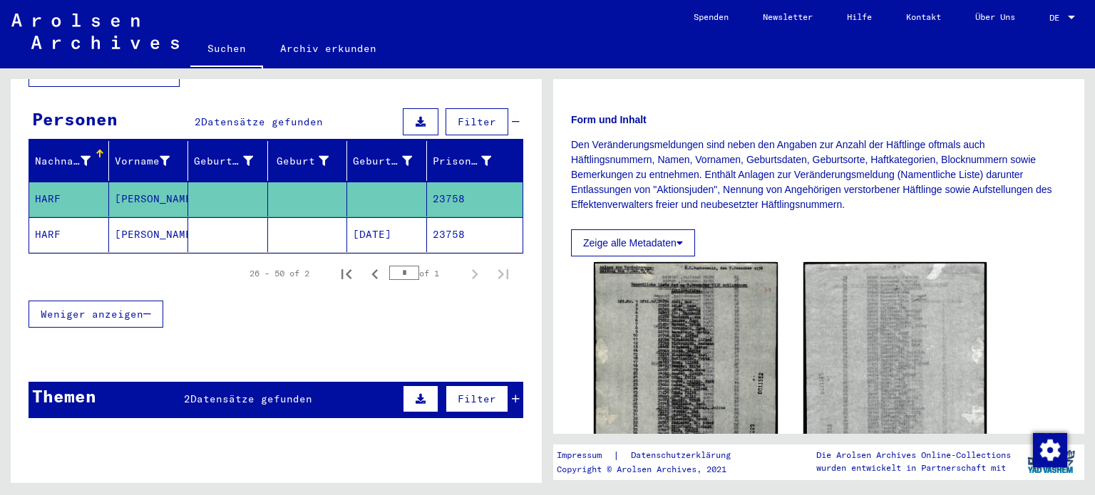
scroll to position [193, 0]
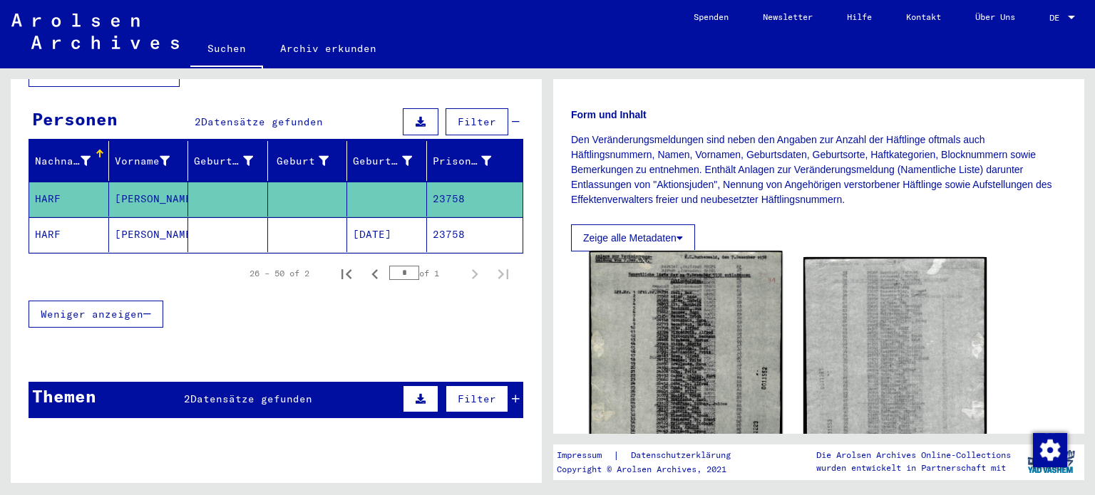
click at [653, 374] on img at bounding box center [686, 377] width 192 height 252
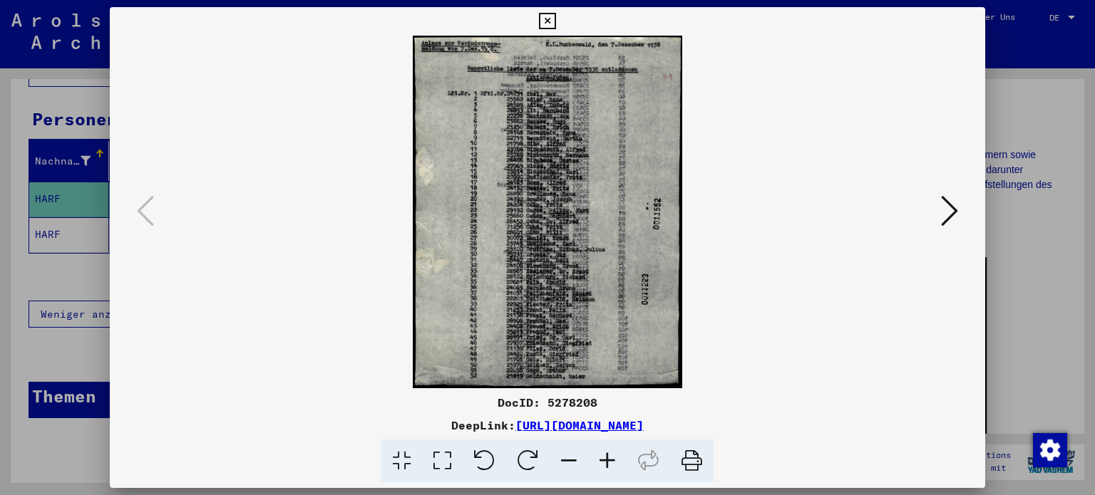
click at [49, 206] on div at bounding box center [547, 247] width 1095 height 495
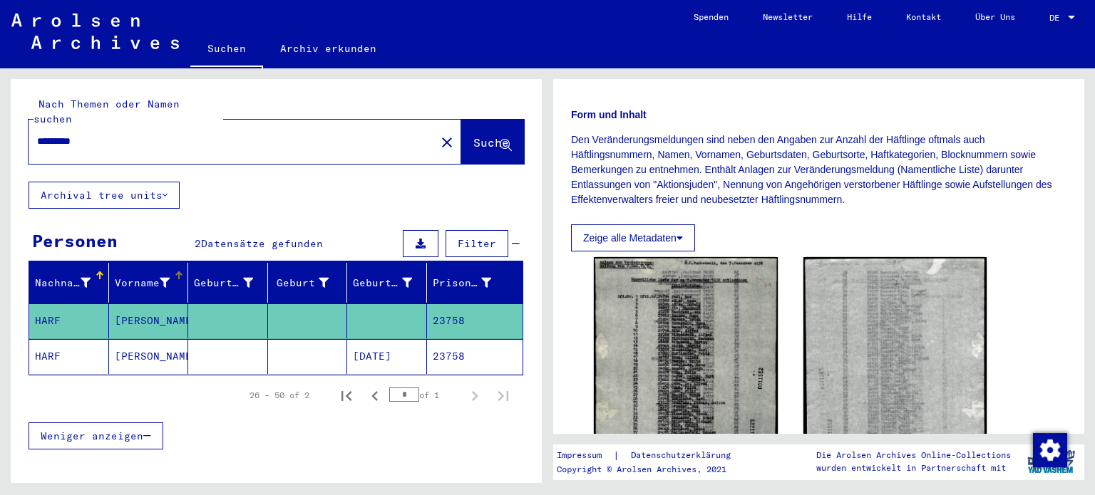
scroll to position [0, 0]
drag, startPoint x: 193, startPoint y: 122, endPoint x: 0, endPoint y: 165, distance: 197.9
click at [0, 165] on div "Nach Themen oder Namen suchen ********* close Suche Archival tree units Persone…" at bounding box center [273, 275] width 547 height 415
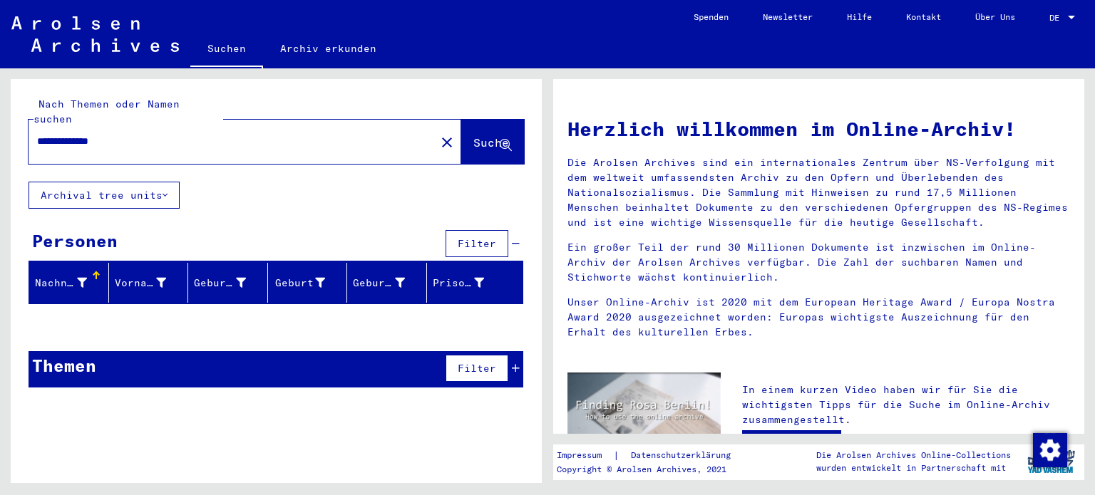
click at [48, 134] on input "**********" at bounding box center [227, 141] width 381 height 15
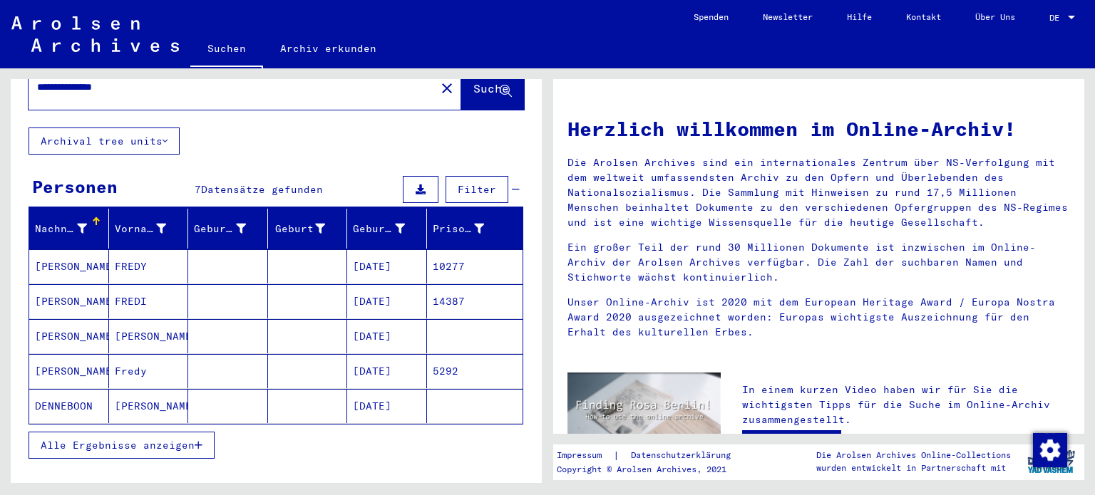
scroll to position [53, 0]
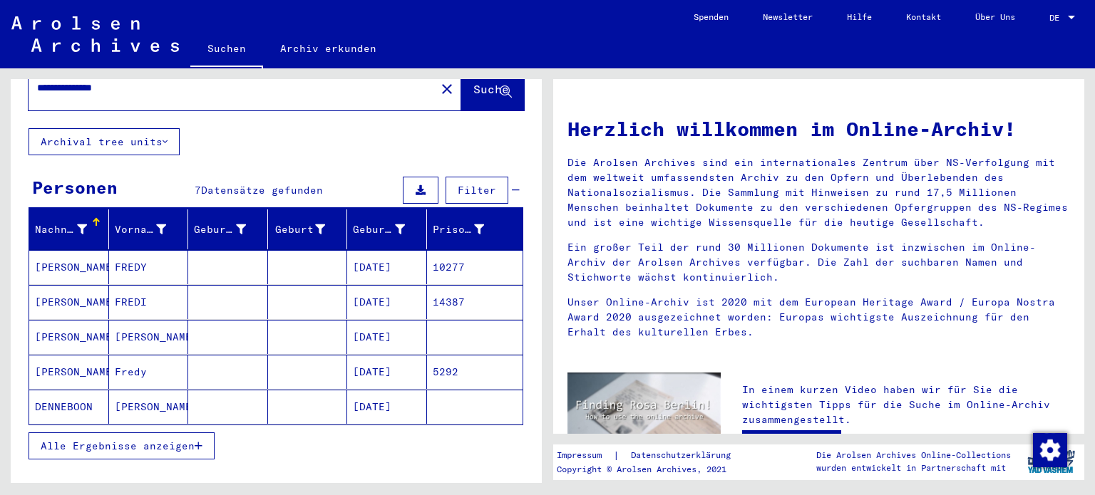
click at [155, 426] on div "Alle Ergebnisse anzeigen" at bounding box center [276, 446] width 495 height 41
click at [268, 250] on mat-cell at bounding box center [308, 267] width 80 height 34
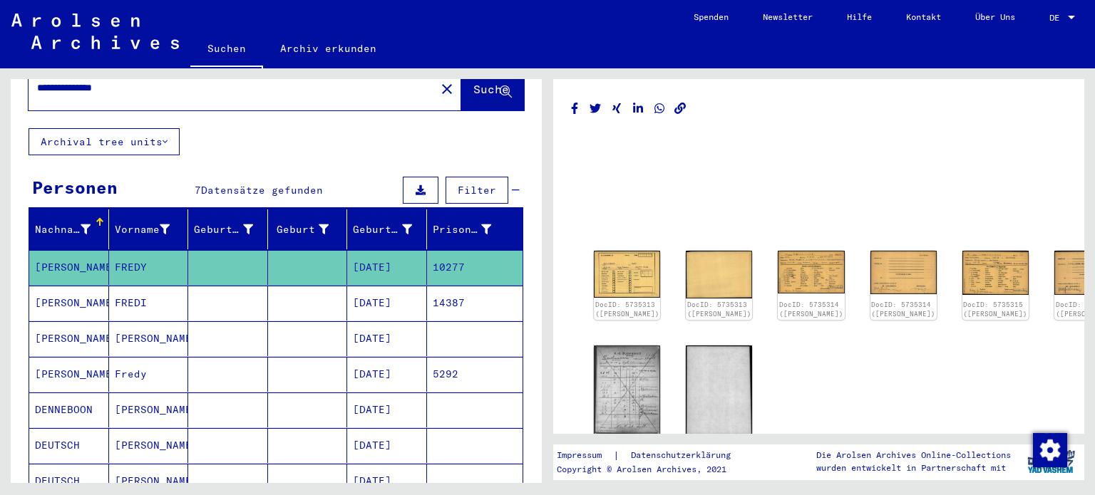
click at [649, 257] on div "DocID: 5735313 ([PERSON_NAME]) DocID: 5735313 ([PERSON_NAME]) DocID: 5735314 ([…" at bounding box center [818, 354] width 461 height 218
click at [627, 262] on img at bounding box center [627, 274] width 70 height 50
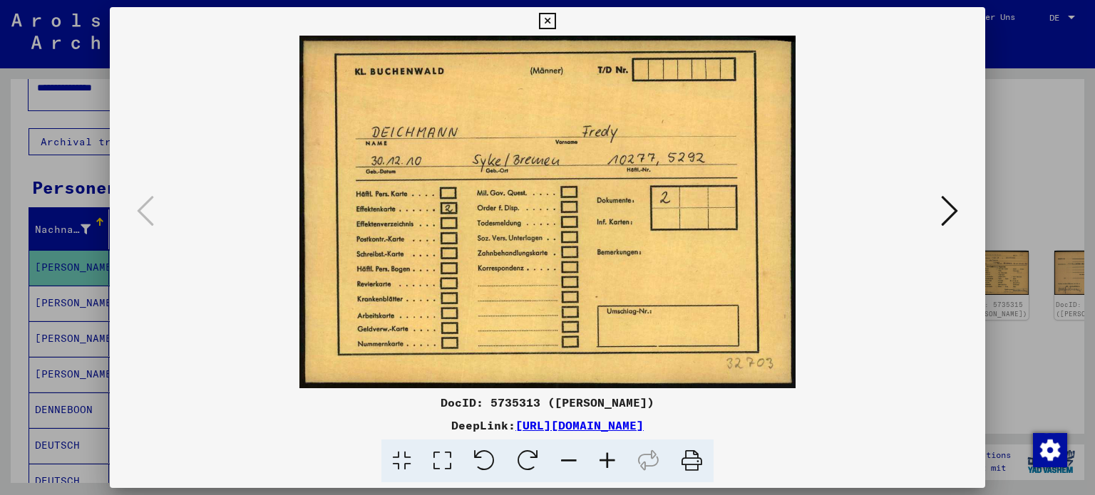
click at [944, 202] on icon at bounding box center [949, 211] width 17 height 34
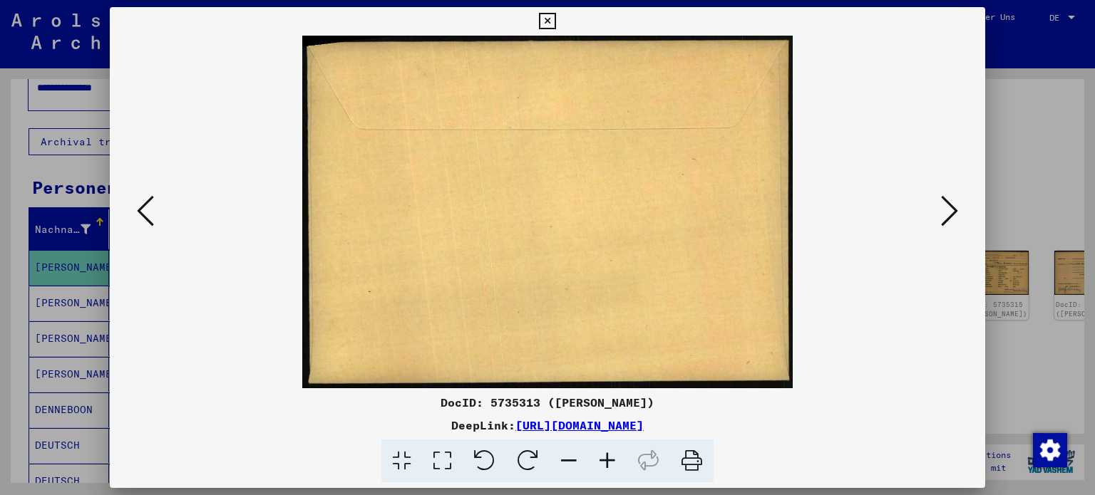
click at [944, 202] on icon at bounding box center [949, 211] width 17 height 34
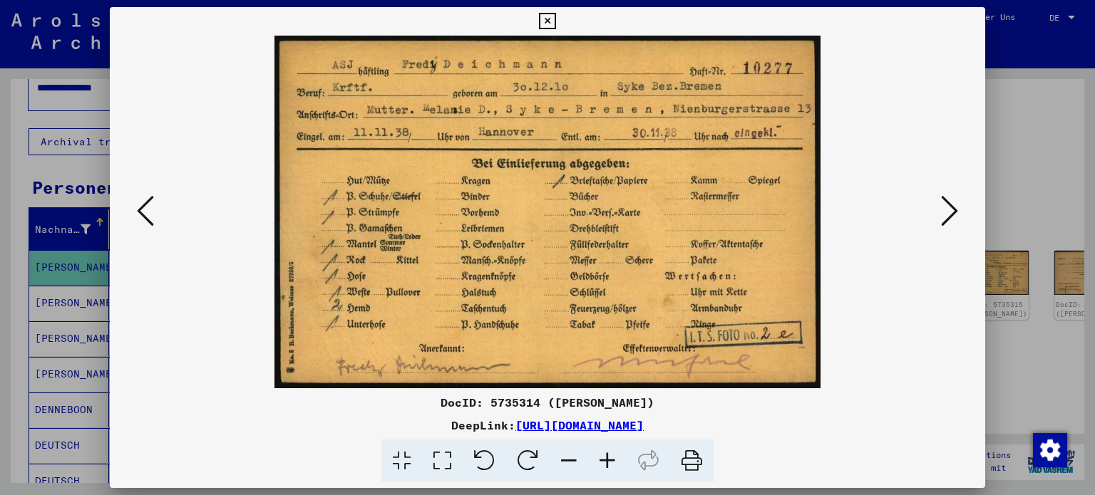
click at [956, 220] on icon at bounding box center [949, 211] width 17 height 34
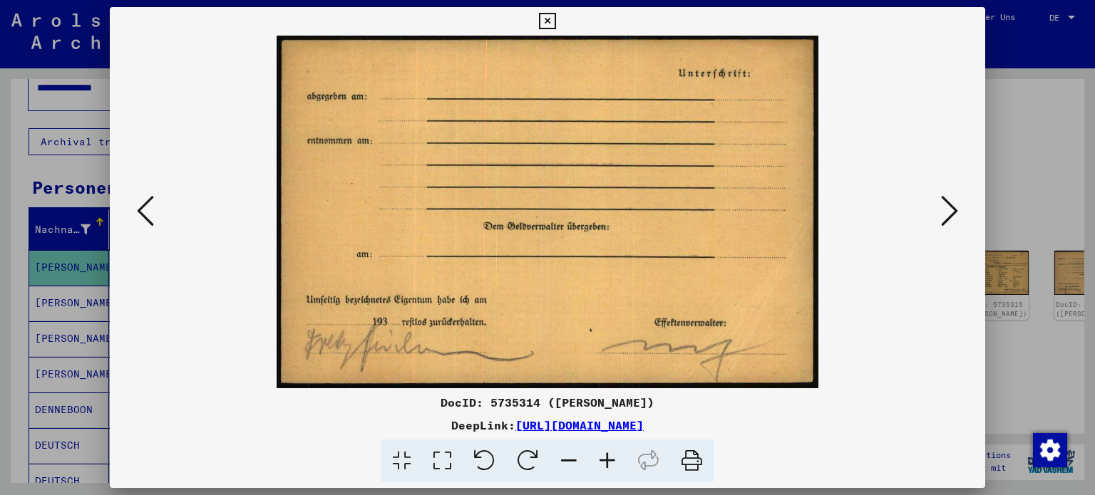
click at [956, 220] on icon at bounding box center [949, 211] width 17 height 34
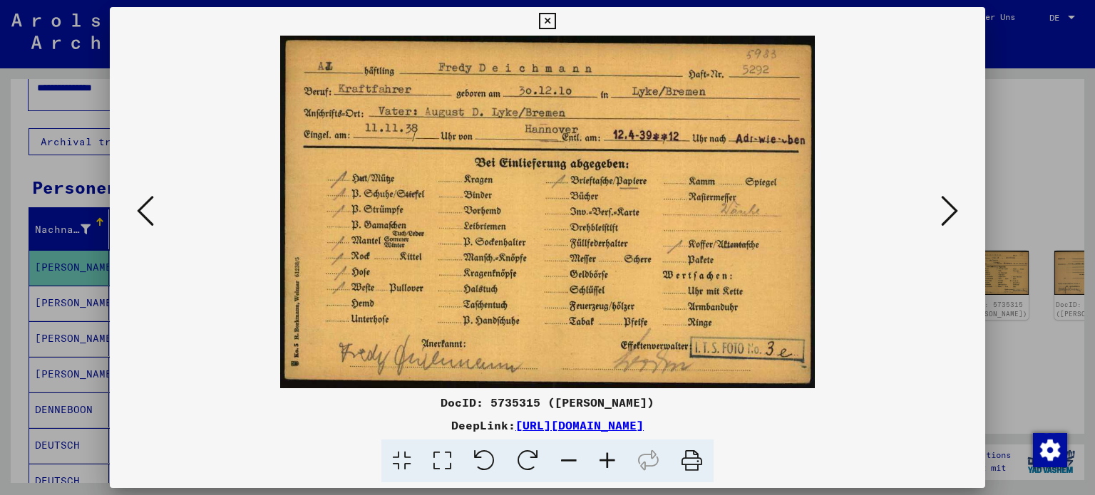
click at [154, 217] on button at bounding box center [146, 212] width 26 height 41
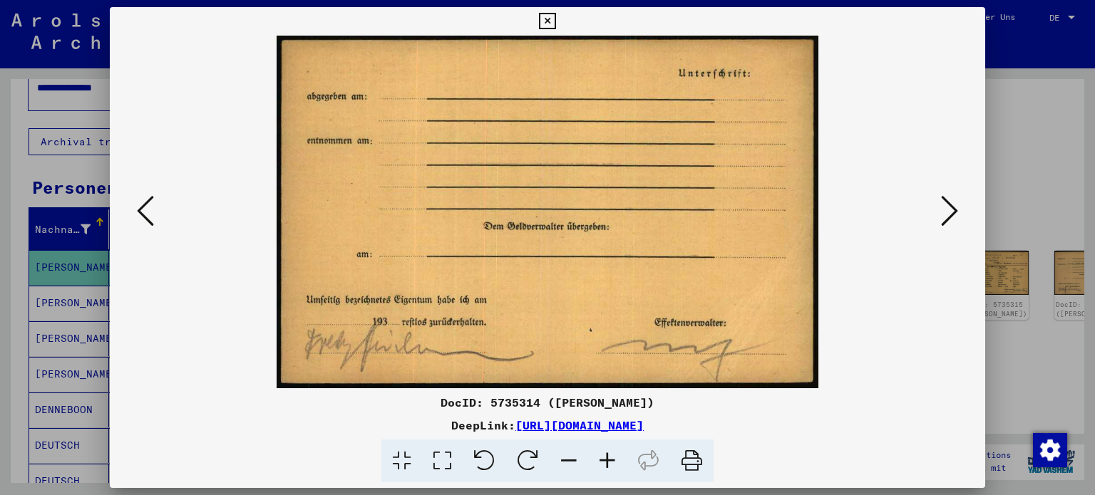
click at [953, 207] on icon at bounding box center [949, 211] width 17 height 34
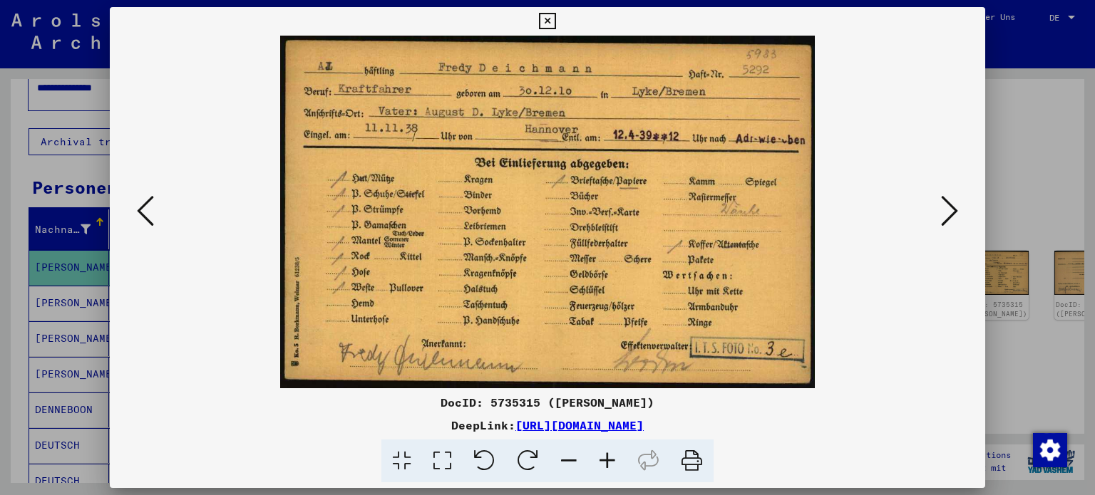
click at [151, 202] on icon at bounding box center [145, 211] width 17 height 34
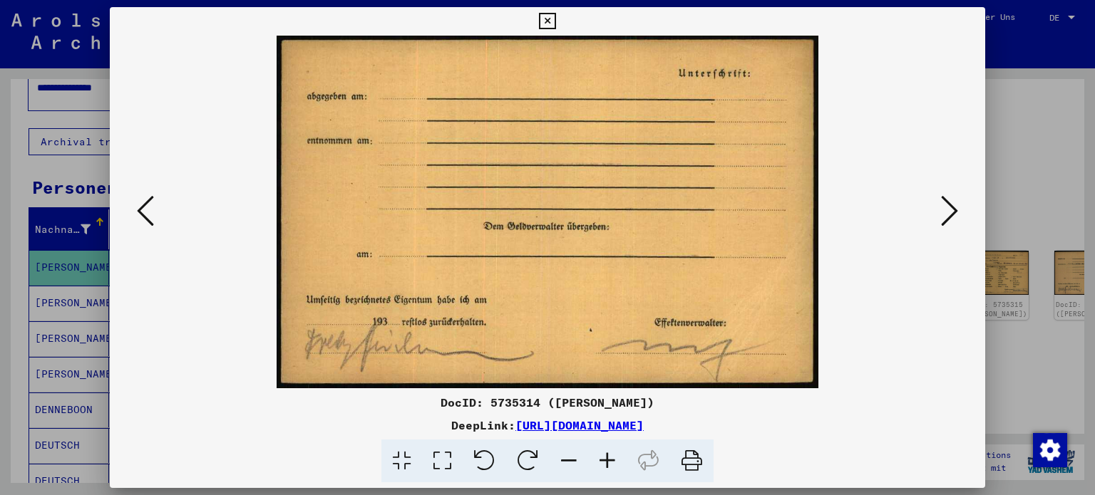
click at [151, 202] on icon at bounding box center [145, 211] width 17 height 34
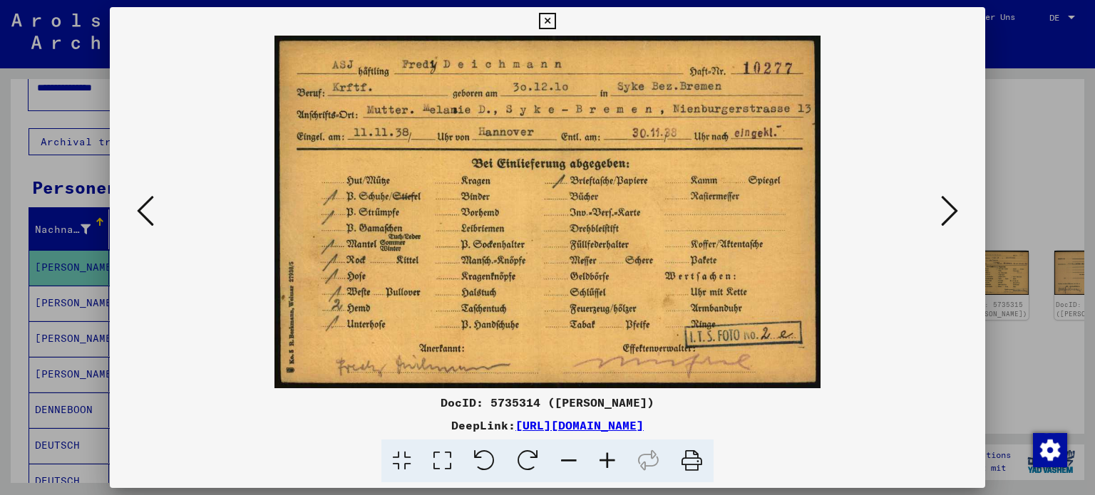
click at [950, 215] on icon at bounding box center [949, 211] width 17 height 34
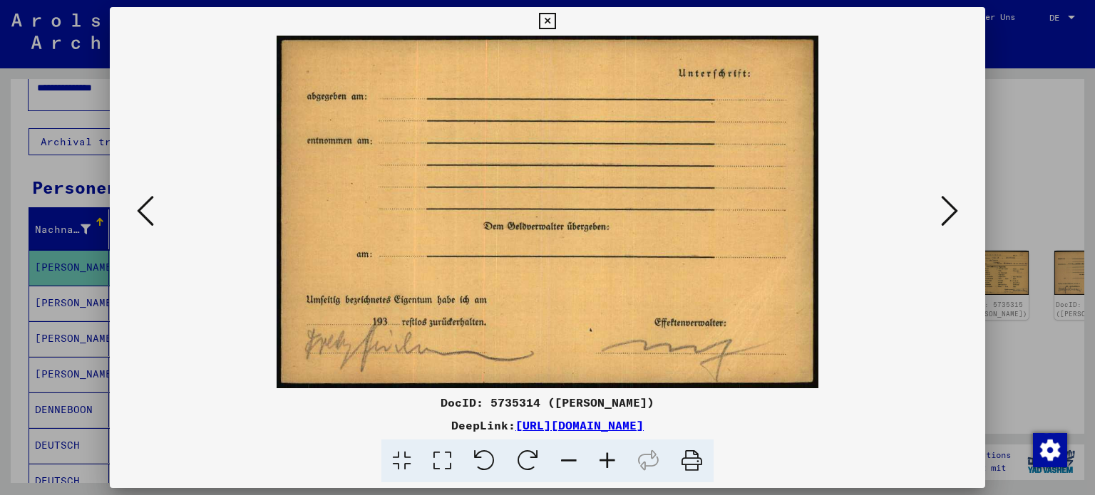
click at [950, 215] on icon at bounding box center [949, 211] width 17 height 34
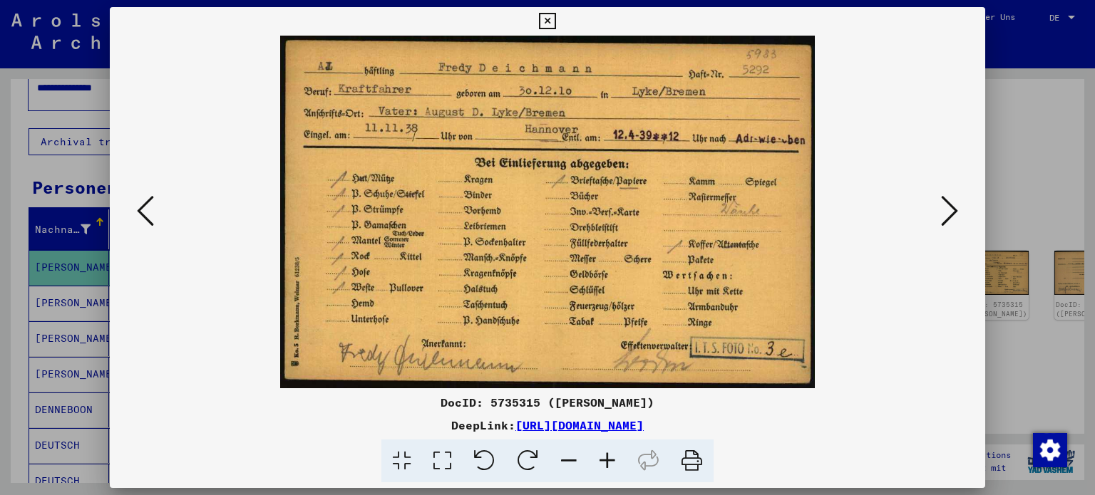
click at [950, 215] on icon at bounding box center [949, 211] width 17 height 34
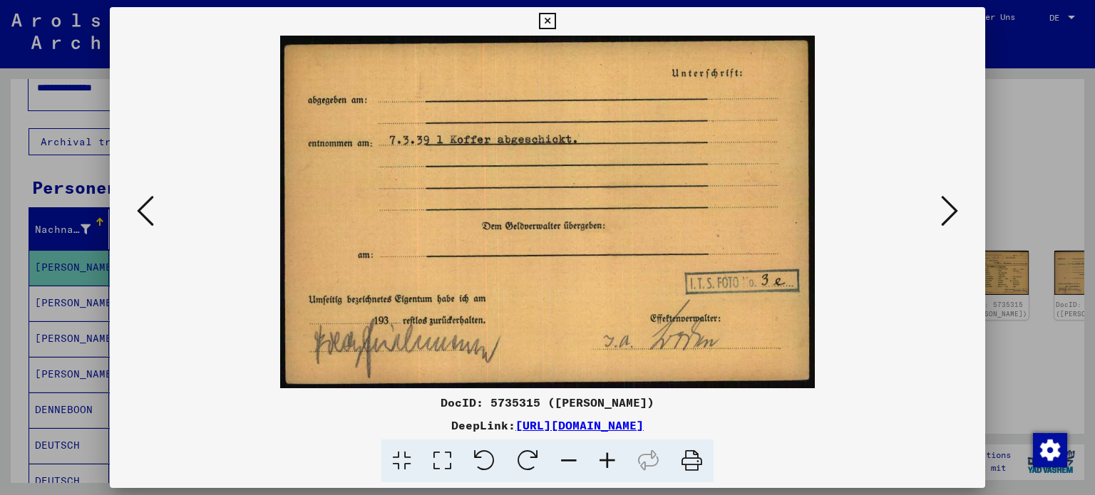
click at [950, 215] on icon at bounding box center [949, 211] width 17 height 34
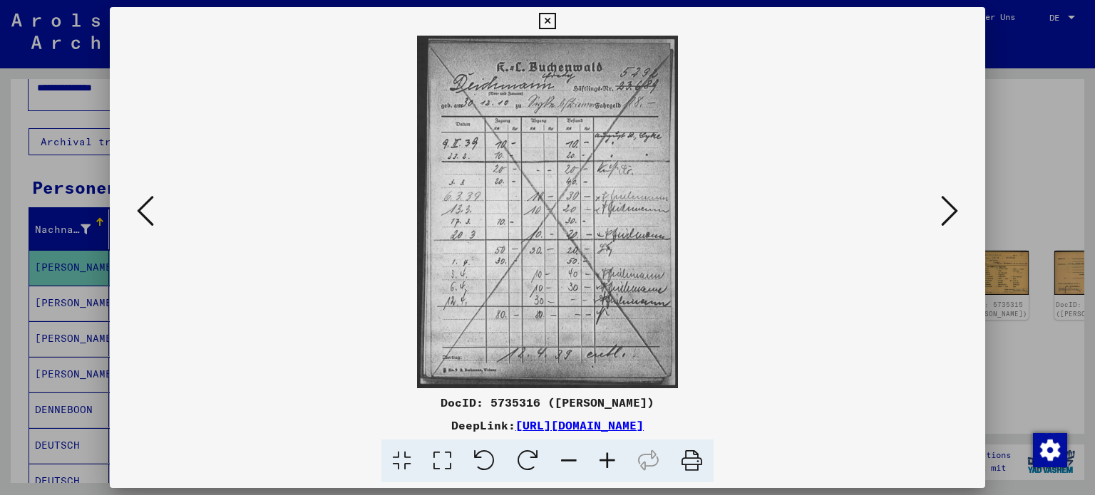
click at [137, 213] on icon at bounding box center [145, 211] width 17 height 34
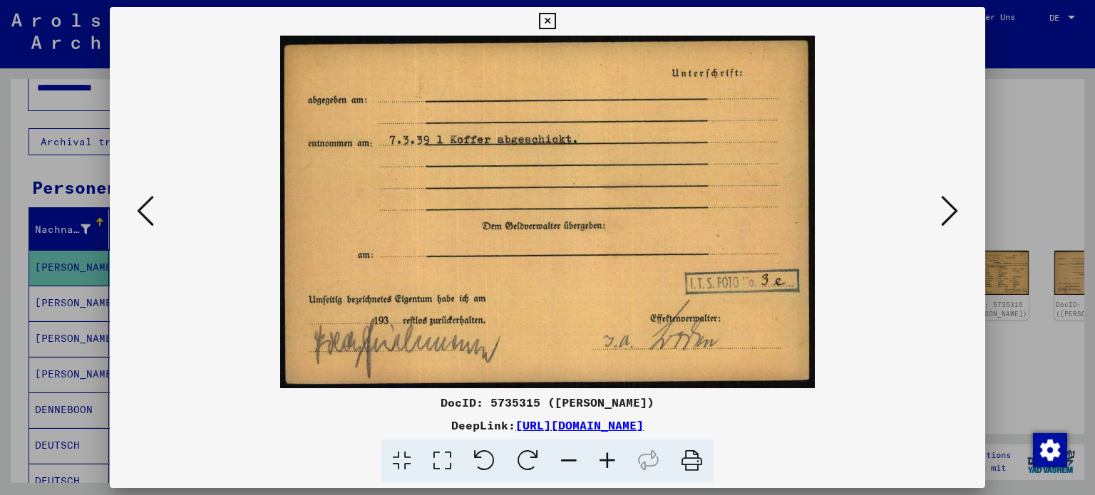
click at [957, 210] on icon at bounding box center [949, 211] width 17 height 34
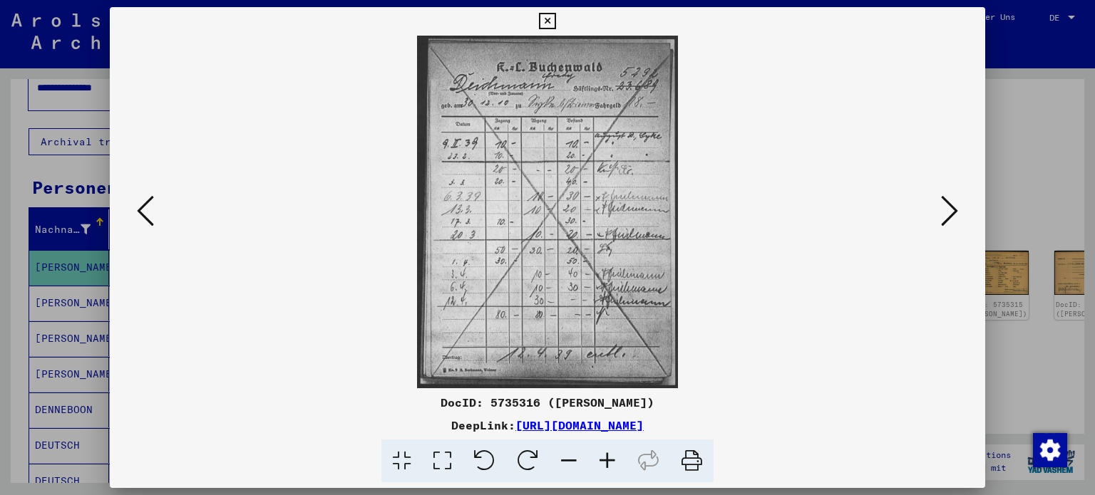
click at [955, 210] on icon at bounding box center [949, 211] width 17 height 34
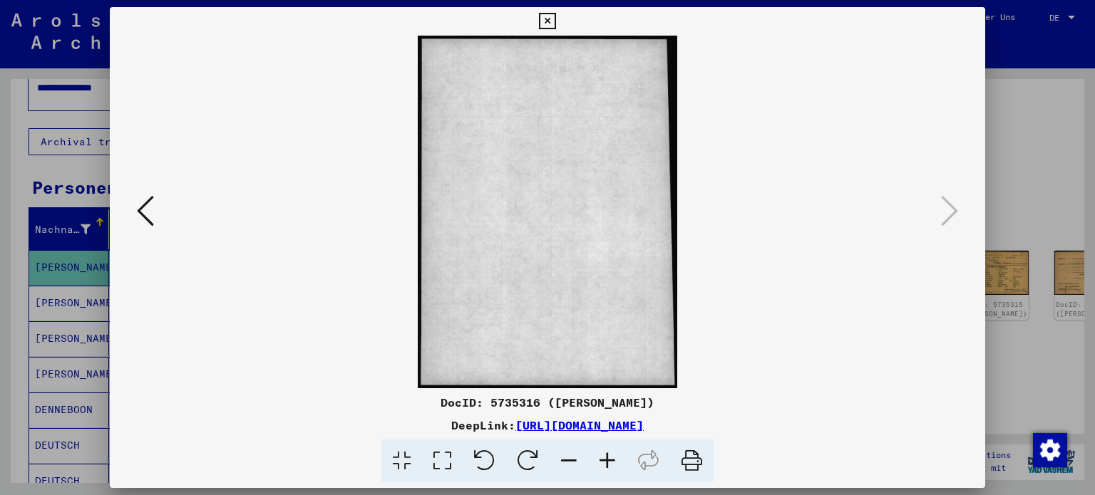
click at [1001, 221] on div at bounding box center [547, 247] width 1095 height 495
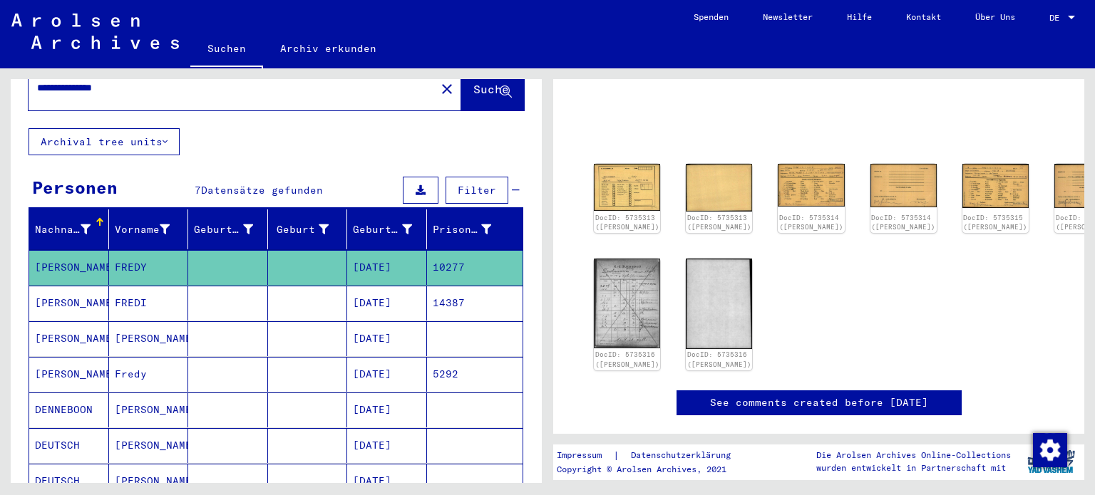
scroll to position [86, 0]
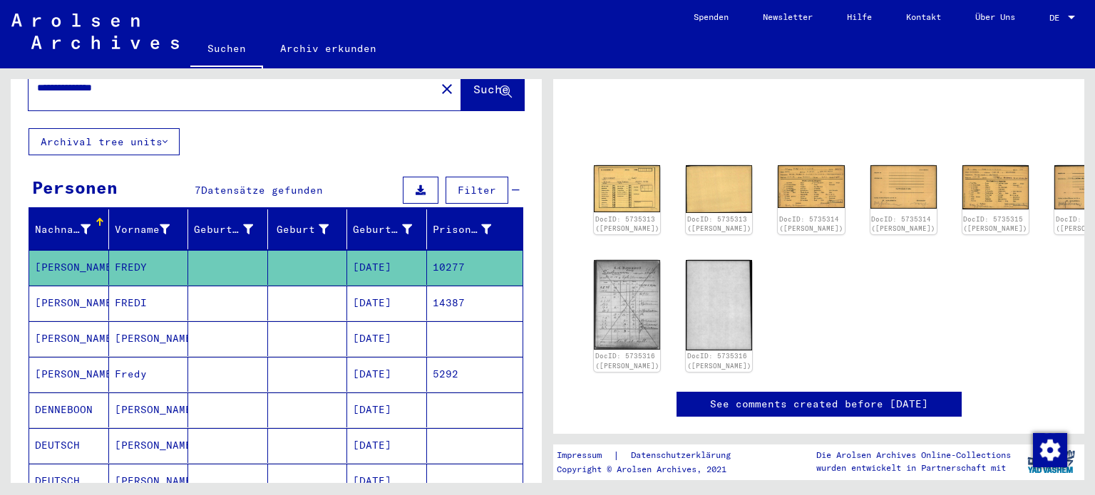
click at [364, 286] on mat-cell "[DATE]" at bounding box center [387, 303] width 80 height 35
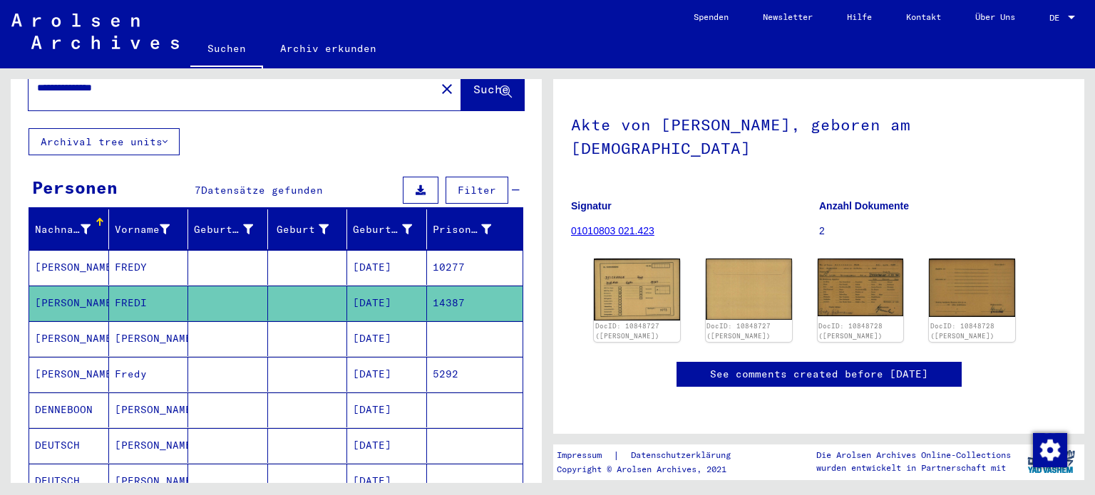
scroll to position [232, 0]
click at [632, 257] on img at bounding box center [637, 289] width 91 height 65
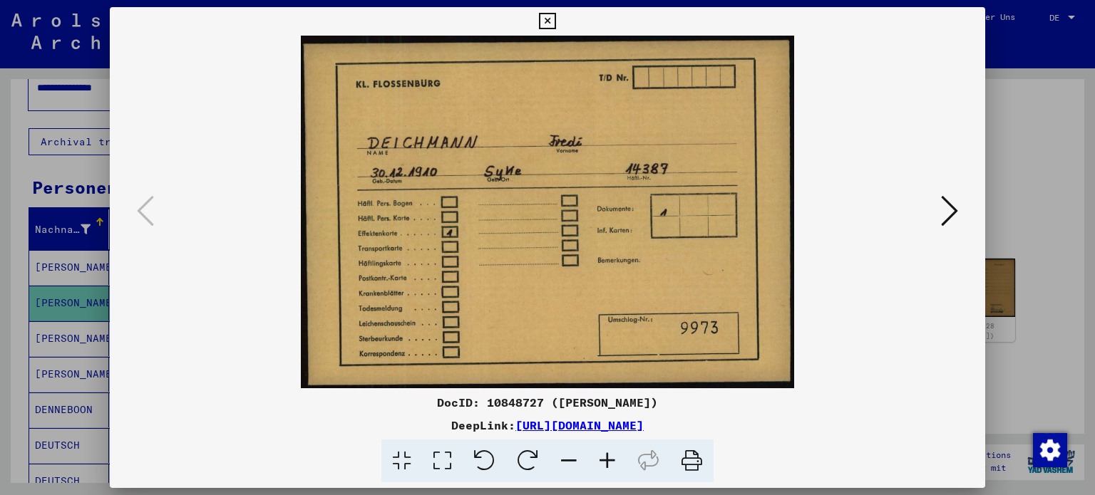
click at [935, 222] on img at bounding box center [547, 212] width 779 height 353
click at [947, 222] on icon at bounding box center [949, 211] width 17 height 34
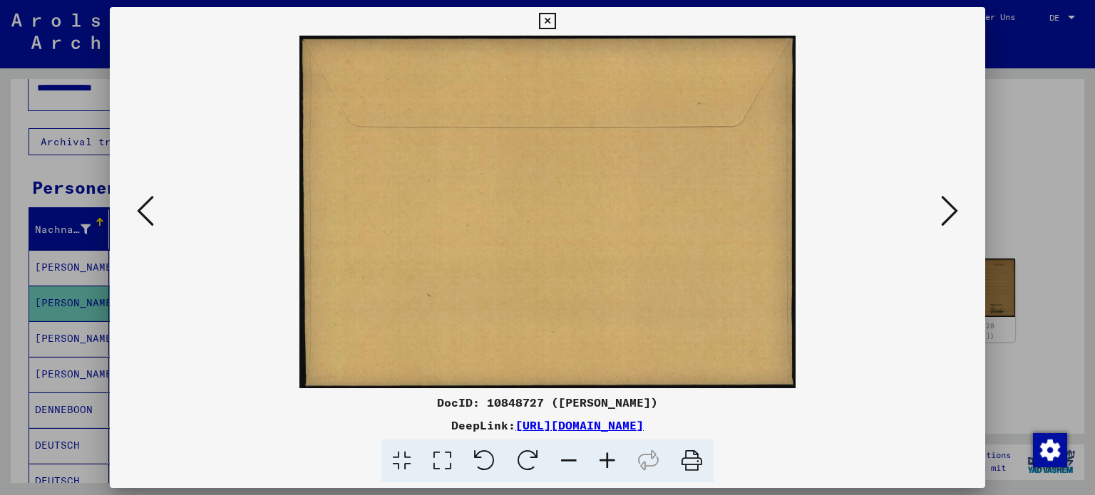
click at [947, 222] on icon at bounding box center [949, 211] width 17 height 34
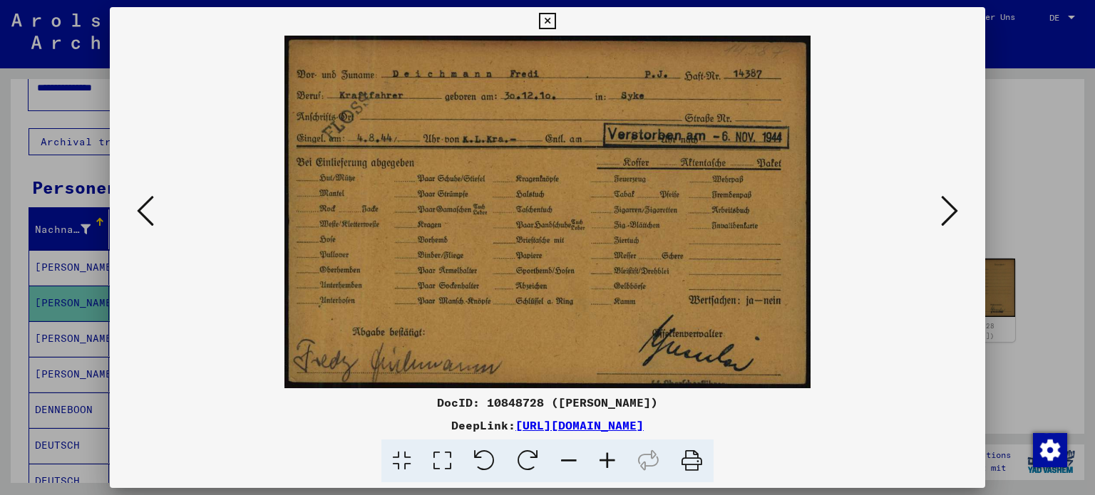
click at [950, 205] on icon at bounding box center [949, 211] width 17 height 34
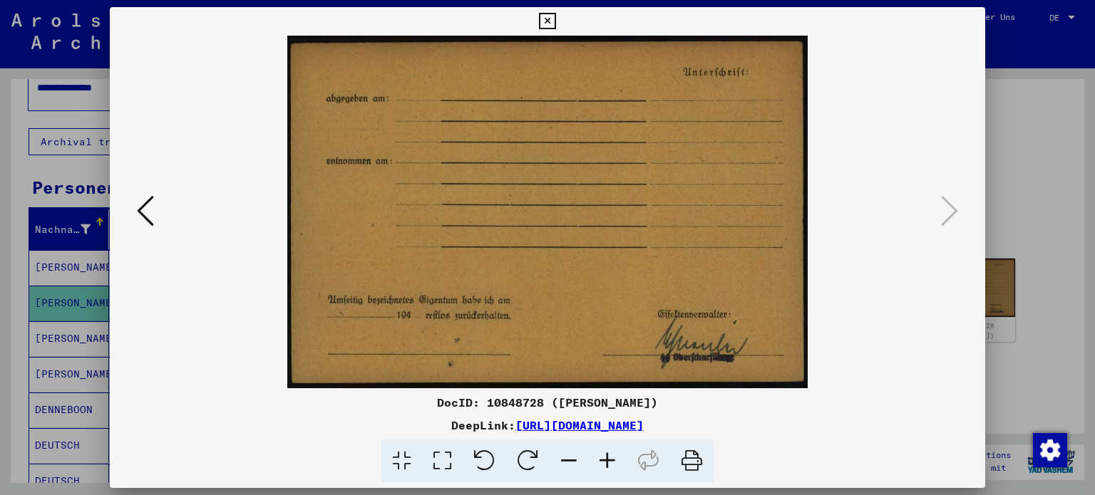
click at [146, 230] on button at bounding box center [146, 212] width 26 height 41
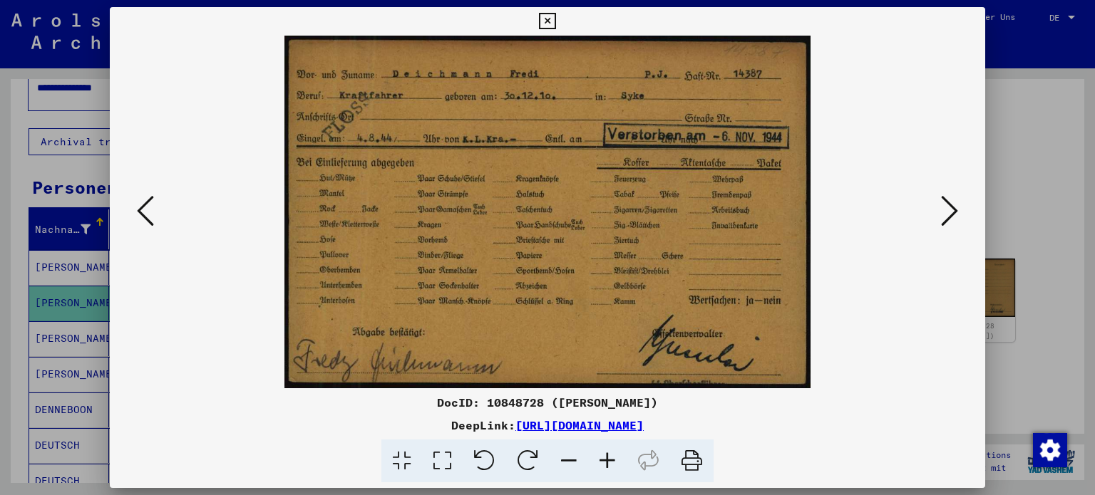
click at [146, 230] on button at bounding box center [146, 212] width 26 height 41
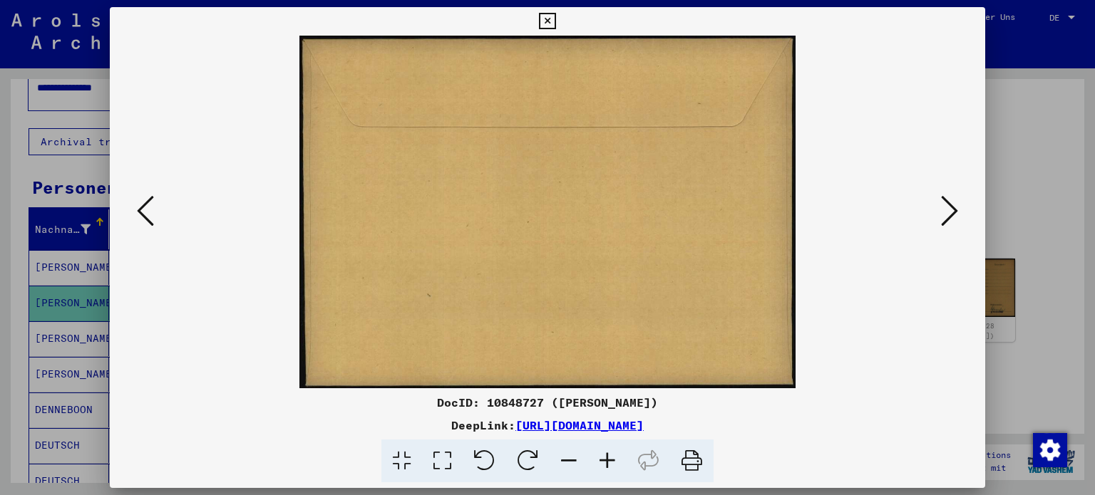
click at [146, 230] on button at bounding box center [146, 212] width 26 height 41
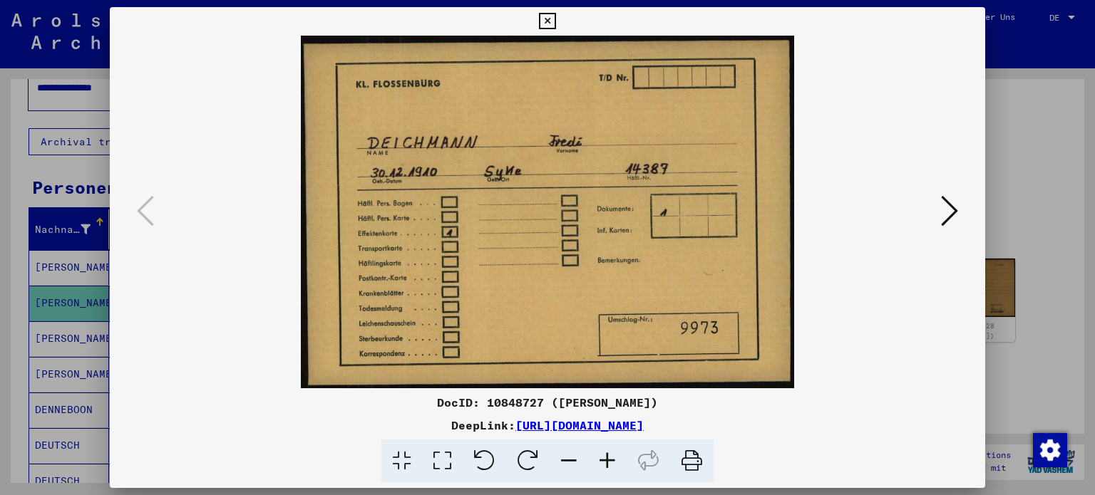
click at [985, 222] on div at bounding box center [547, 247] width 1095 height 495
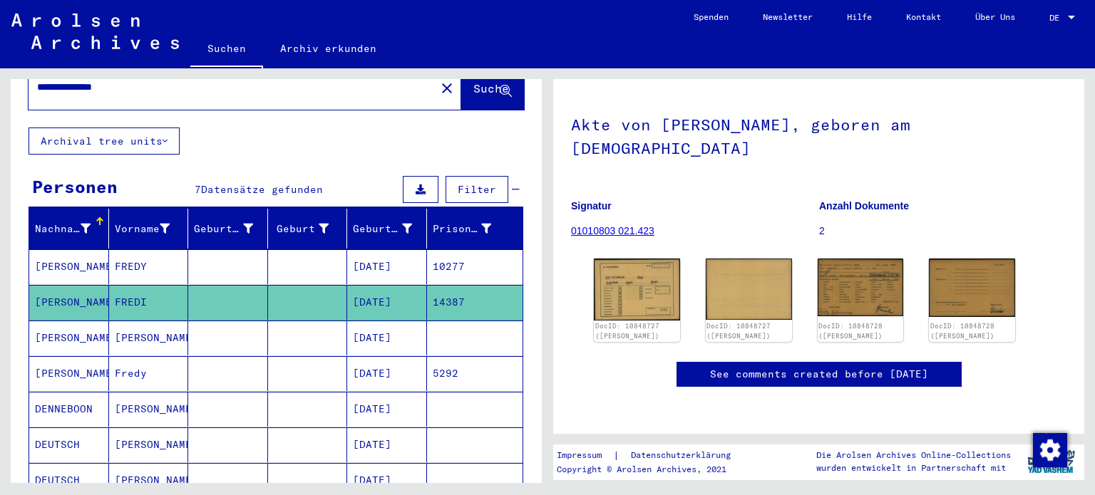
scroll to position [54, 0]
click at [376, 356] on mat-cell "[DATE]" at bounding box center [387, 373] width 80 height 35
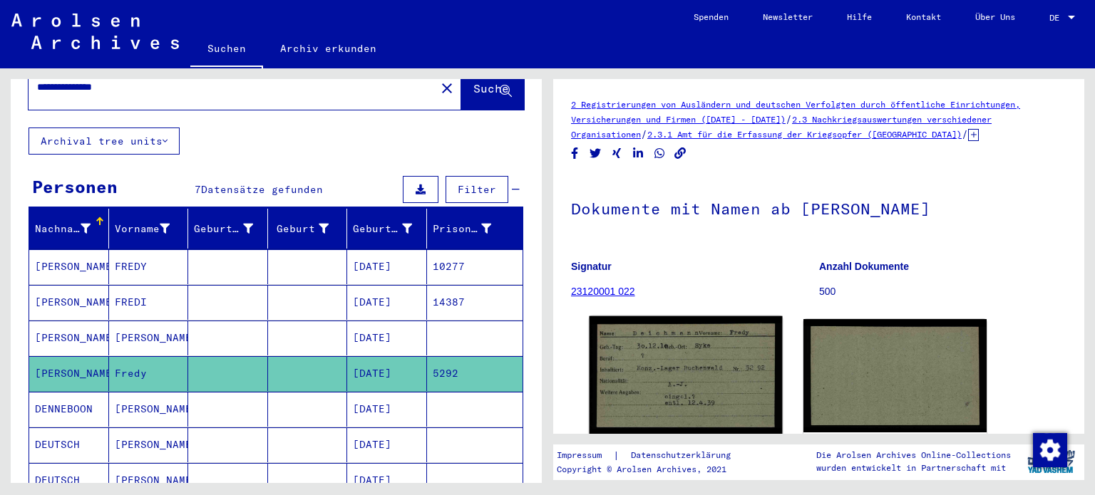
click at [676, 389] on img at bounding box center [686, 376] width 192 height 119
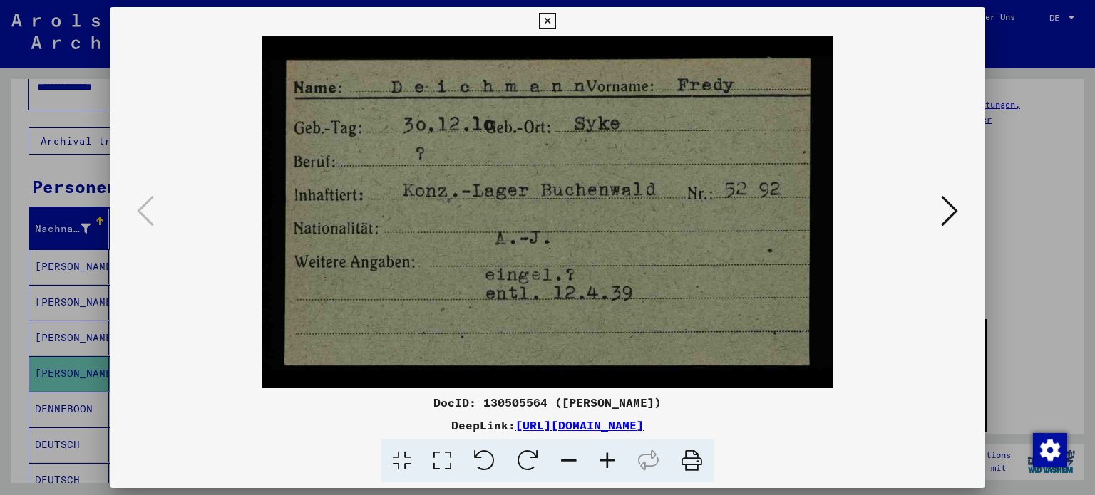
click at [954, 210] on icon at bounding box center [949, 211] width 17 height 34
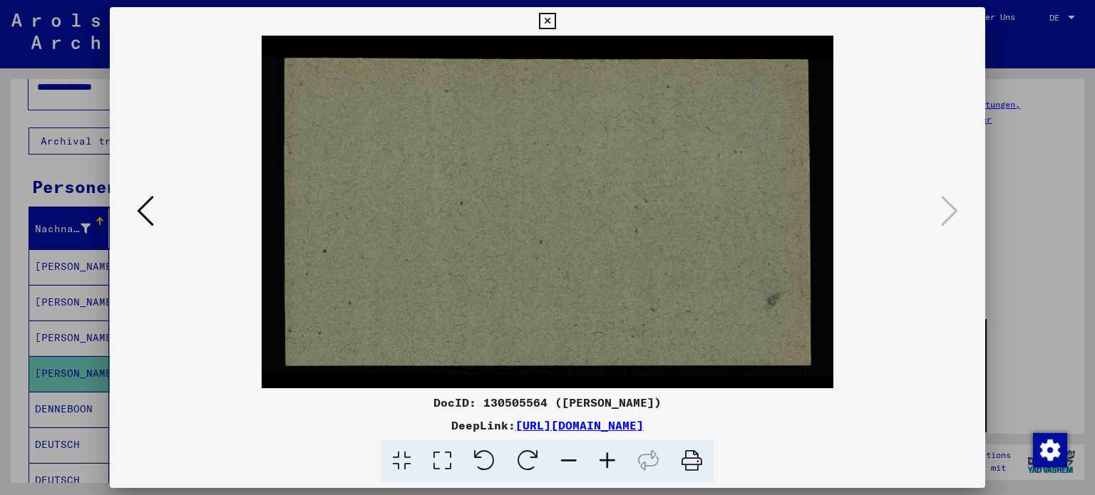
click at [1026, 187] on div at bounding box center [547, 247] width 1095 height 495
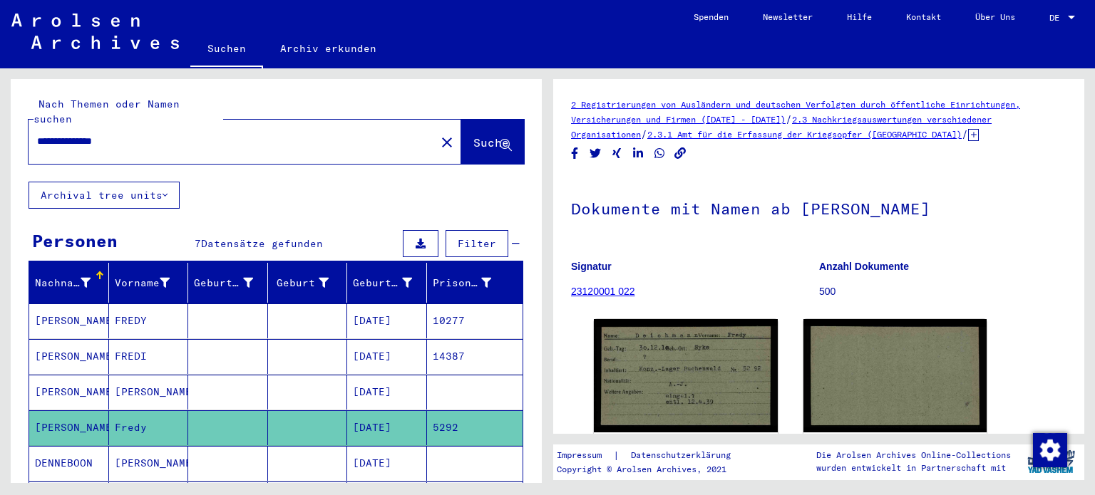
drag, startPoint x: 148, startPoint y: 131, endPoint x: 10, endPoint y: 168, distance: 143.2
click at [11, 168] on div "**********" at bounding box center [276, 404] width 531 height 651
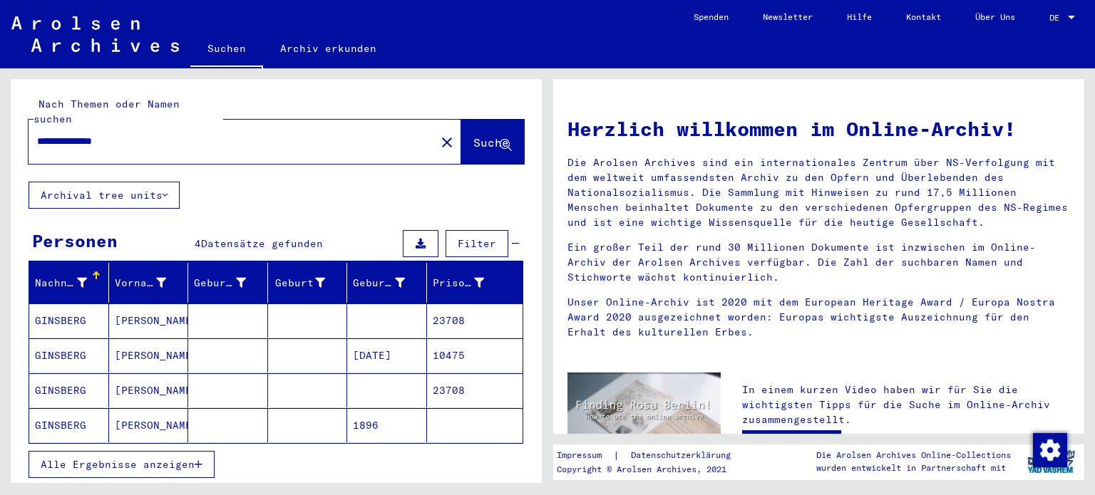
click at [131, 304] on mat-cell "[PERSON_NAME]" at bounding box center [149, 321] width 80 height 34
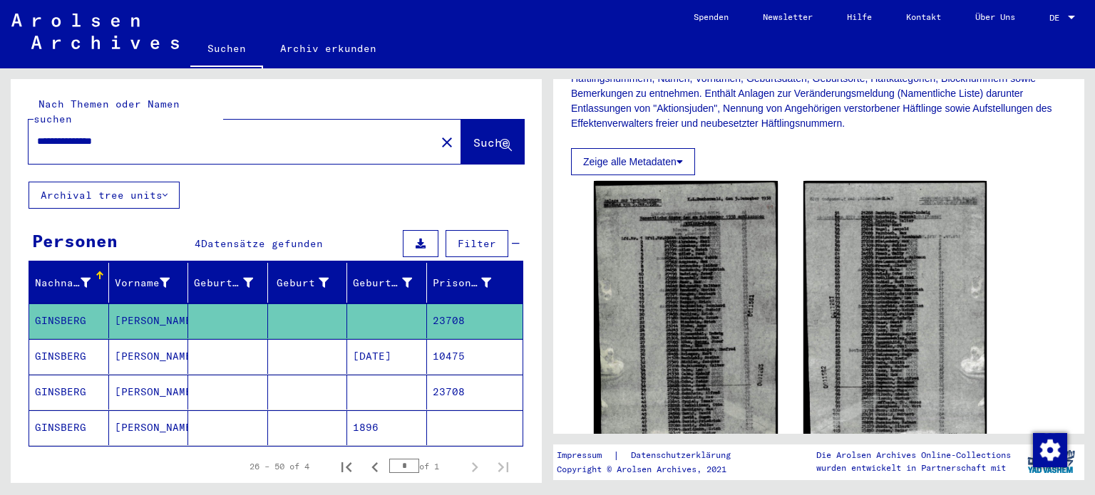
scroll to position [274, 0]
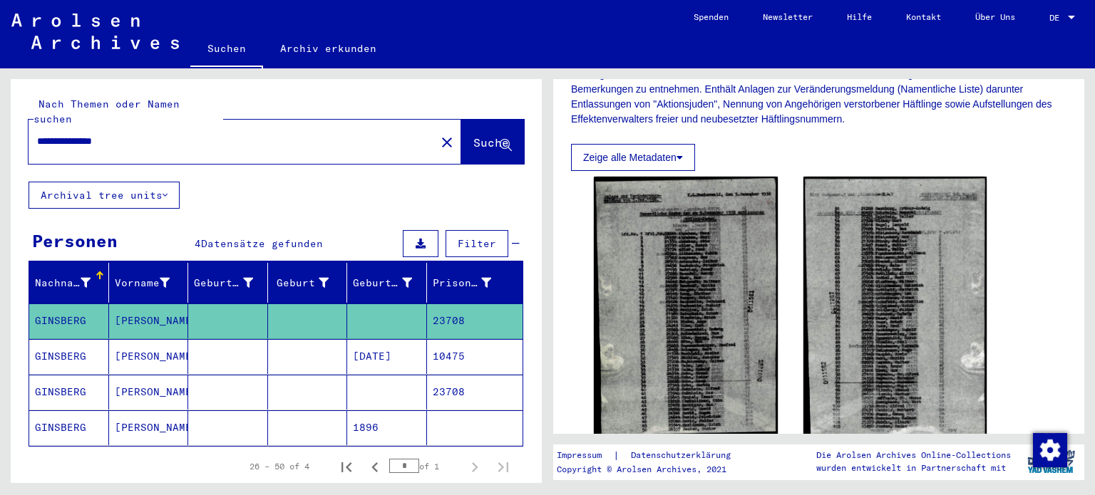
click at [411, 340] on mat-cell "[DATE]" at bounding box center [387, 356] width 80 height 35
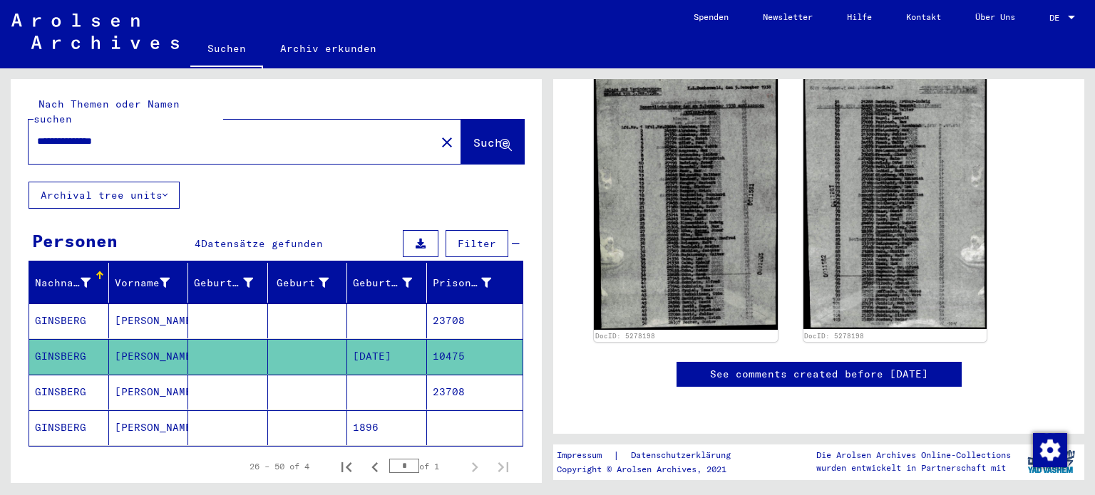
scroll to position [94, 0]
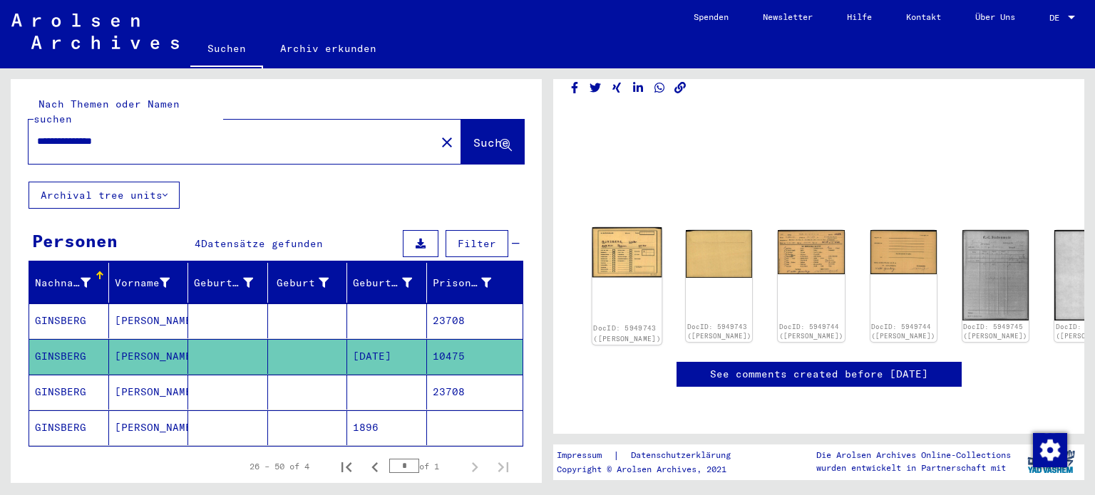
click at [624, 227] on img at bounding box center [627, 252] width 70 height 50
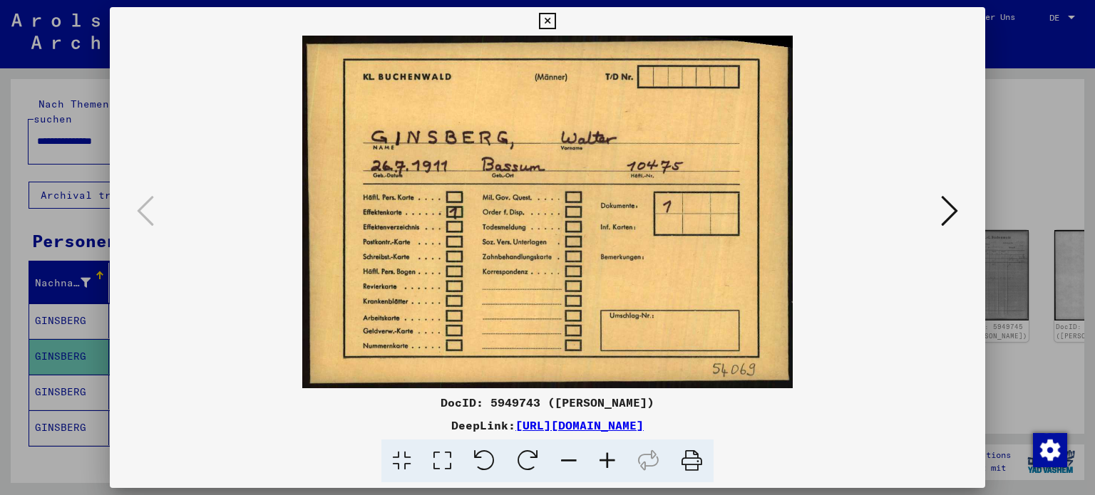
click at [947, 217] on icon at bounding box center [949, 211] width 17 height 34
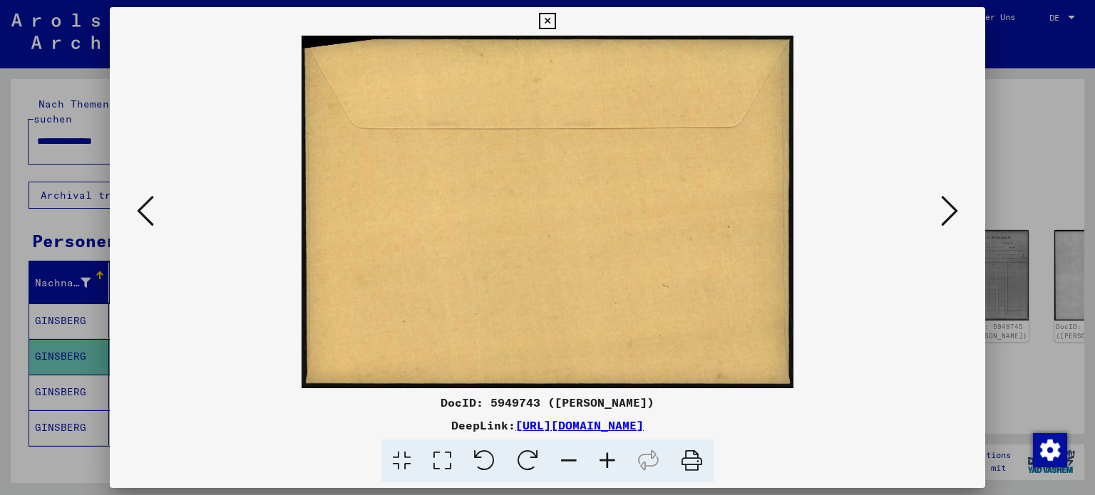
click at [947, 219] on icon at bounding box center [949, 211] width 17 height 34
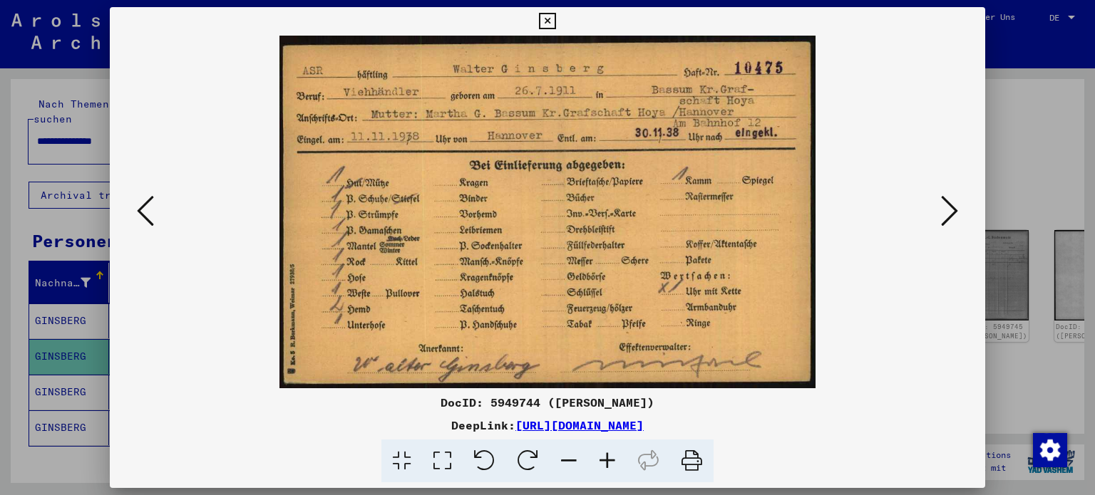
click at [967, 219] on div at bounding box center [548, 212] width 876 height 353
click at [959, 214] on button at bounding box center [950, 212] width 26 height 41
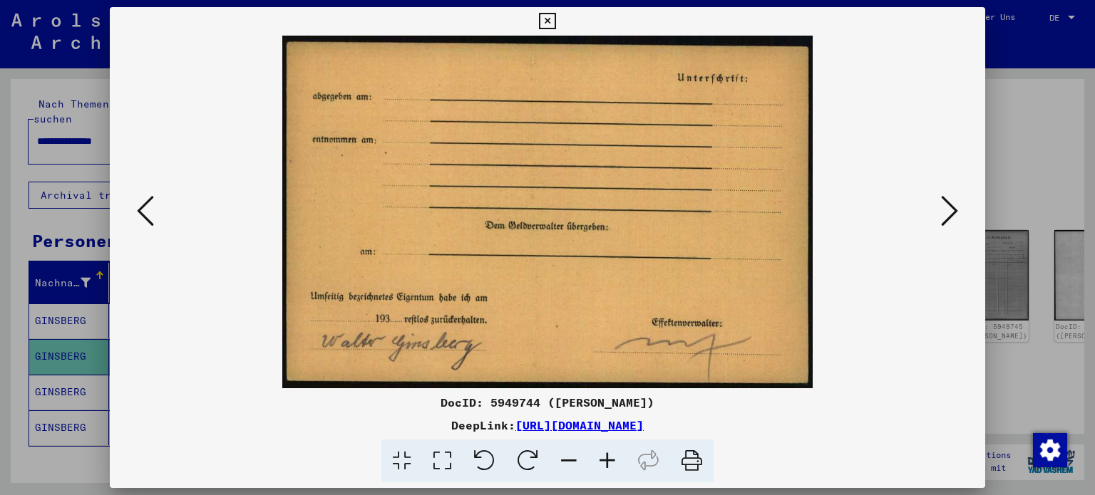
click at [959, 214] on button at bounding box center [950, 212] width 26 height 41
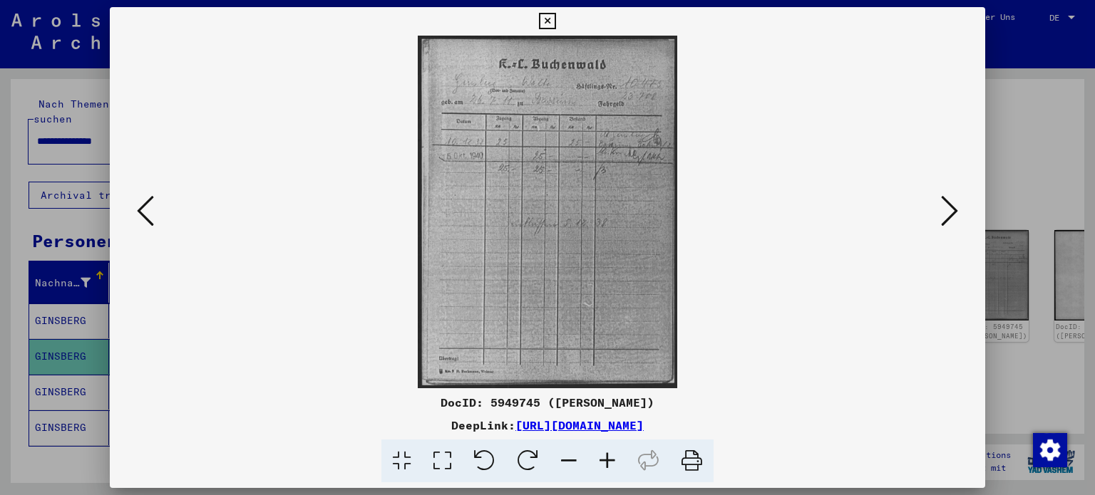
click at [959, 214] on button at bounding box center [950, 212] width 26 height 41
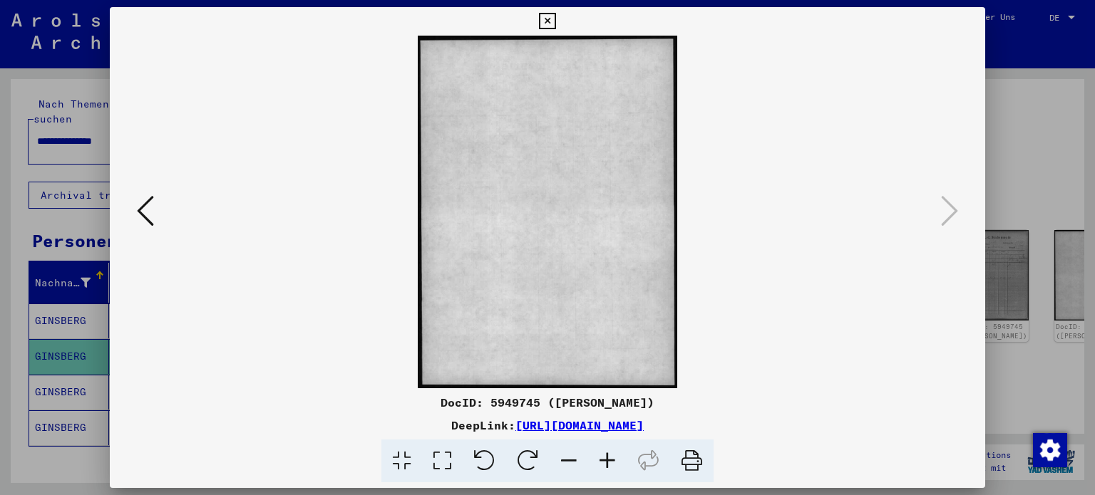
click at [1039, 236] on div at bounding box center [547, 247] width 1095 height 495
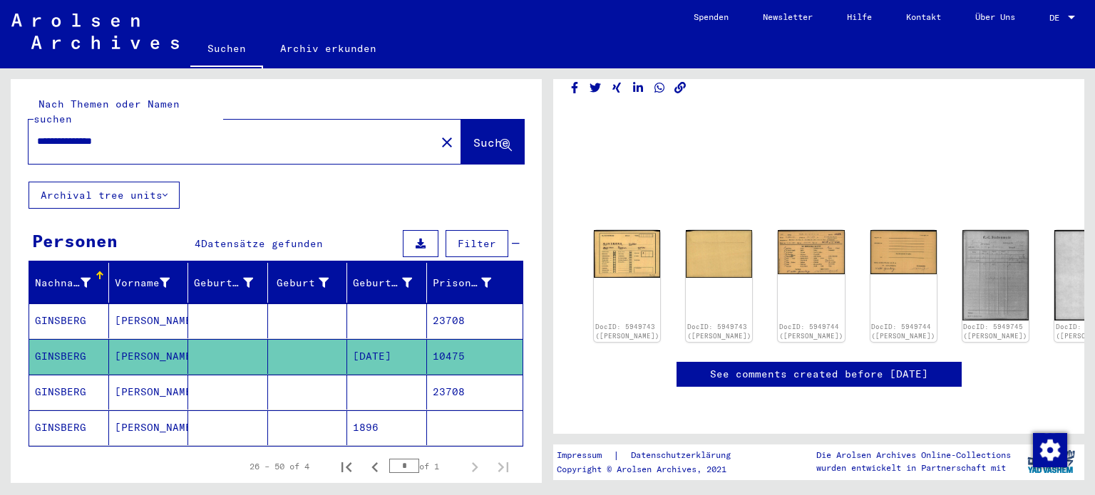
drag, startPoint x: 150, startPoint y: 125, endPoint x: 0, endPoint y: 156, distance: 153.6
click at [0, 156] on div "**********" at bounding box center [273, 275] width 547 height 415
type input "**********"
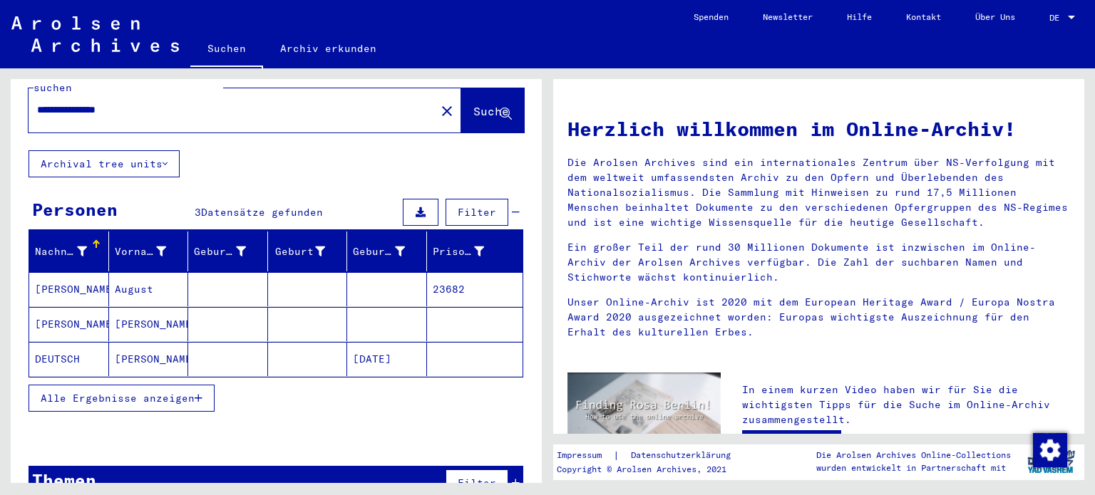
scroll to position [47, 0]
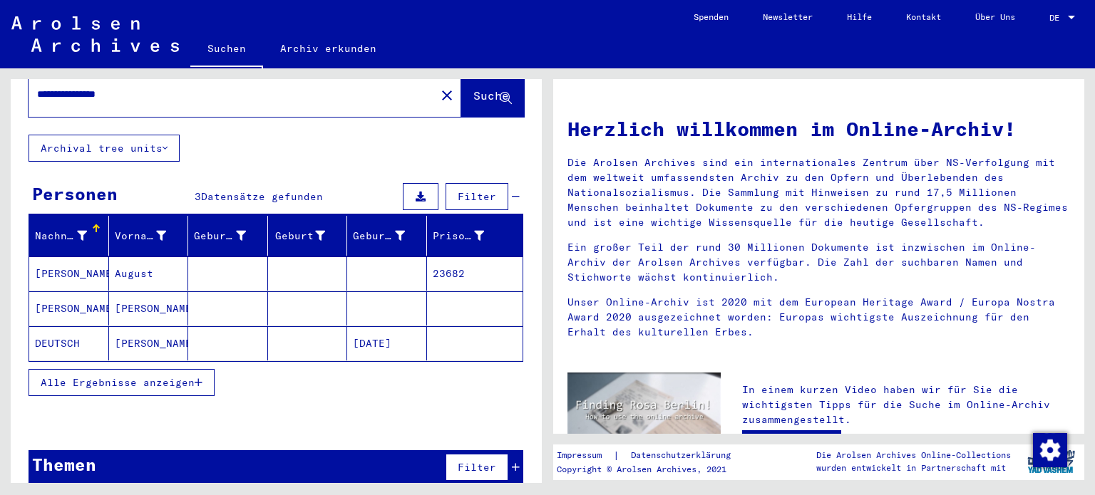
click at [182, 376] on span "Alle Ergebnisse anzeigen" at bounding box center [118, 382] width 154 height 13
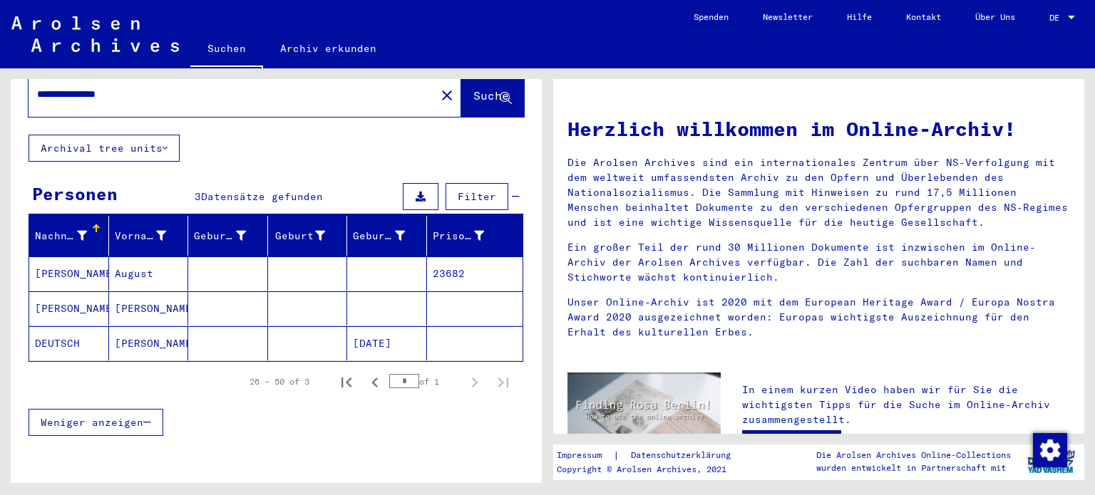
click at [180, 257] on mat-cell "August" at bounding box center [149, 274] width 80 height 34
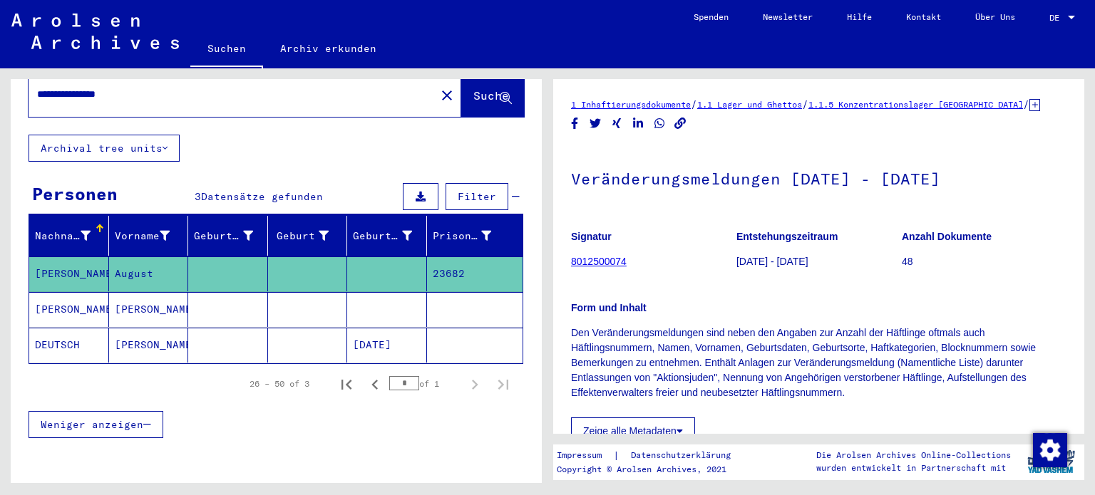
scroll to position [135, 0]
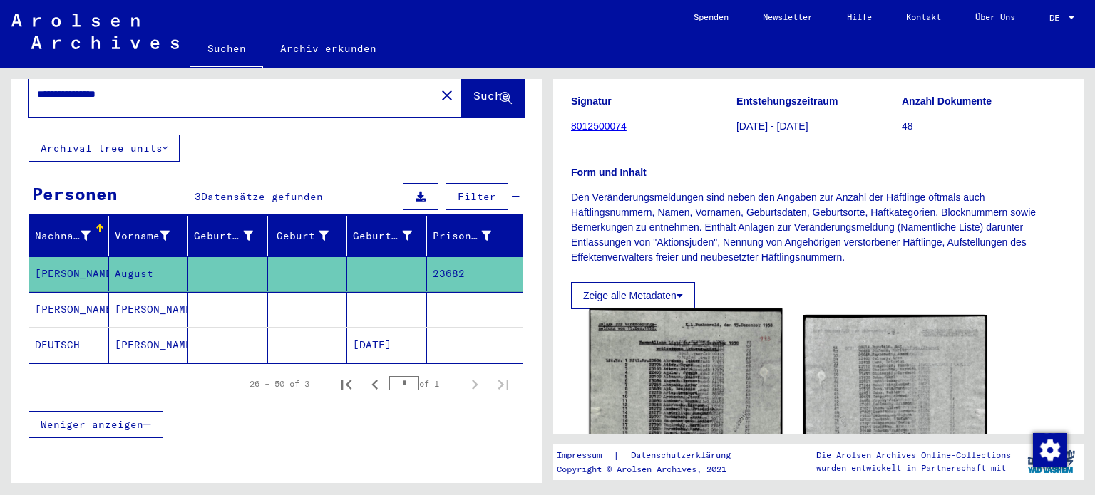
click at [705, 361] on img at bounding box center [686, 437] width 192 height 256
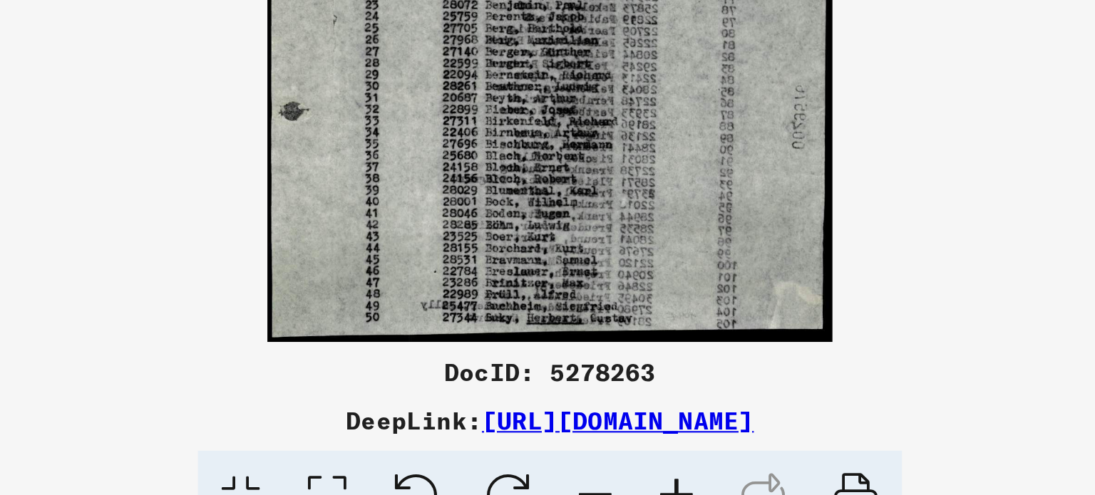
scroll to position [0, 0]
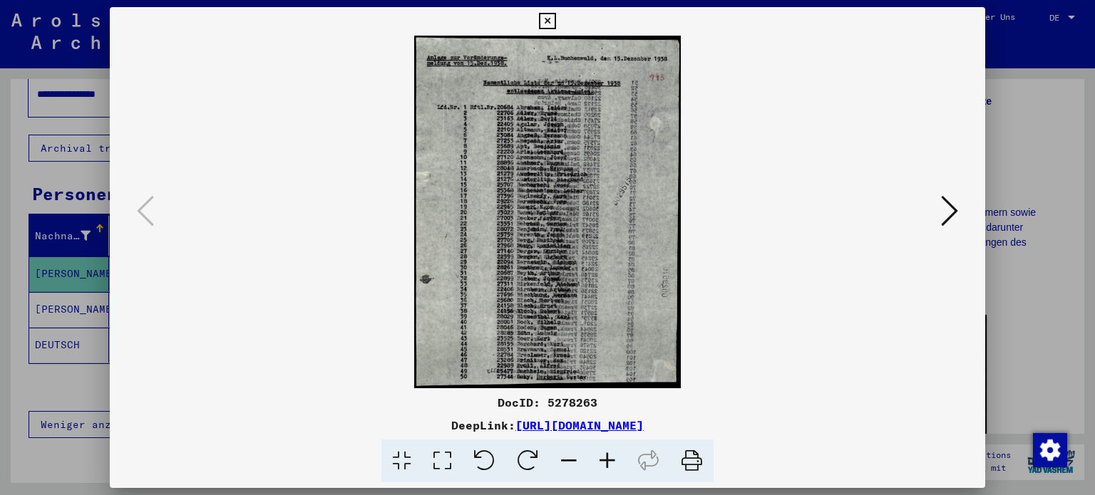
click at [941, 219] on icon at bounding box center [949, 211] width 17 height 34
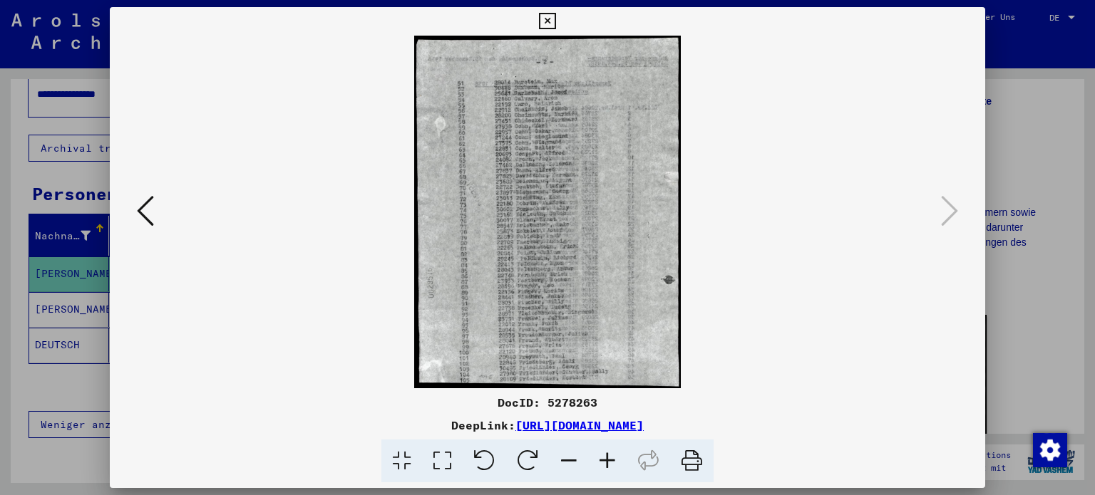
click at [1042, 110] on div at bounding box center [547, 247] width 1095 height 495
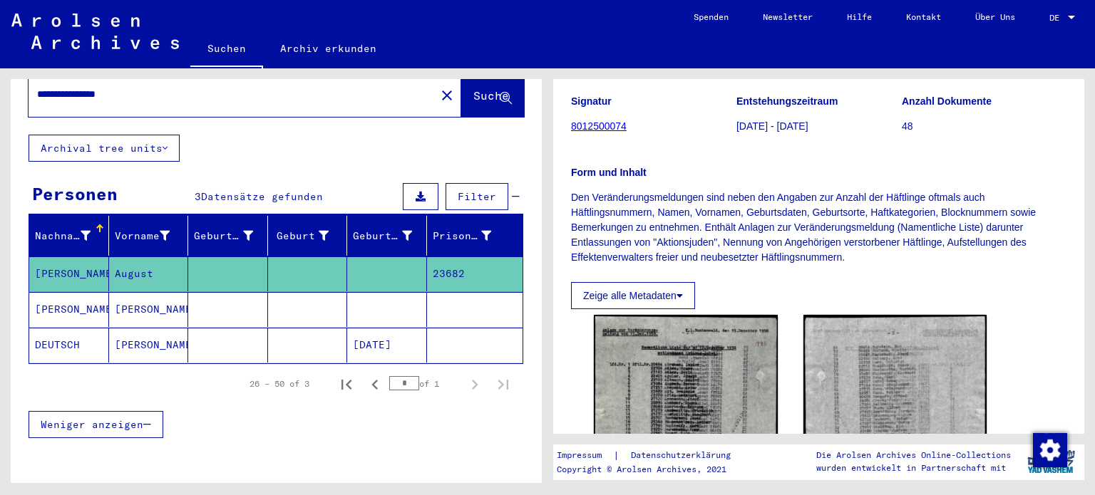
click at [364, 303] on mat-cell at bounding box center [387, 309] width 80 height 35
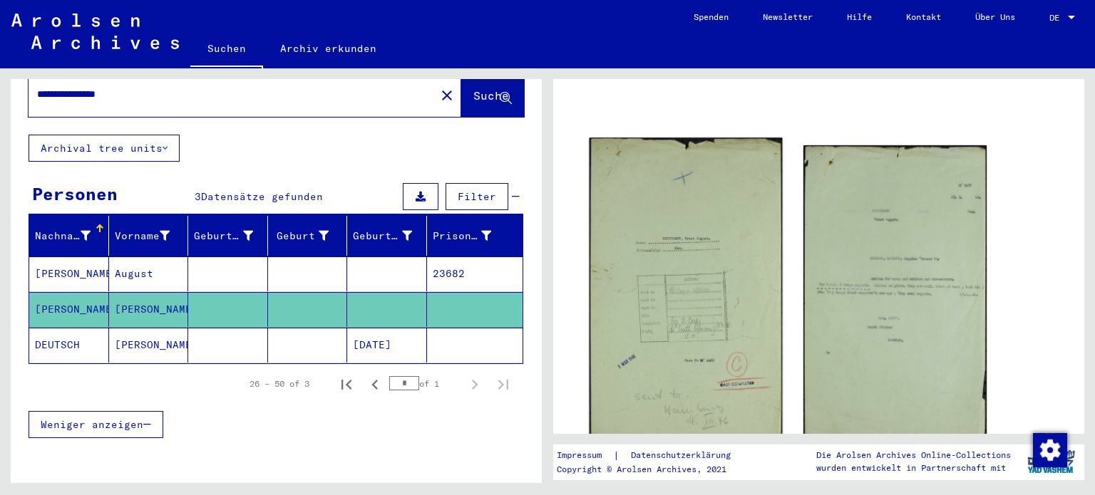
click at [704, 225] on img at bounding box center [686, 292] width 192 height 309
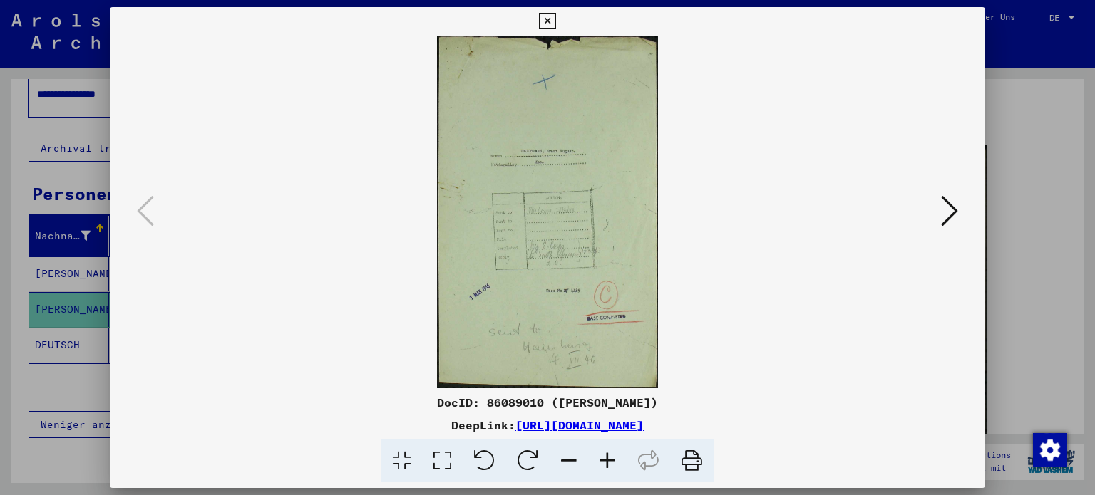
click at [940, 209] on button at bounding box center [950, 212] width 26 height 41
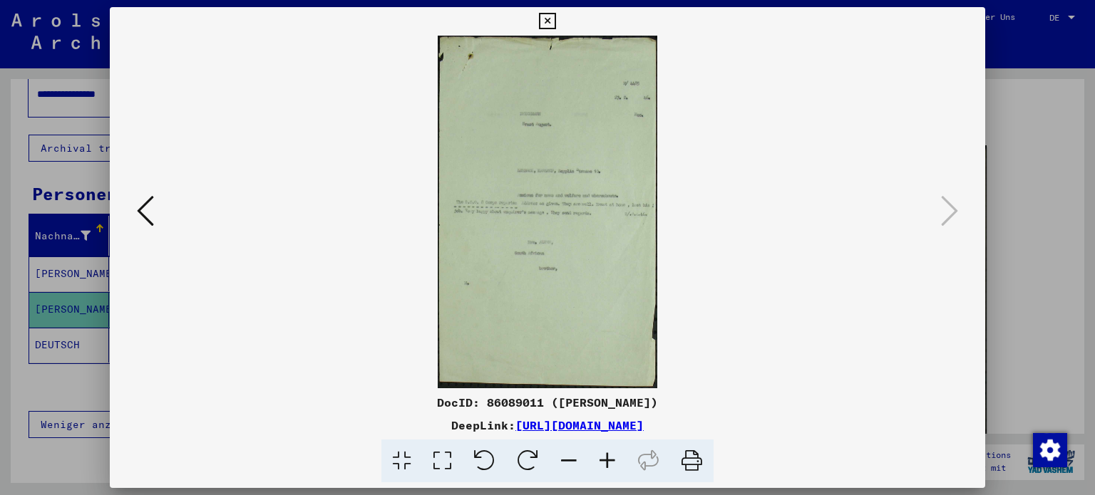
click at [997, 170] on div at bounding box center [547, 247] width 1095 height 495
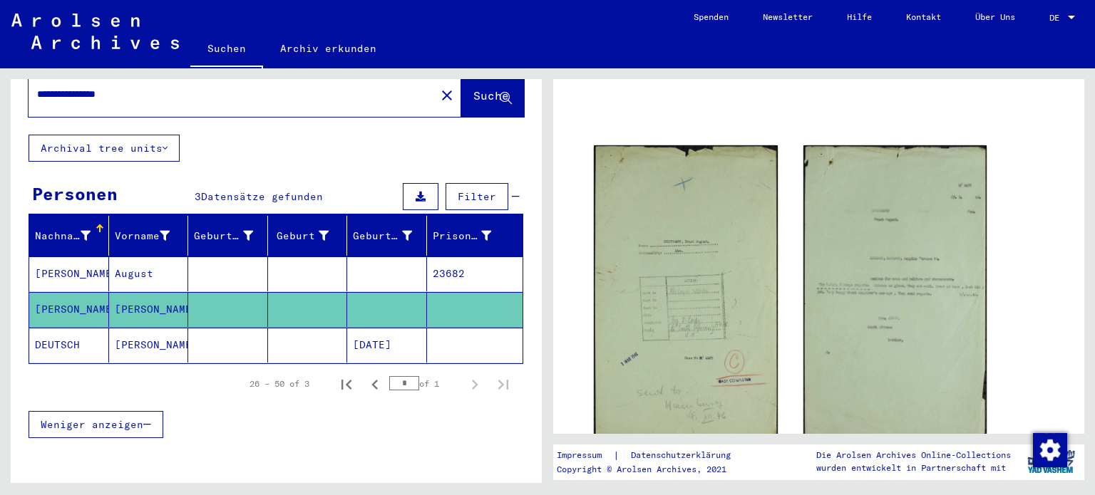
click at [329, 257] on mat-cell at bounding box center [308, 274] width 80 height 35
